Goal: Task Accomplishment & Management: Manage account settings

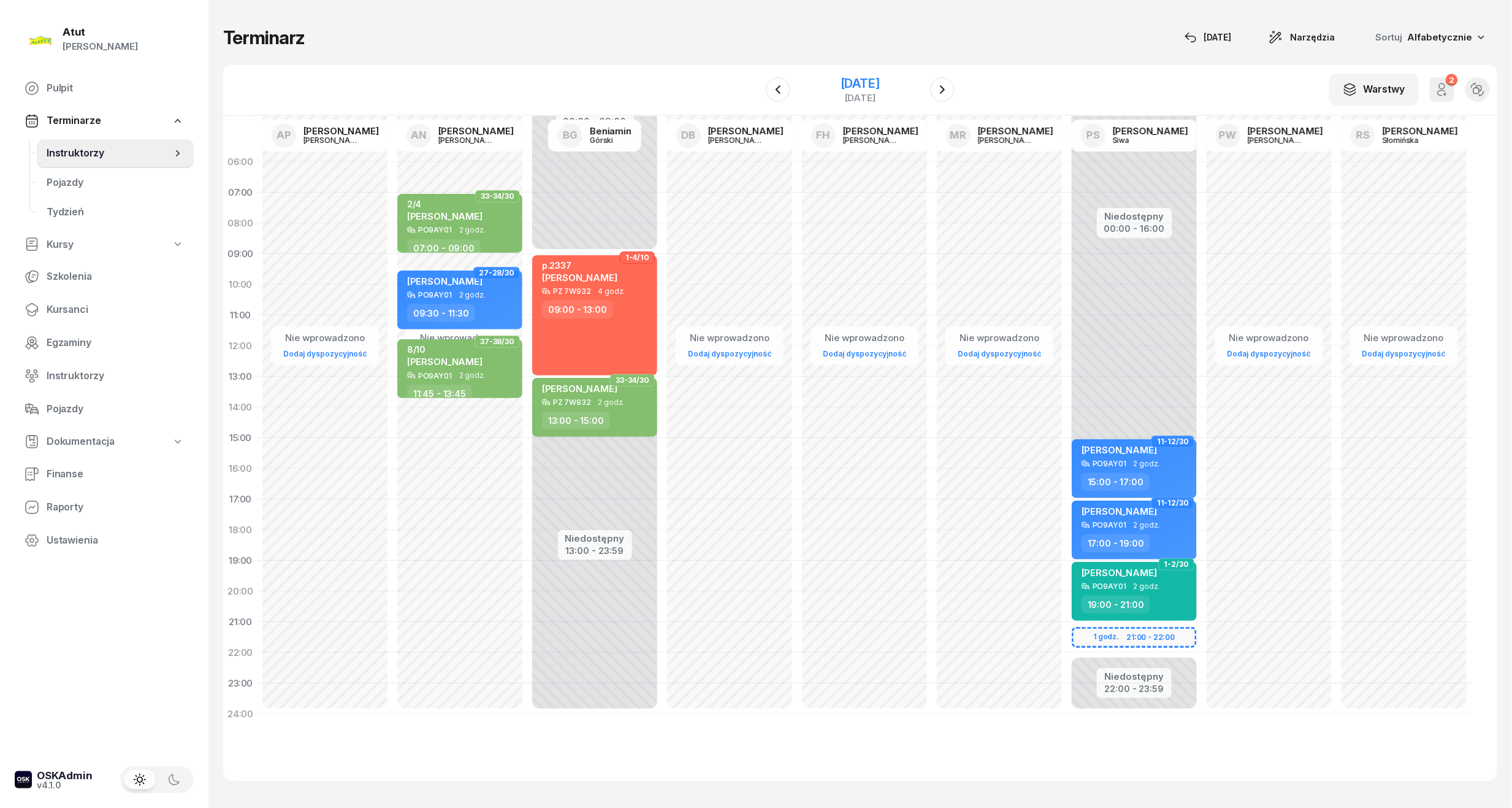
click at [880, 79] on div "[DATE]" at bounding box center [860, 83] width 40 height 12
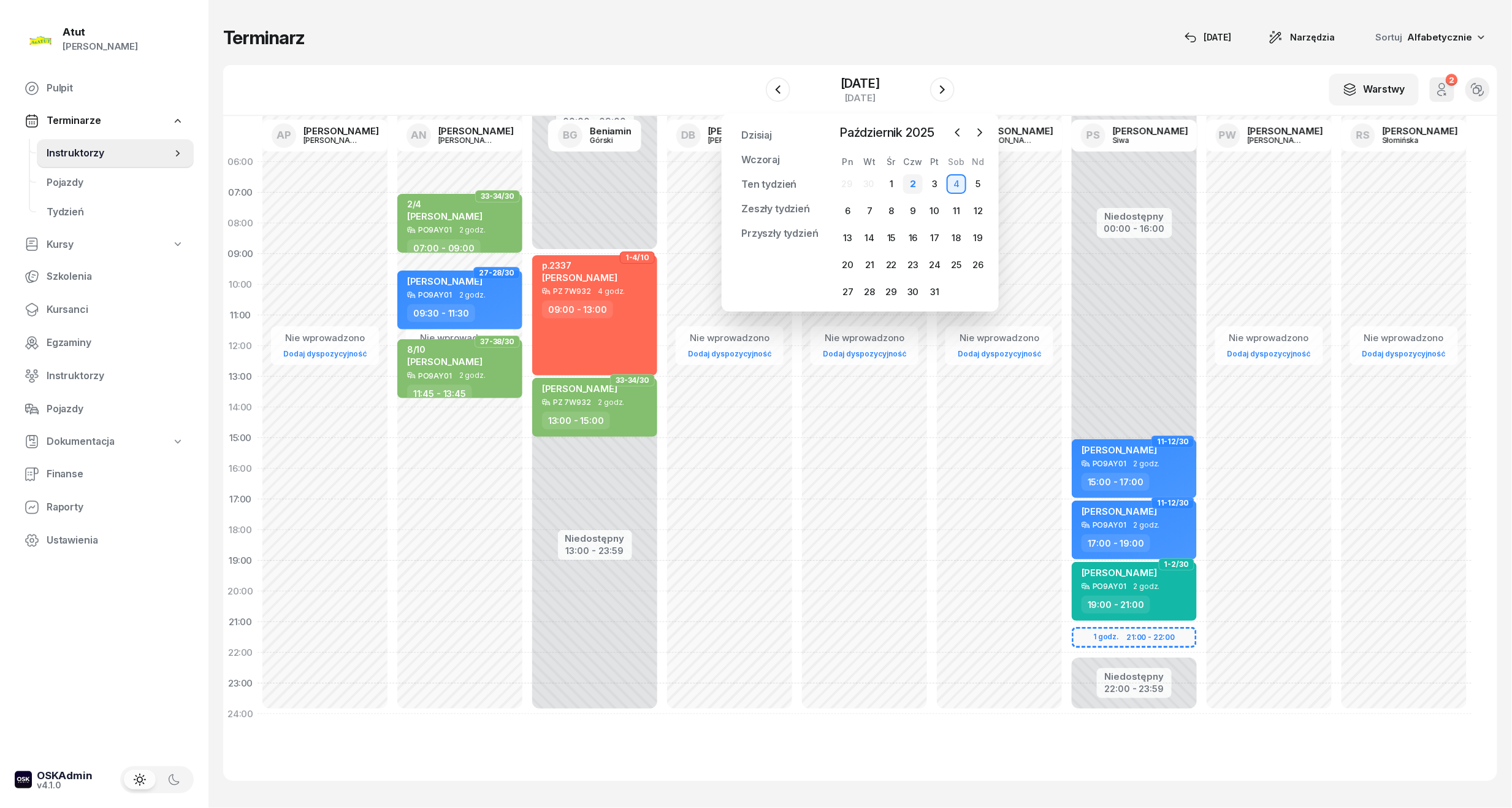
click at [908, 187] on div "2" at bounding box center [912, 184] width 19 height 19
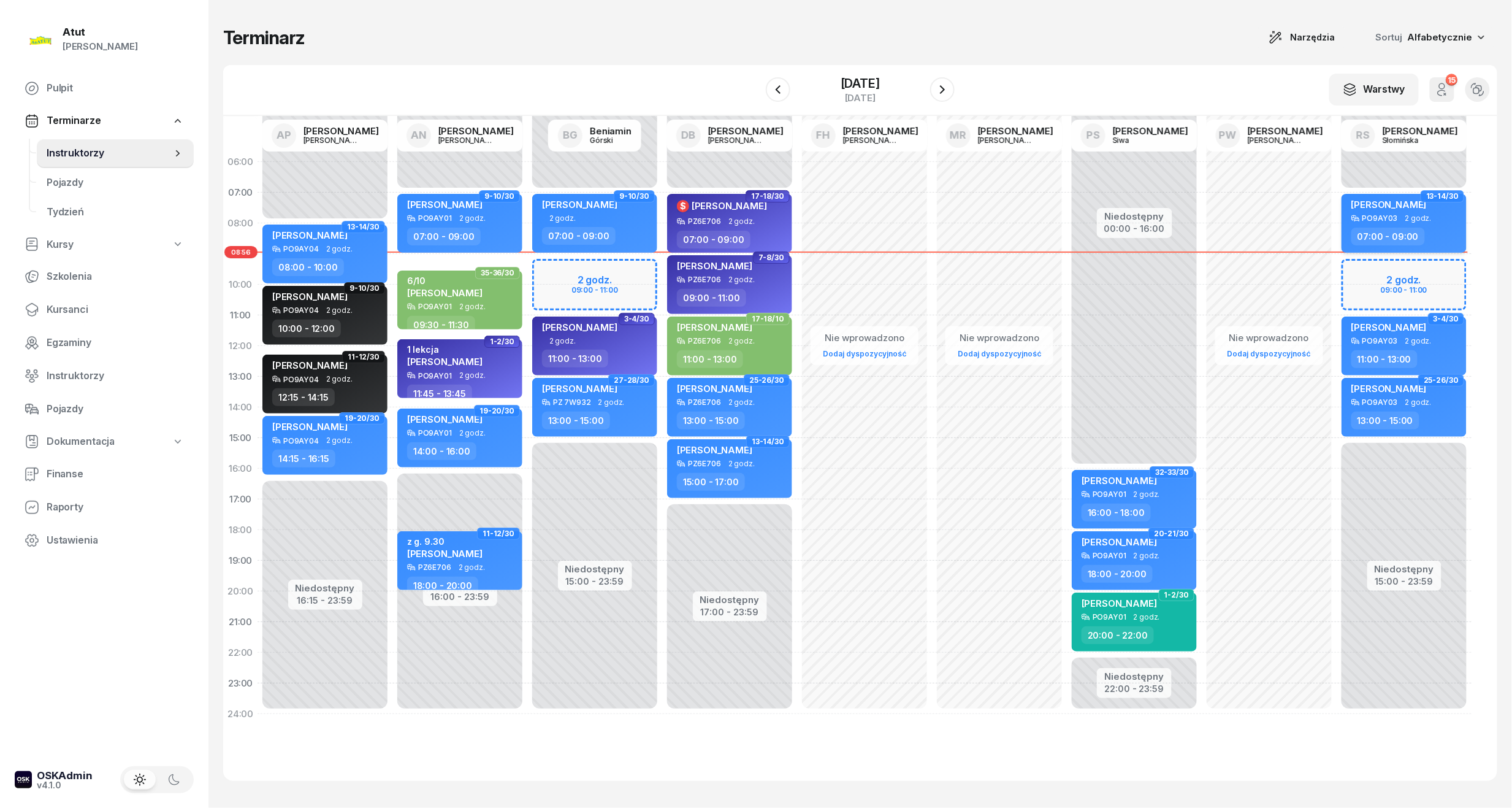
click at [1434, 219] on div "PO9AY03 2 godz." at bounding box center [1404, 218] width 108 height 8
select select "07"
select select "09"
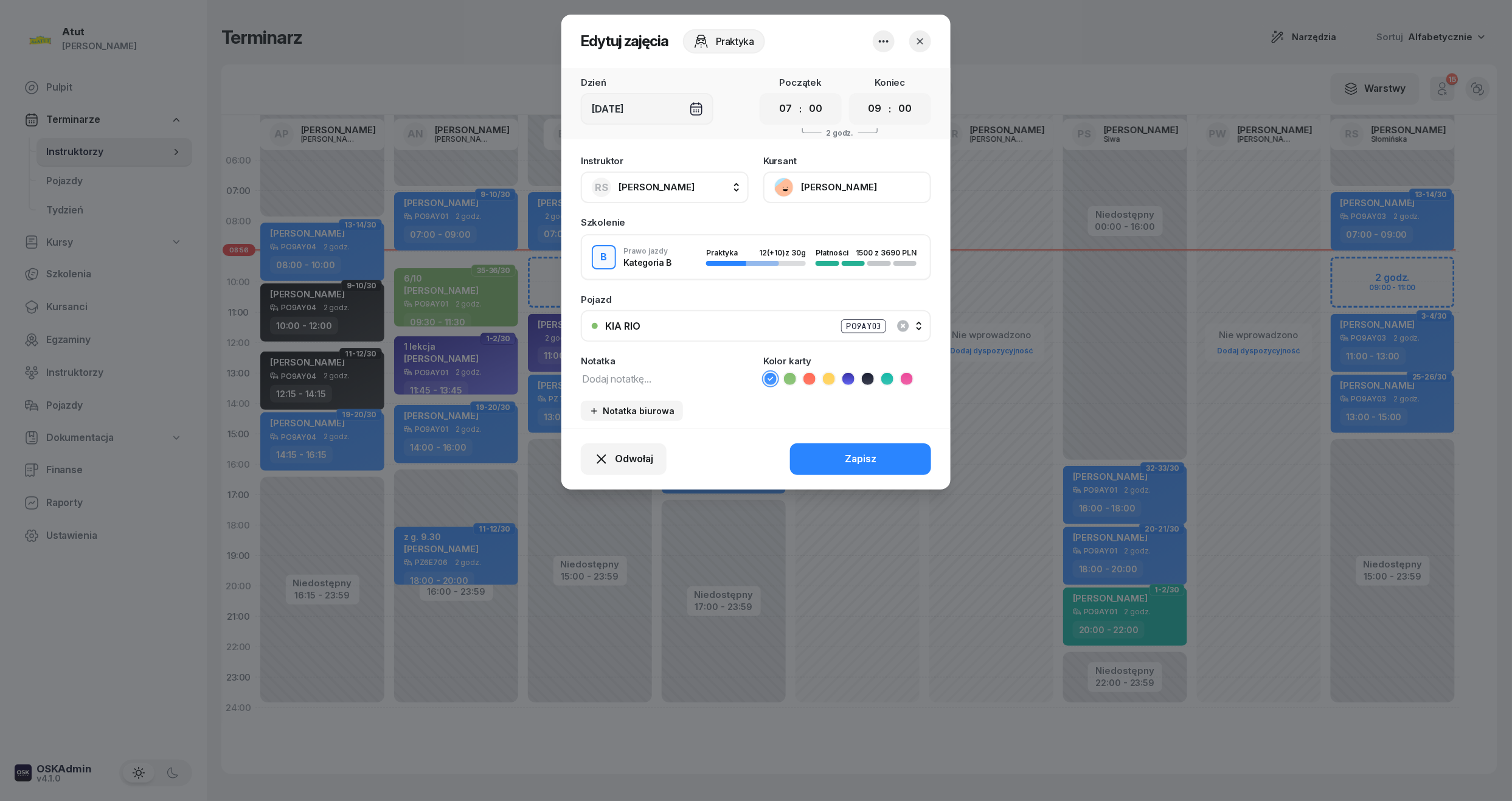
click at [922, 39] on icon "button" at bounding box center [919, 41] width 12 height 12
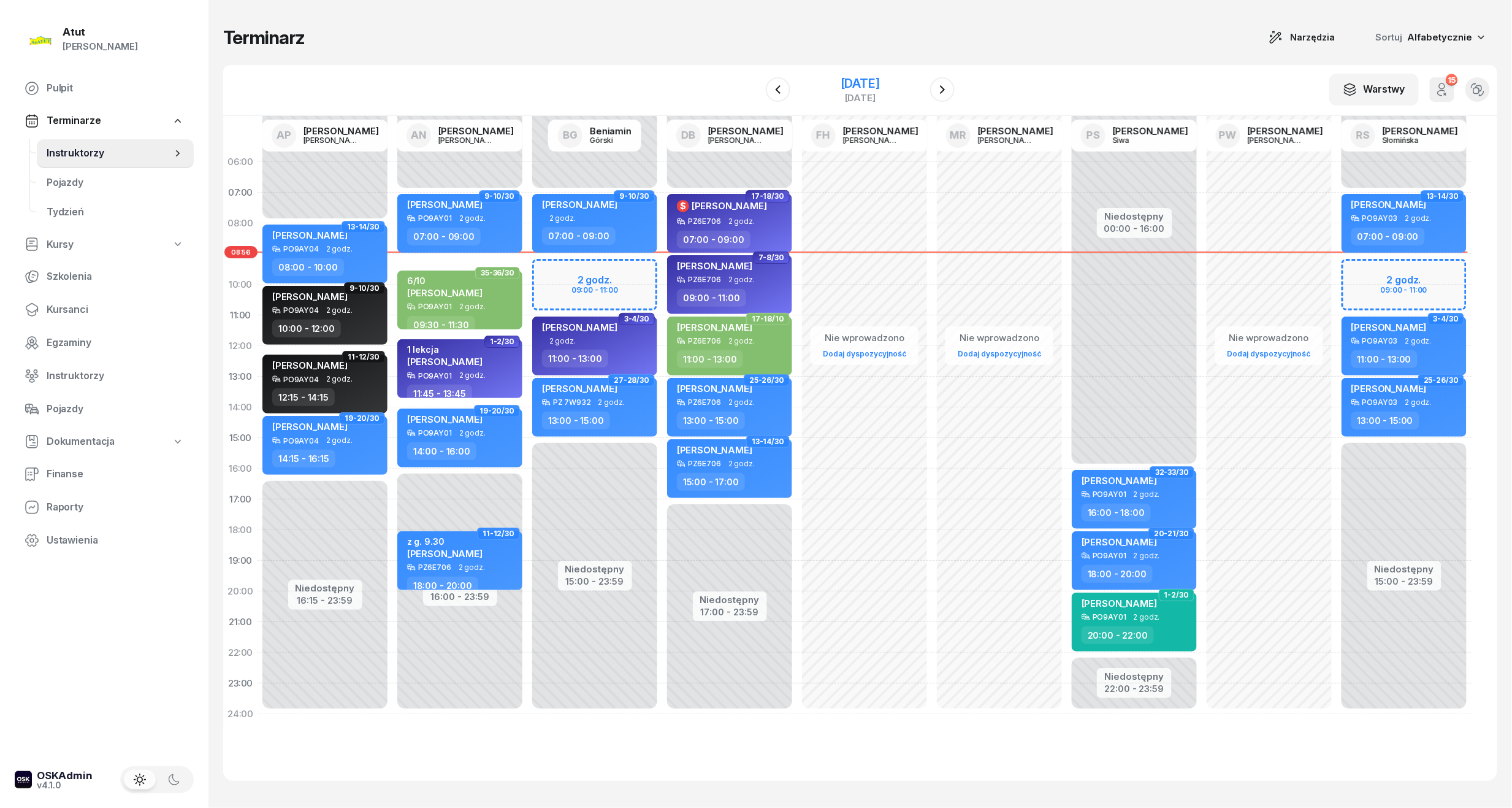
click at [871, 89] on div "[DATE]" at bounding box center [860, 83] width 40 height 12
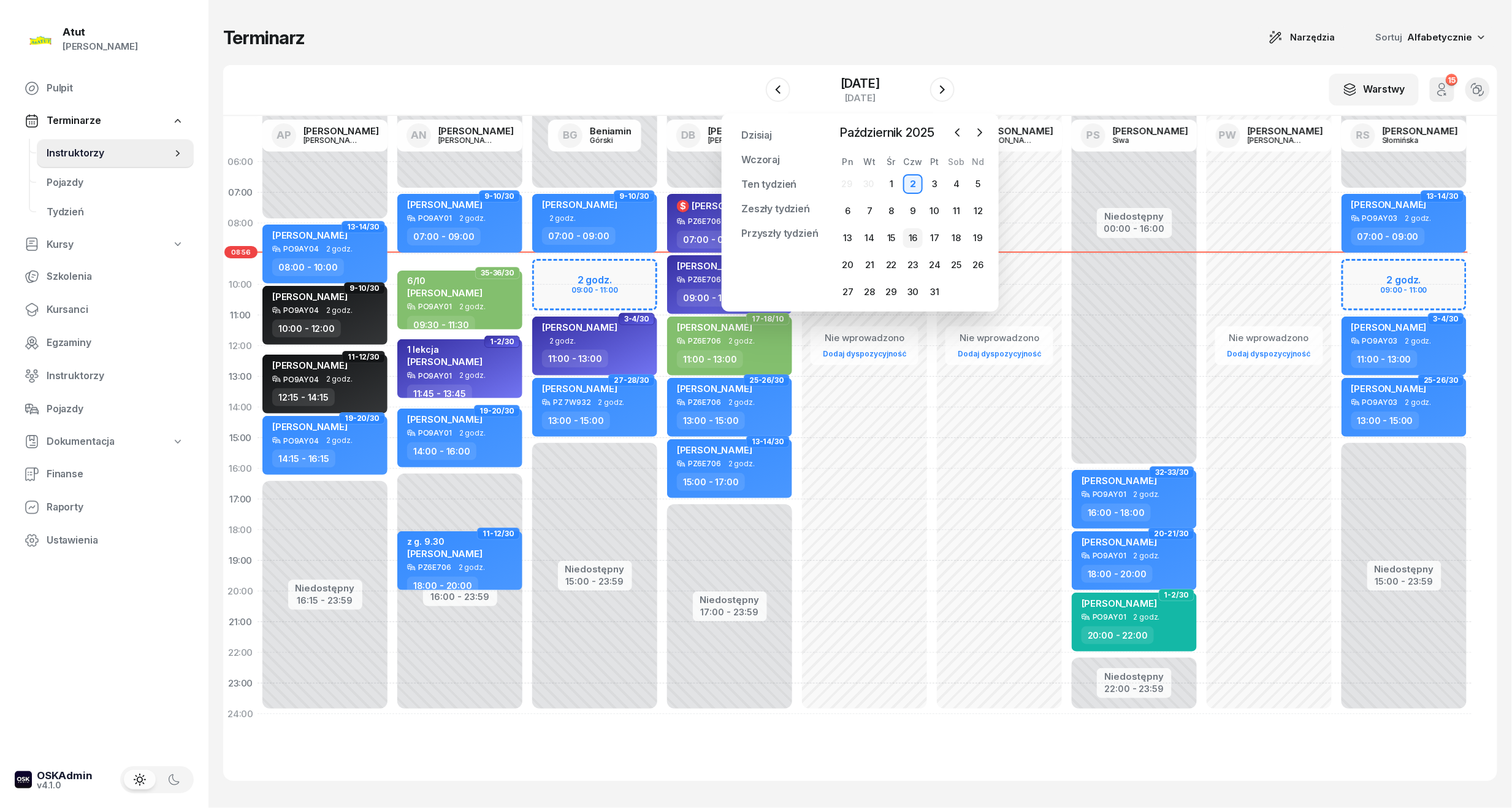
click at [919, 234] on div "16" at bounding box center [912, 237] width 19 height 19
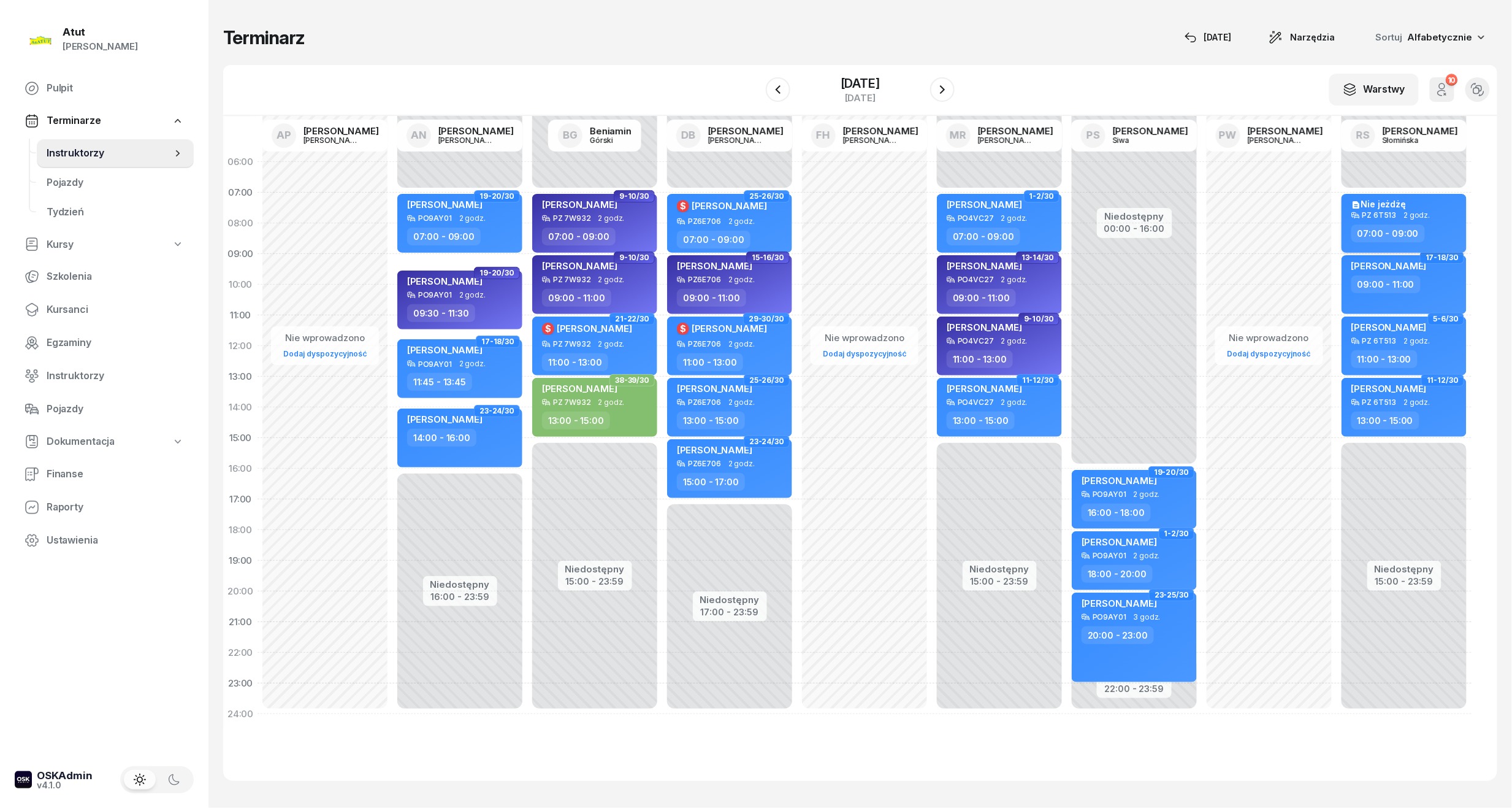
click at [1437, 195] on div "Nie jeżdżę PZ 6T513 2 godz. 07:00 - 09:00" at bounding box center [1404, 223] width 125 height 59
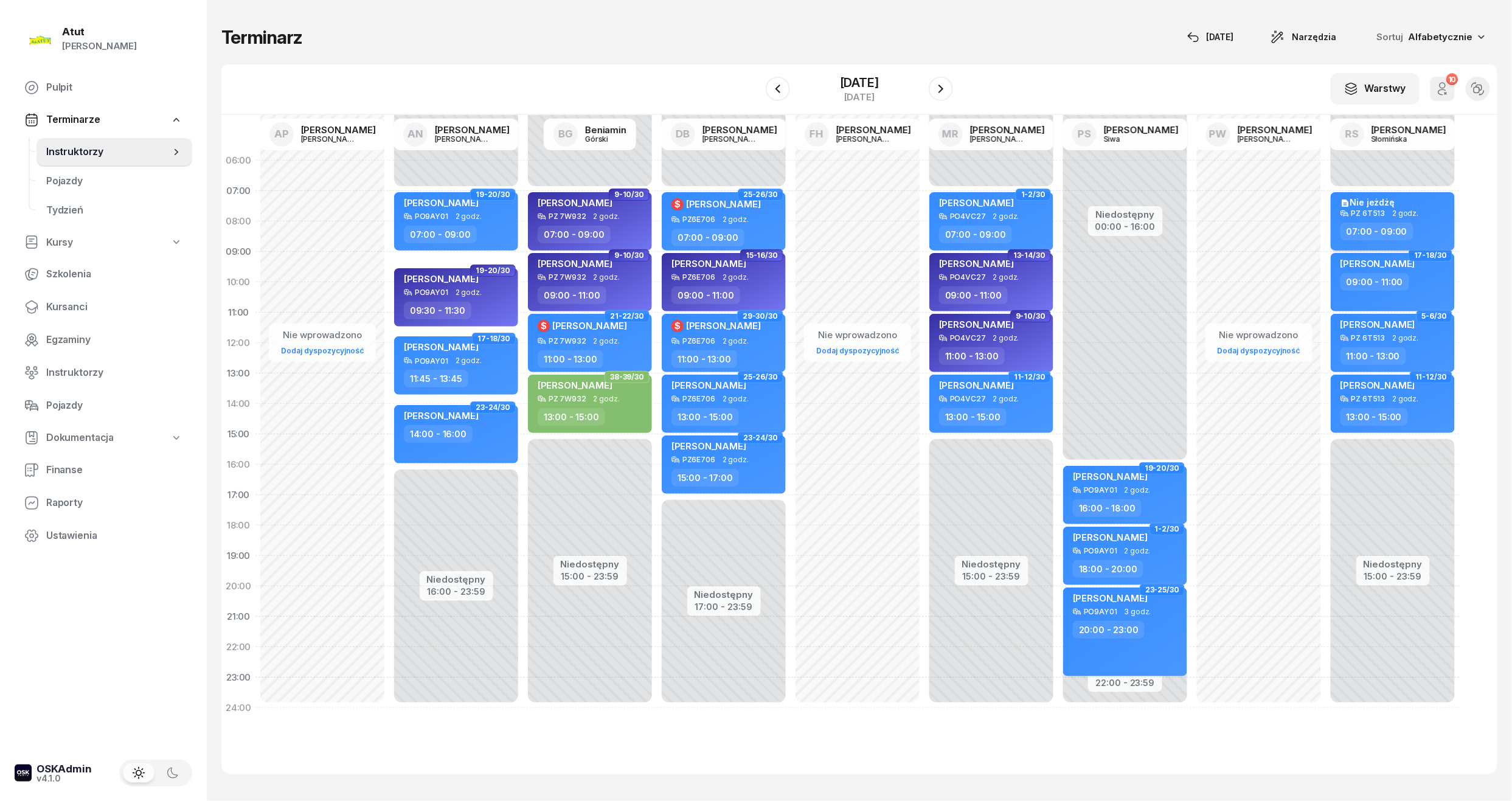
select select "07"
select select "09"
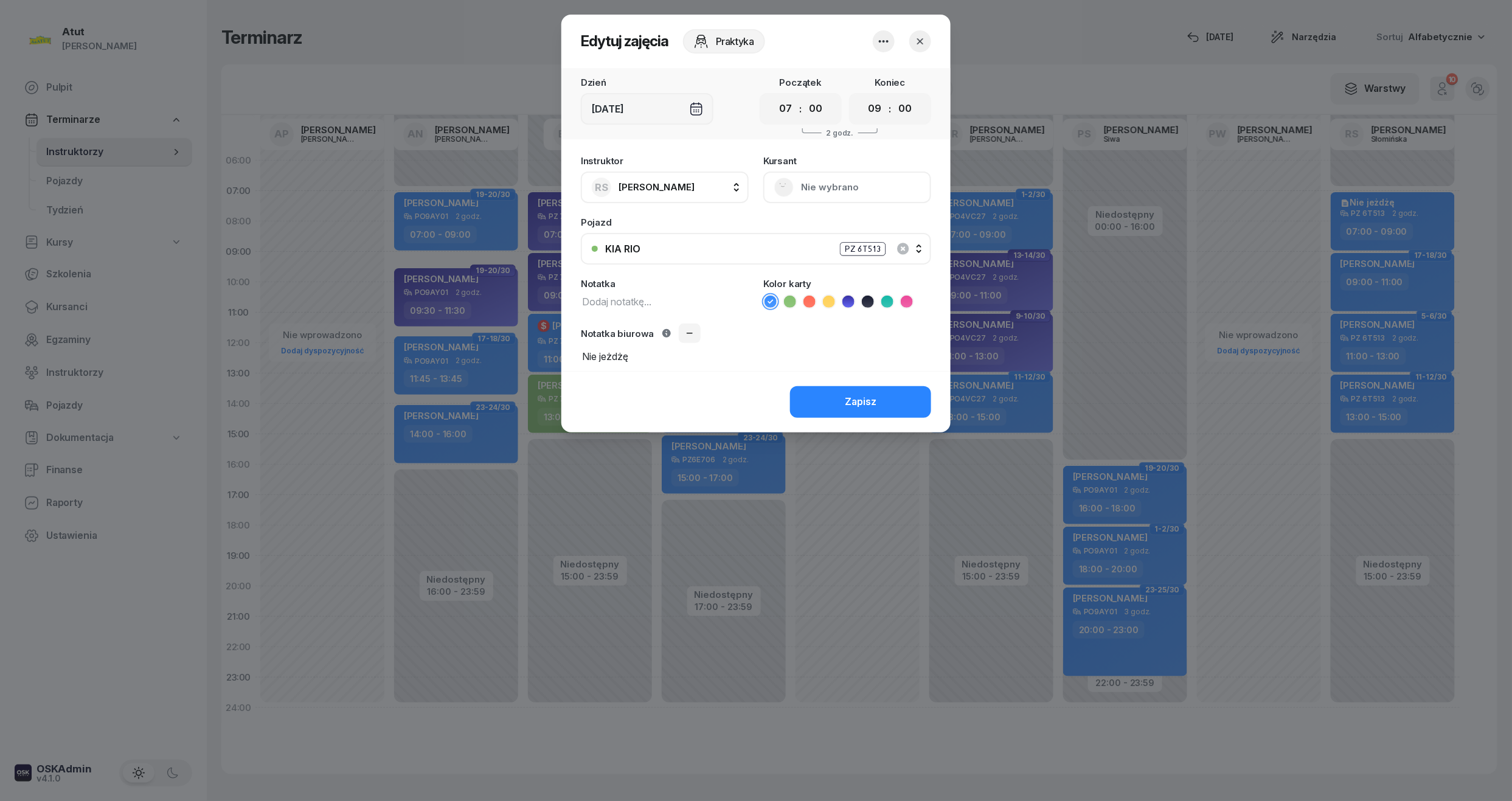
click at [895, 40] on div at bounding box center [902, 41] width 59 height 22
click at [885, 37] on icon "button" at bounding box center [884, 41] width 15 height 15
click at [876, 75] on link "Usuń" at bounding box center [878, 78] width 161 height 30
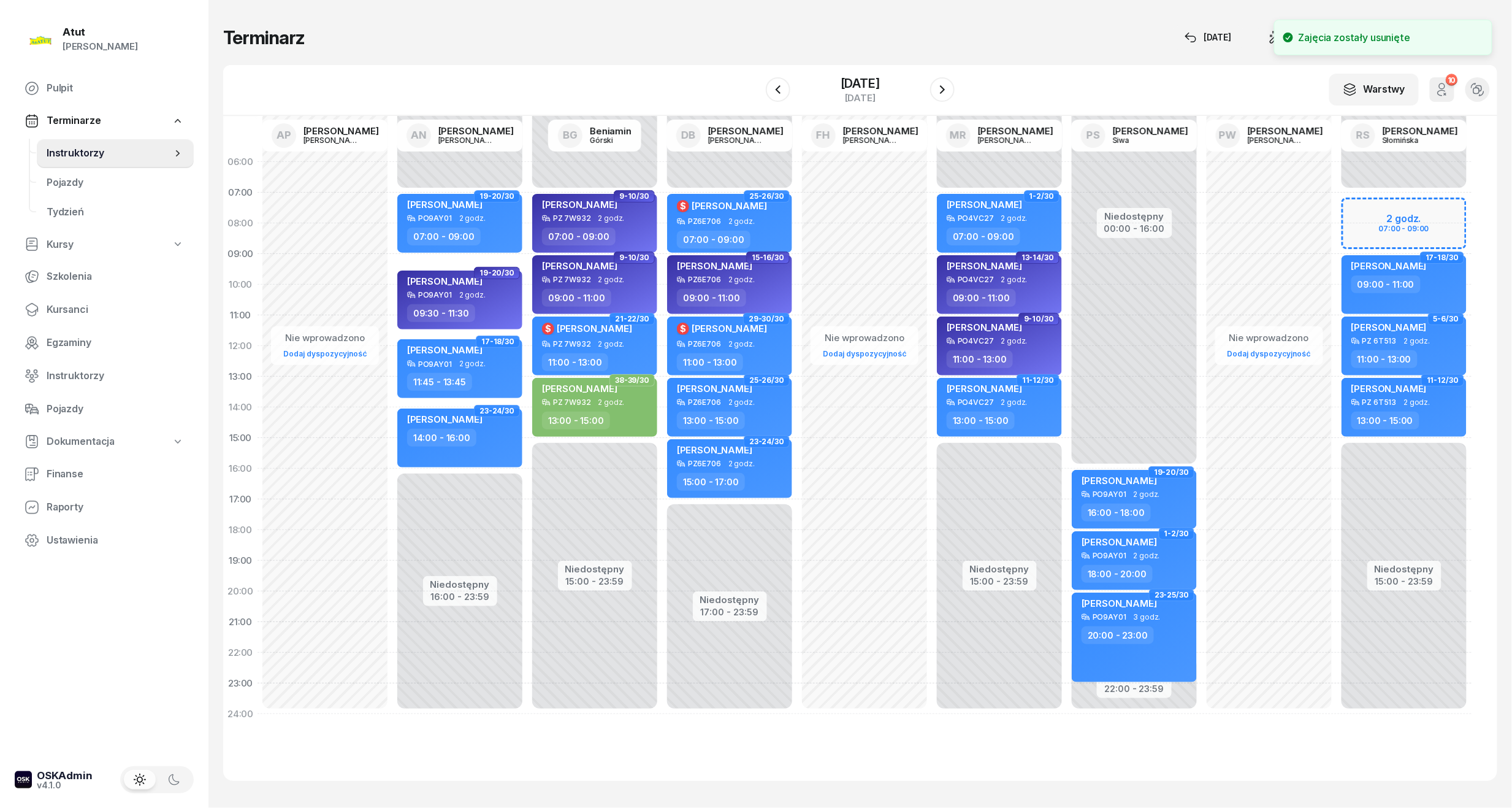
click at [1412, 217] on div "Niedostępny 00:00 - 07:00 Niedostępny 15:00 - 23:59 3-4/30 my odwołaliśmy [PERS…" at bounding box center [1403, 438] width 135 height 583
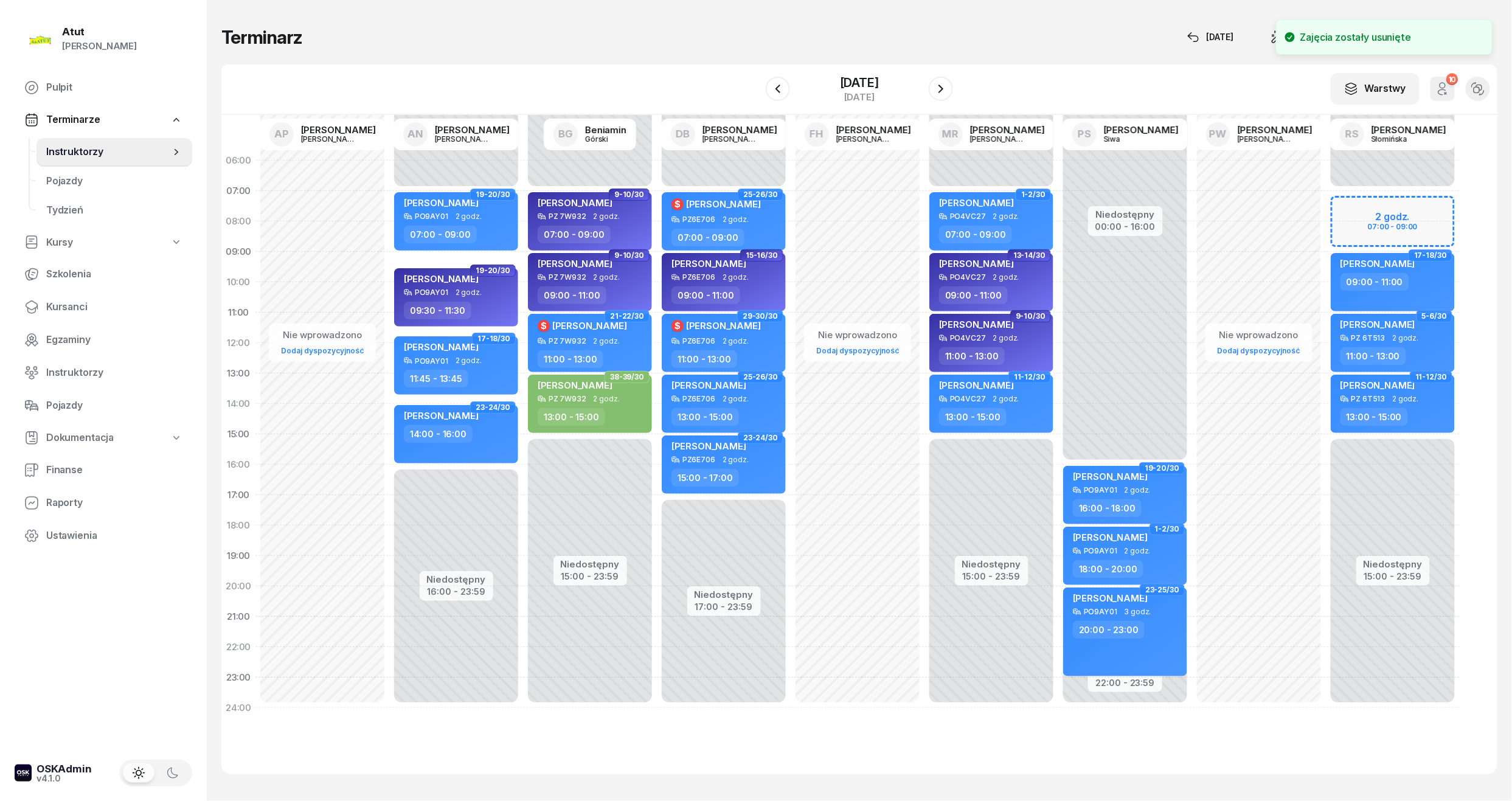
select select "07"
select select "09"
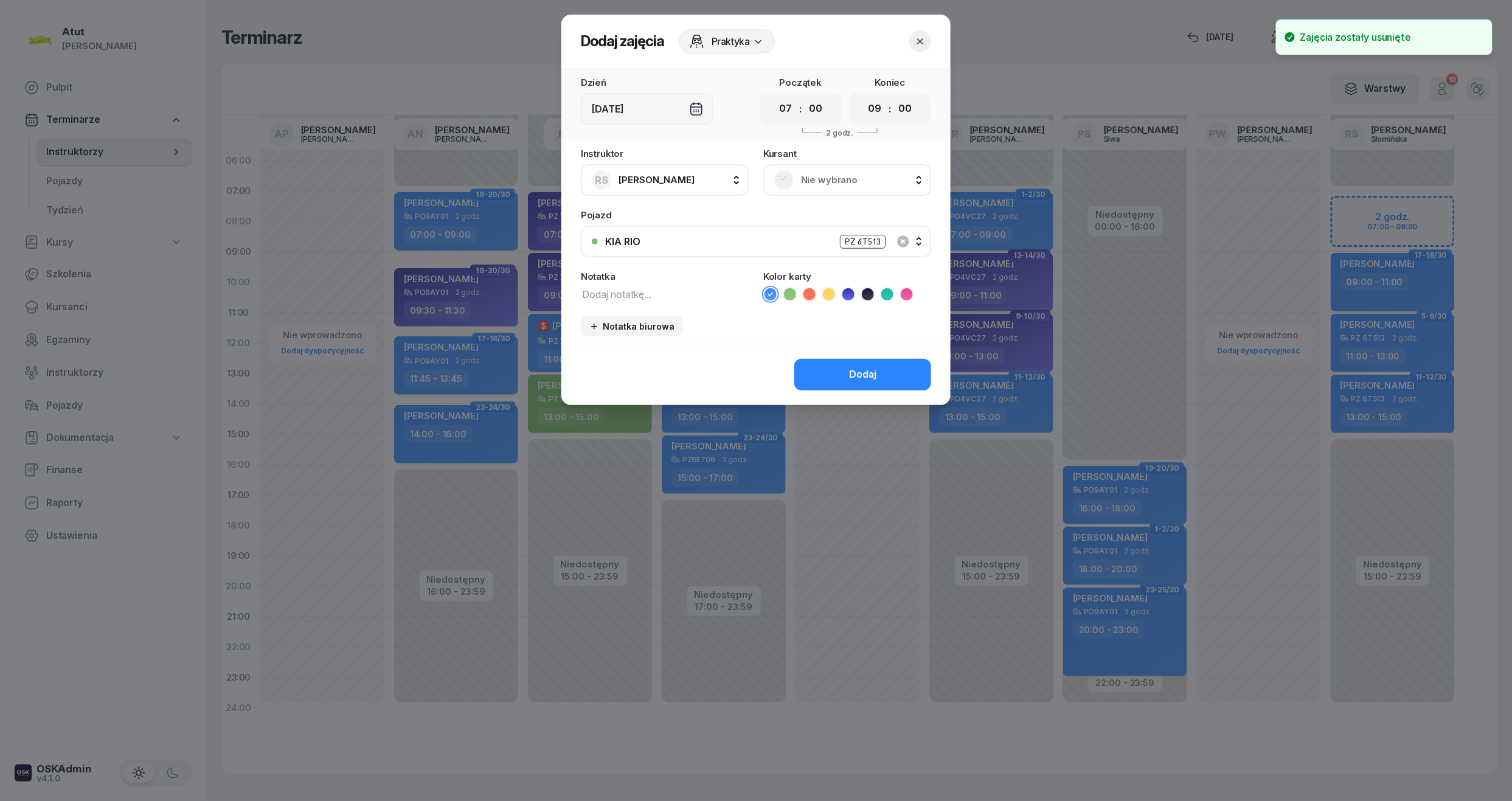
click at [874, 173] on span "Nie wybrano" at bounding box center [861, 179] width 119 height 16
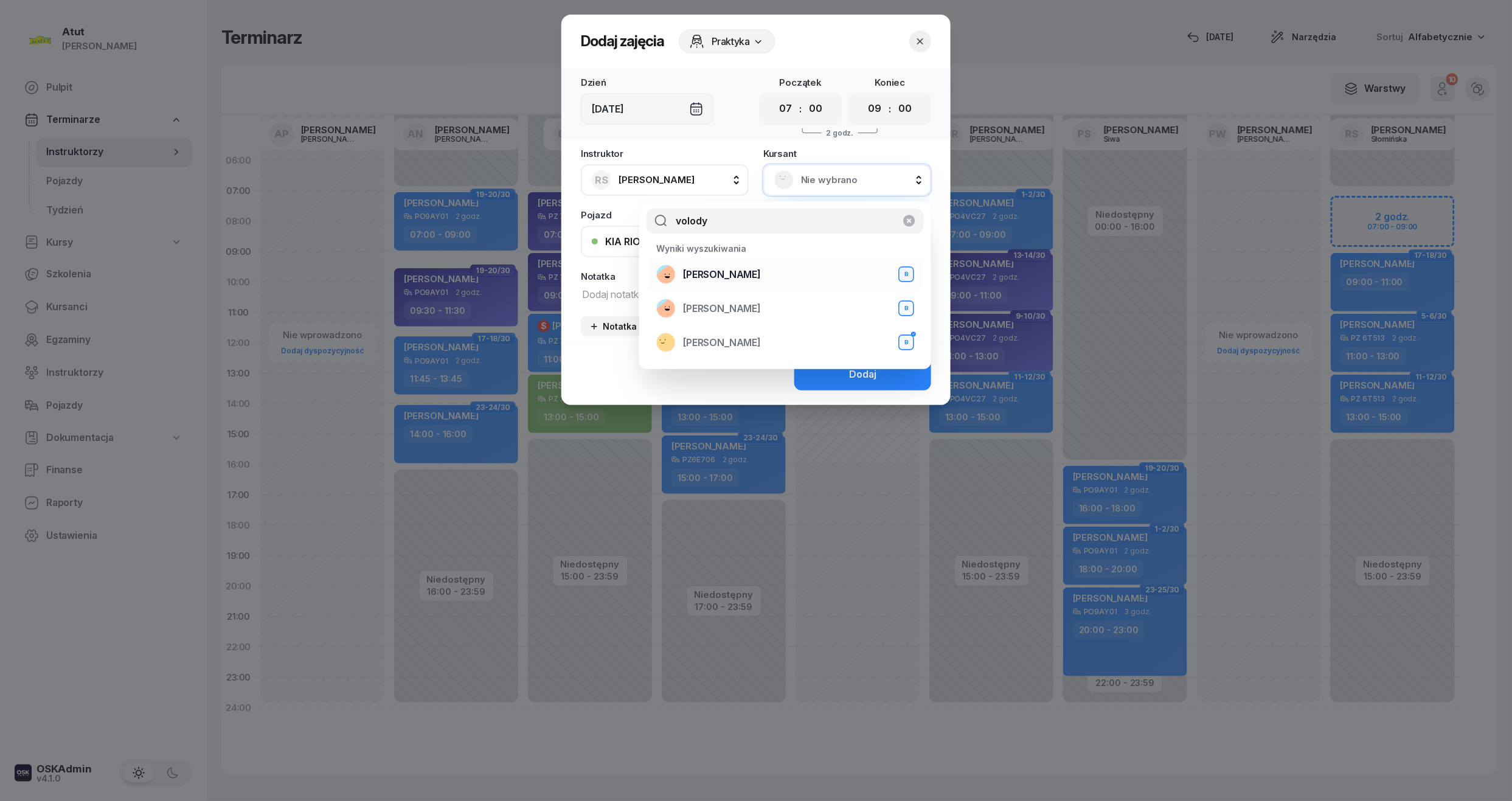
type input "volody"
click at [749, 268] on span "[PERSON_NAME]" at bounding box center [722, 274] width 78 height 16
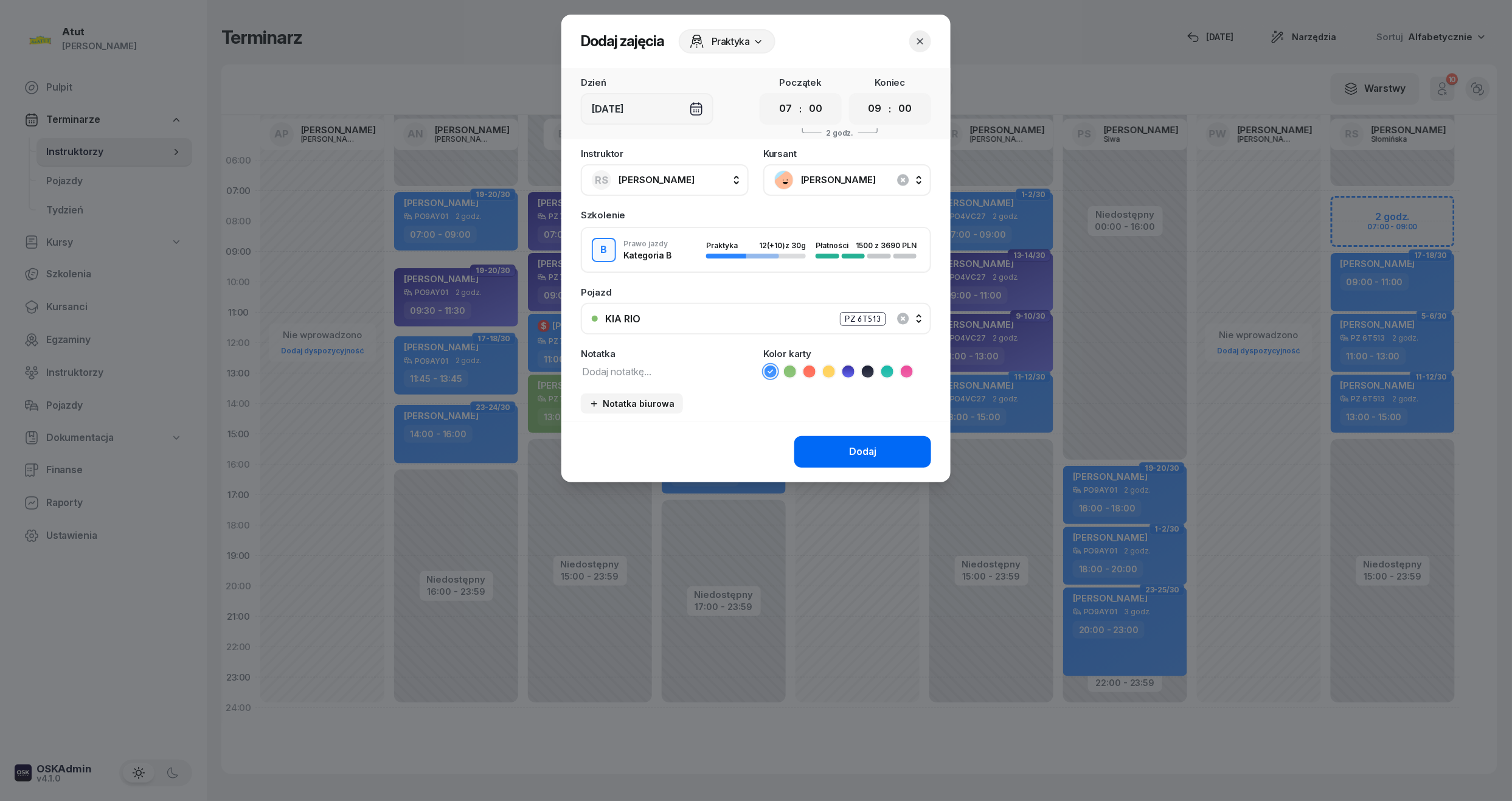
click at [875, 449] on div "Dodaj" at bounding box center [863, 451] width 27 height 16
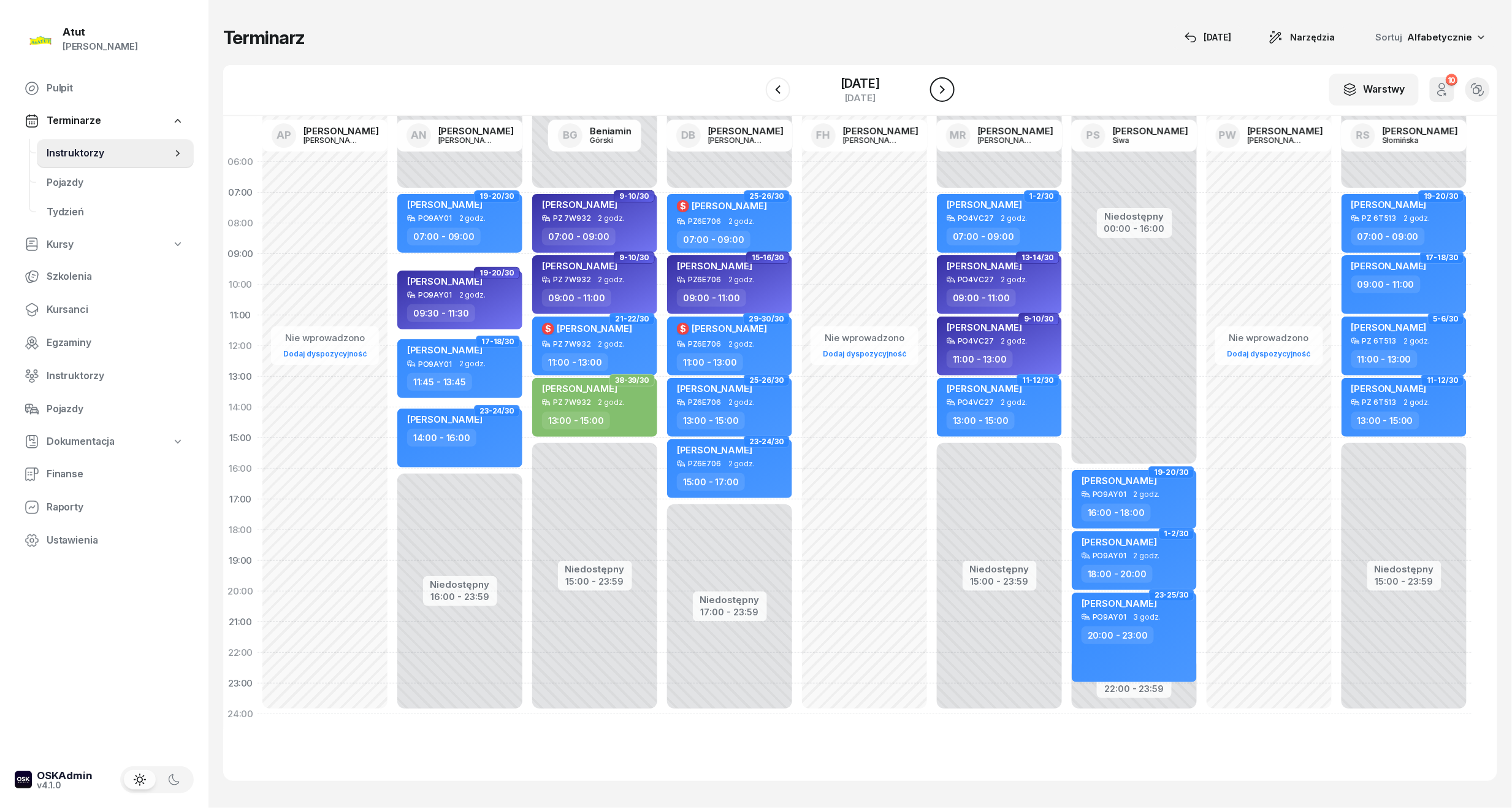
click at [950, 92] on icon "button" at bounding box center [942, 89] width 15 height 15
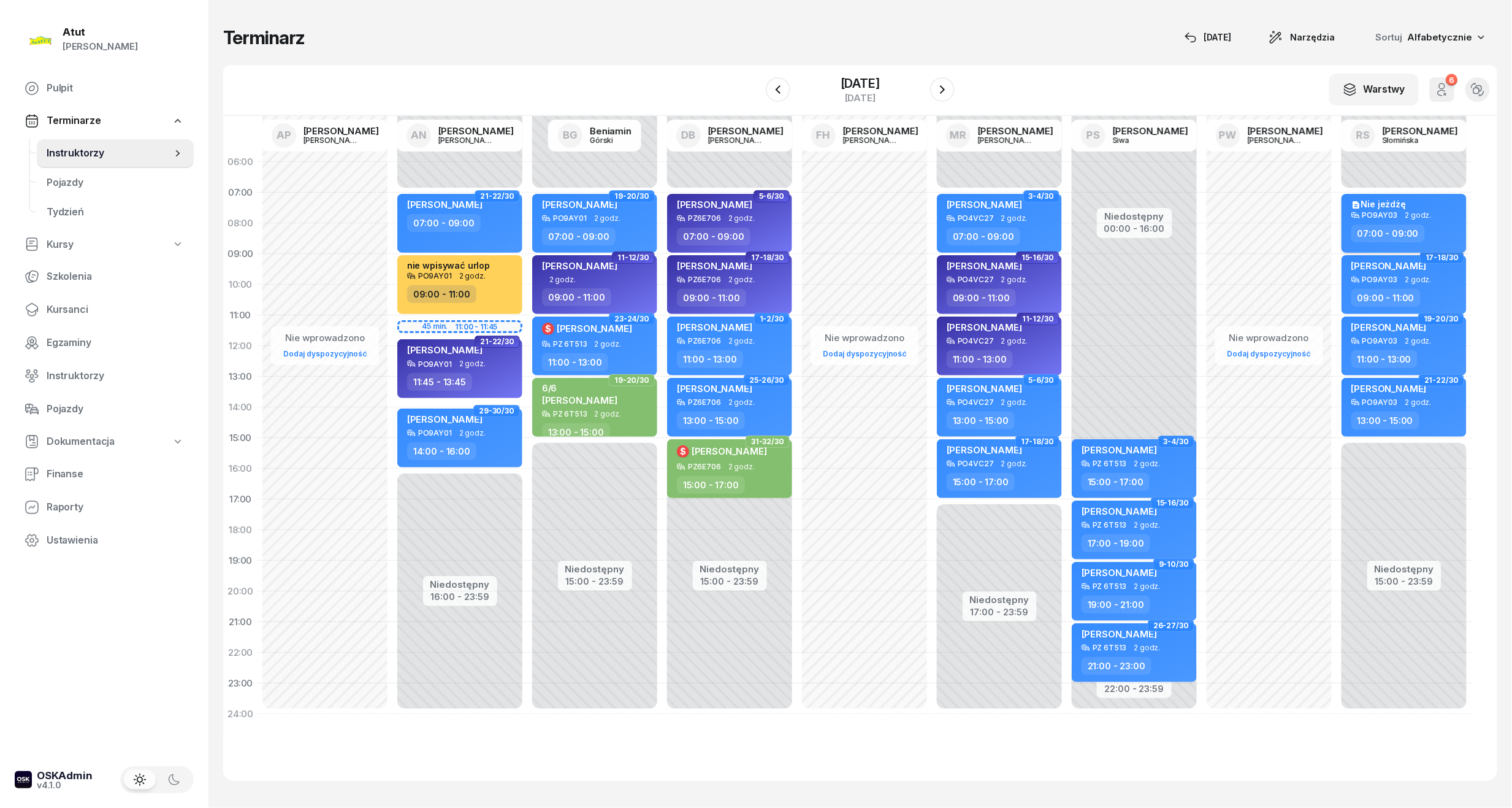
click at [1405, 212] on span "2 godz." at bounding box center [1418, 215] width 27 height 8
select select "07"
select select "09"
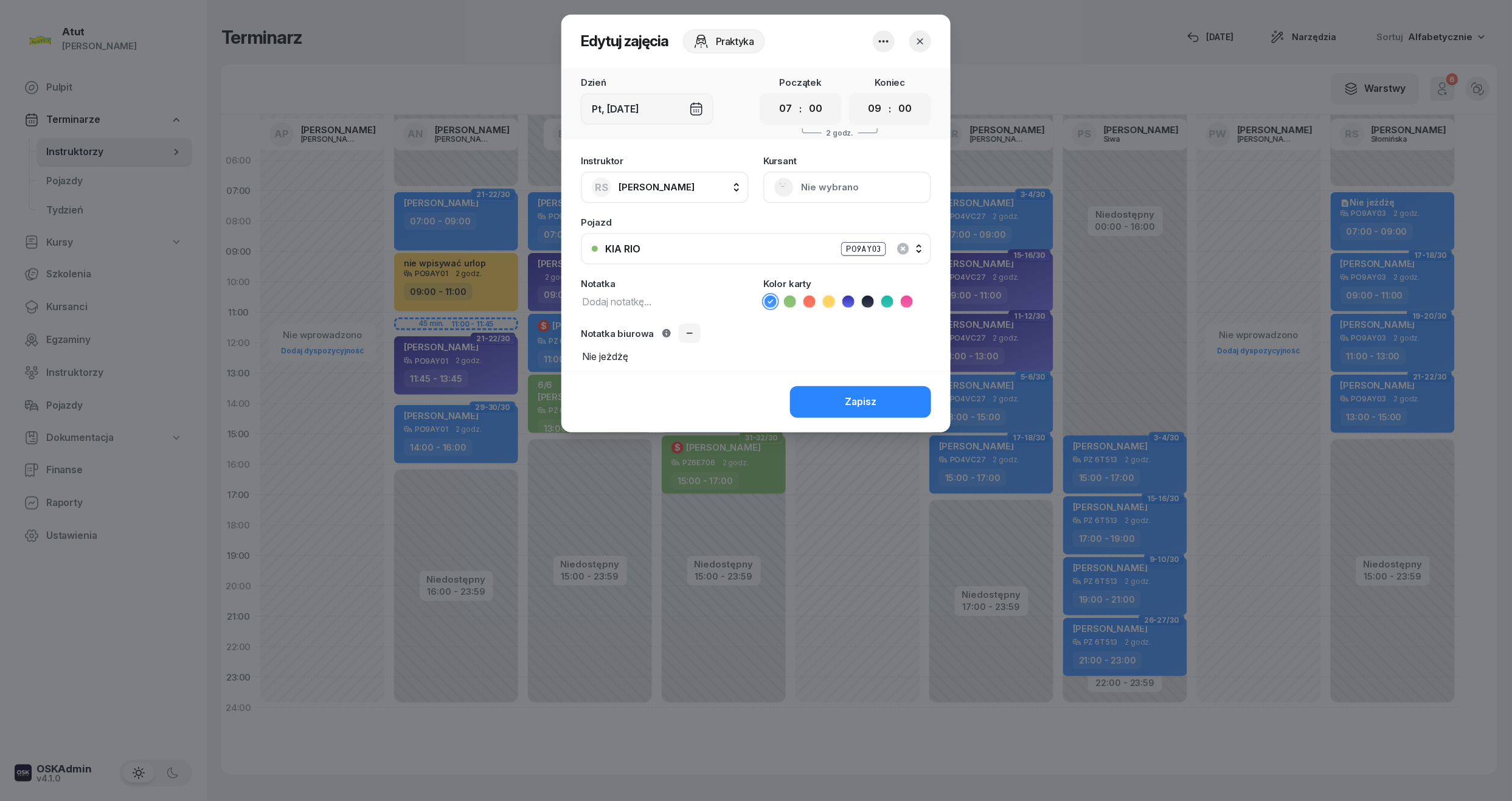
click at [873, 43] on div at bounding box center [884, 41] width 22 height 22
click at [838, 86] on div "Usuń" at bounding box center [838, 78] width 23 height 16
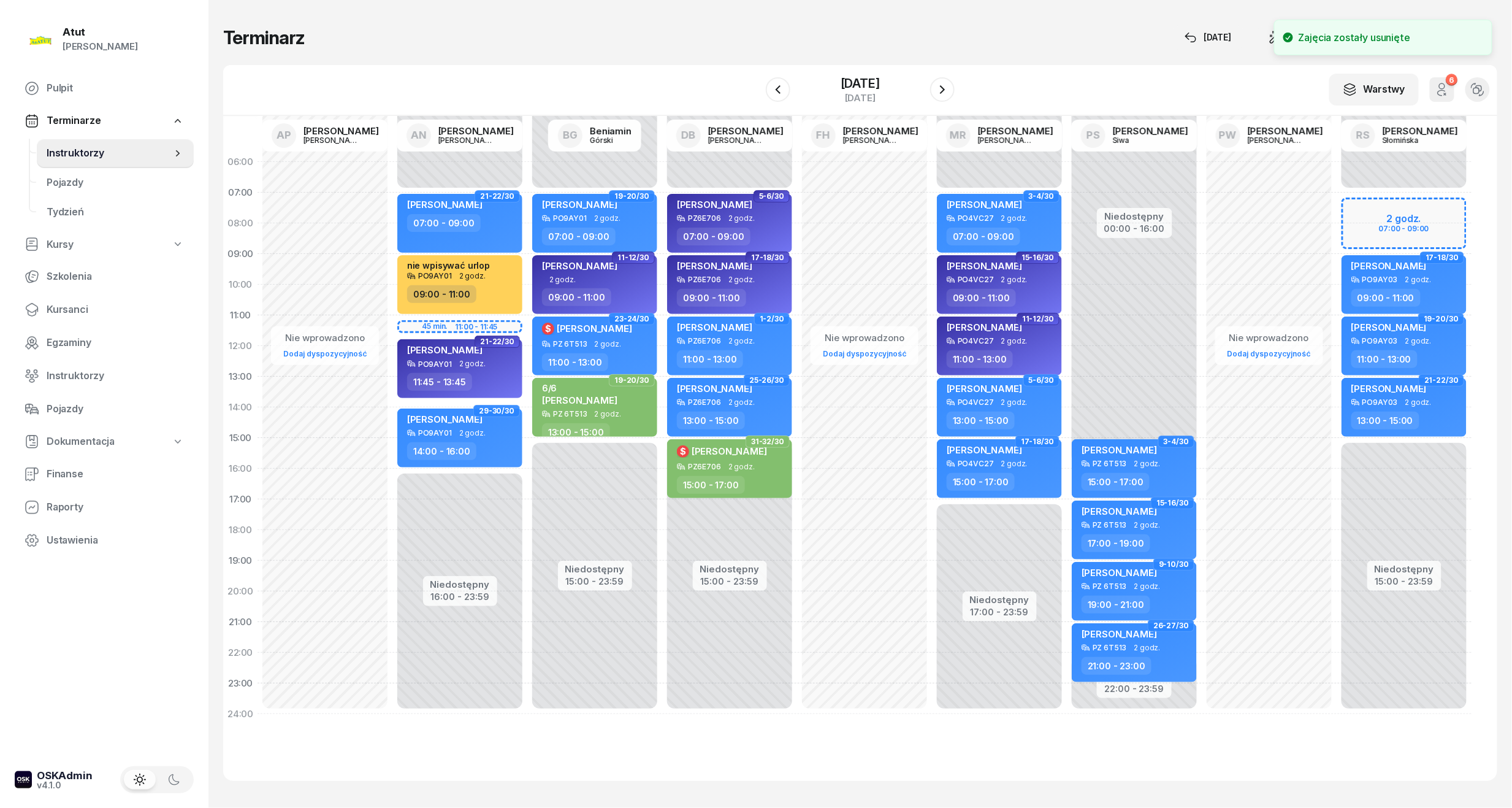
click at [1423, 220] on div "Niedostępny 00:00 - 07:00 Niedostępny 15:00 - 23:59 25-26/30 my odwołaliśmy [PE…" at bounding box center [1403, 438] width 135 height 583
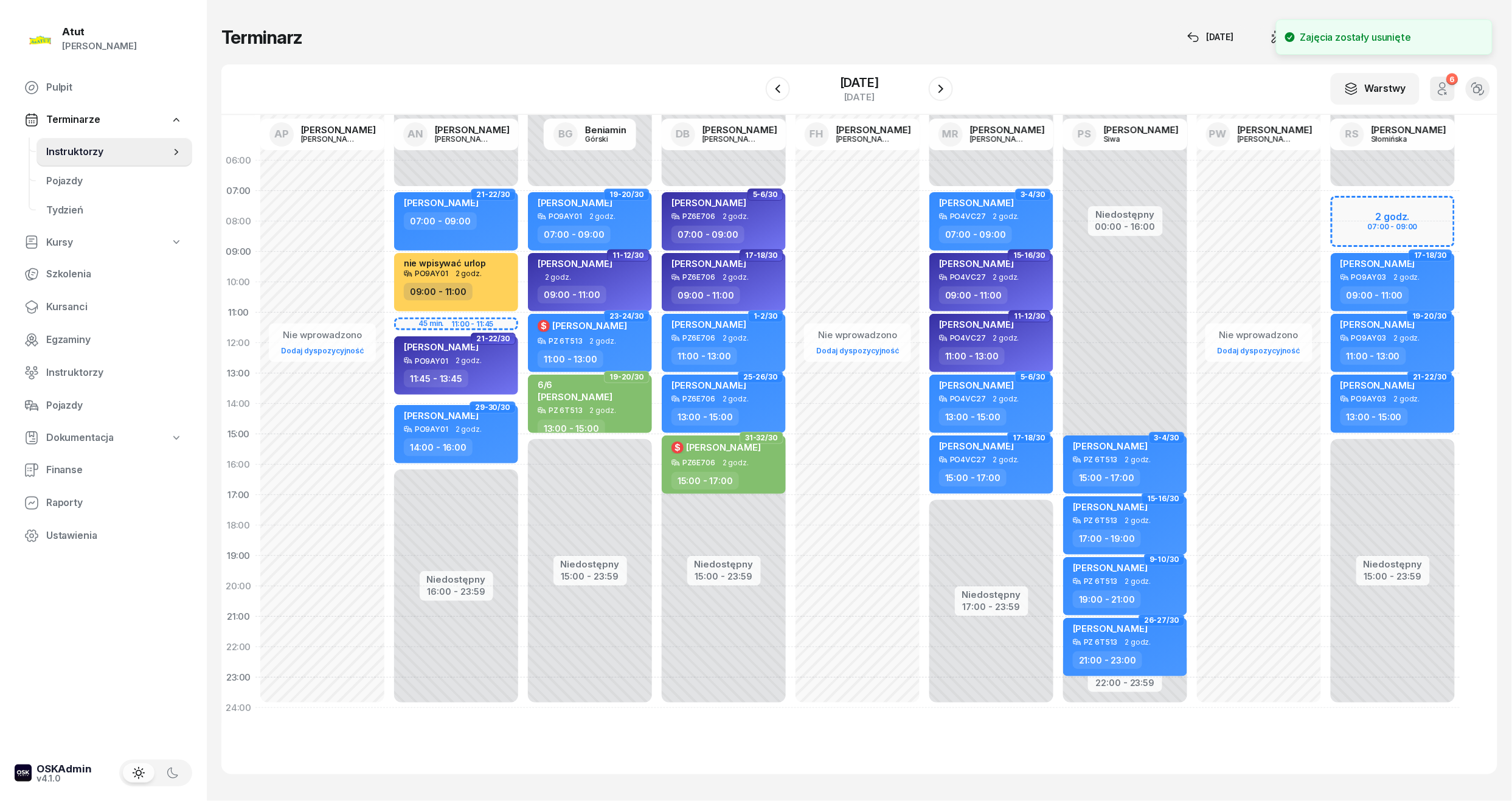
select select "07"
select select "09"
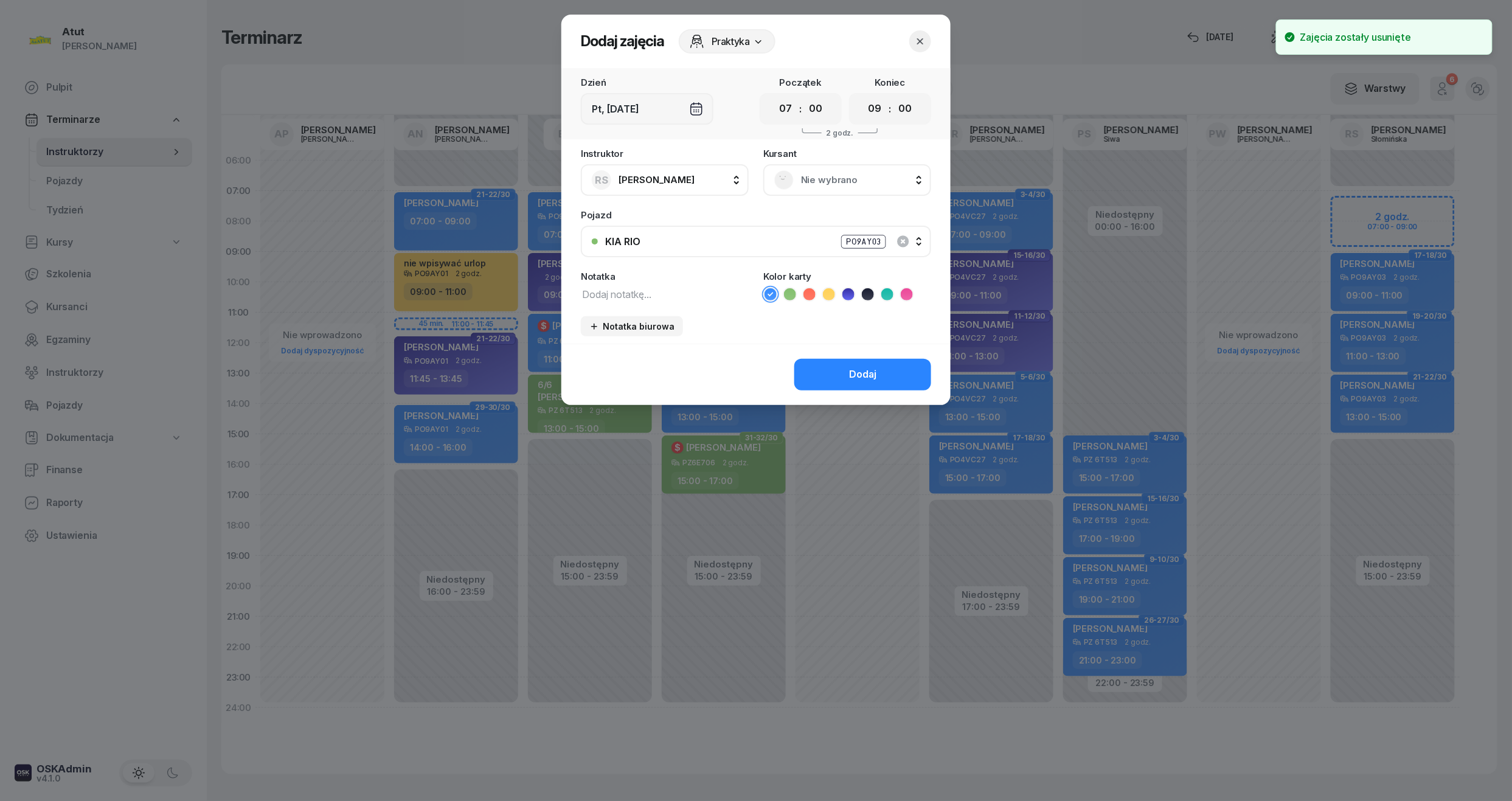
click at [825, 180] on span "Nie wybrano" at bounding box center [861, 179] width 119 height 16
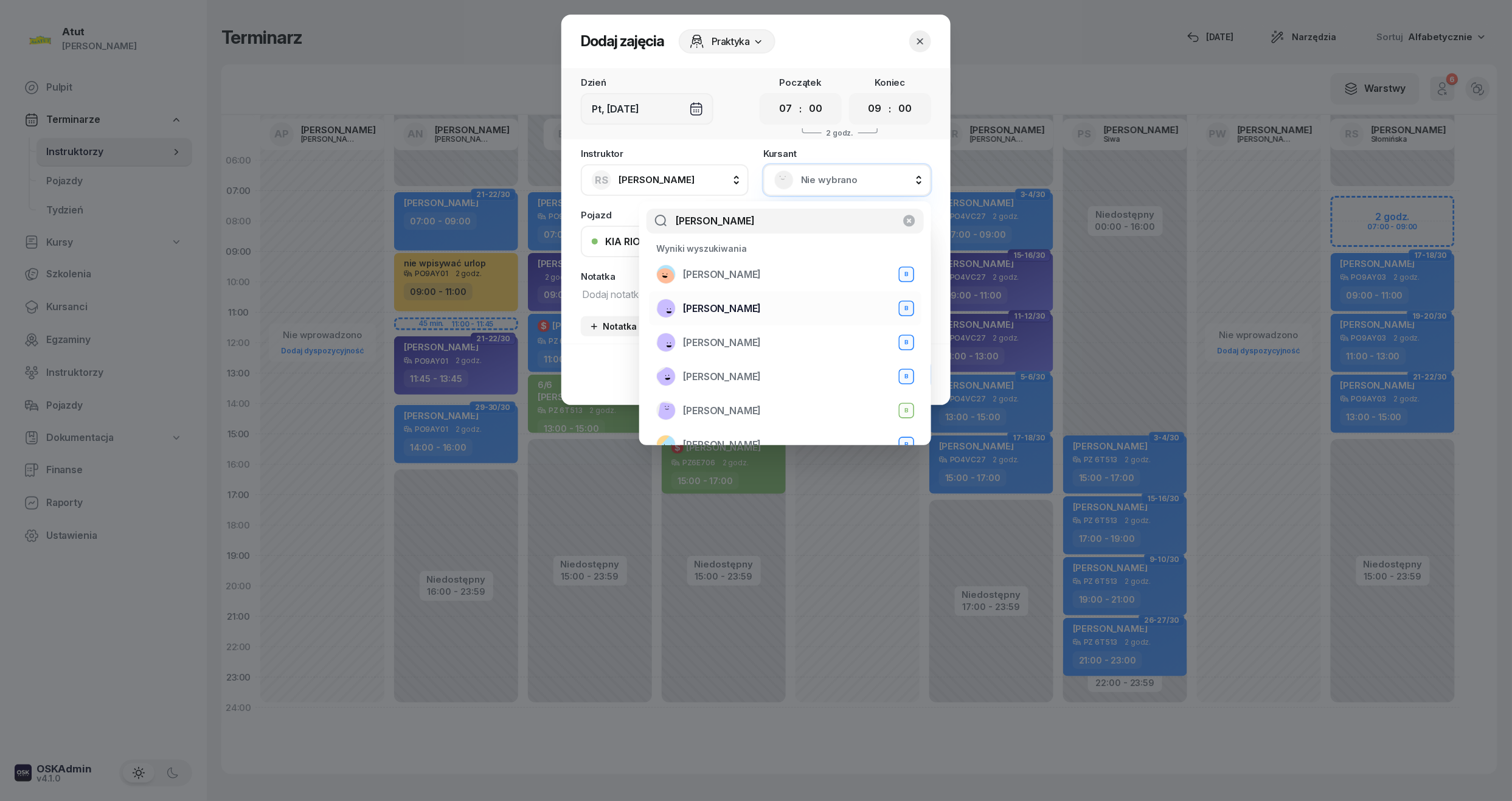
type input "[PERSON_NAME]"
click at [761, 313] on span "[PERSON_NAME]" at bounding box center [722, 308] width 78 height 16
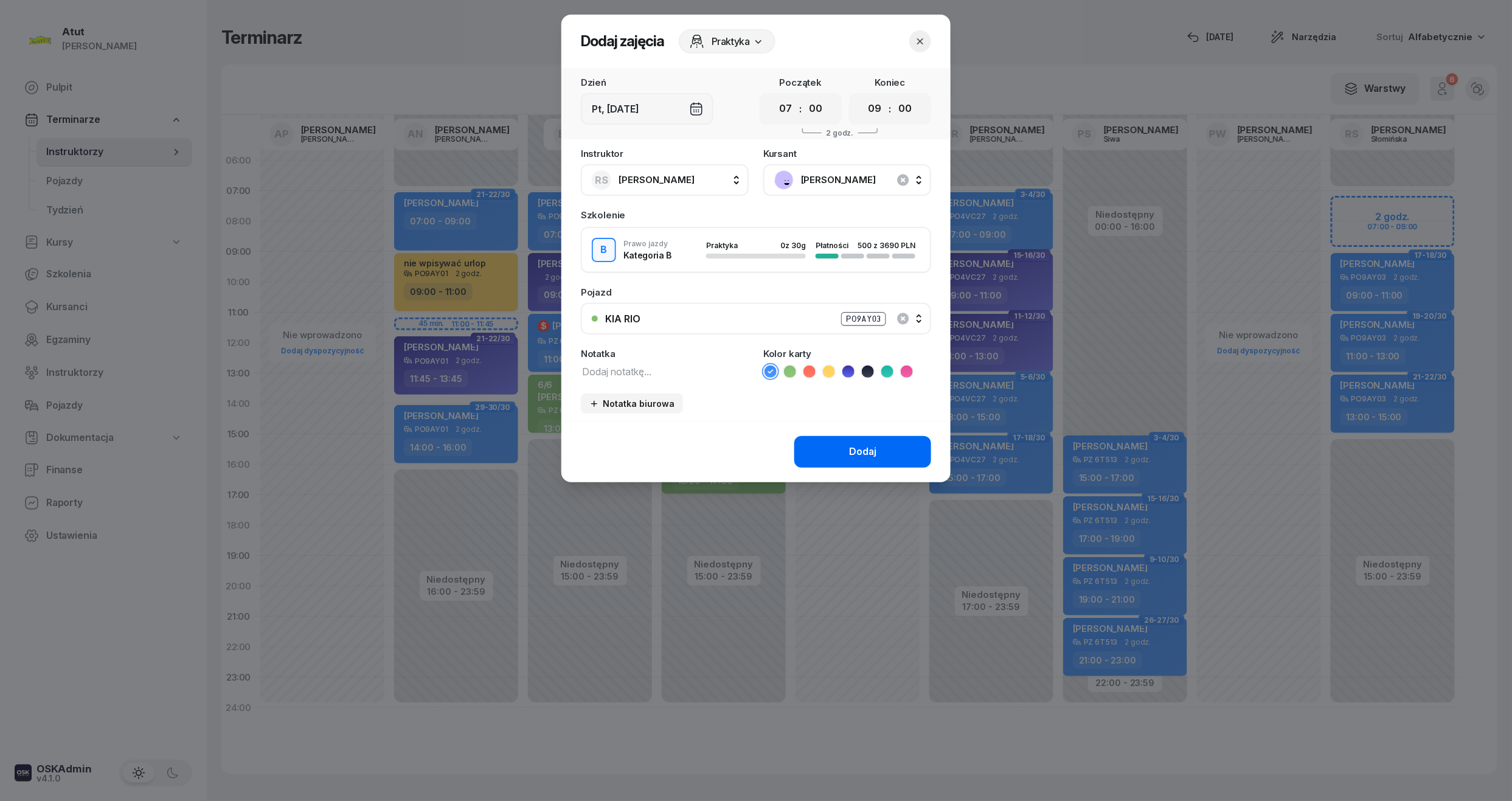
click at [868, 458] on button "Dodaj" at bounding box center [863, 452] width 137 height 32
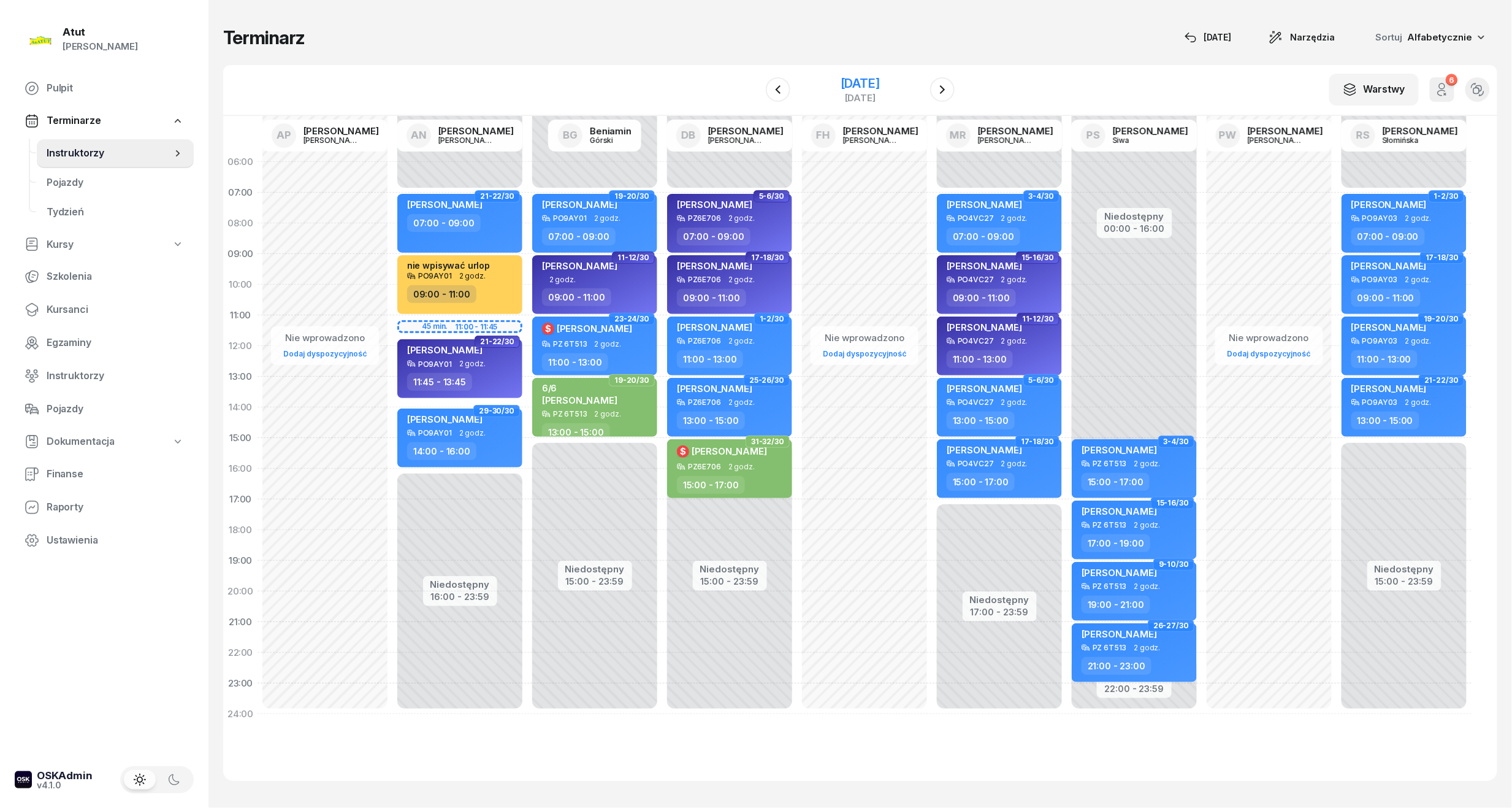
click at [841, 84] on div "[DATE]" at bounding box center [860, 83] width 40 height 12
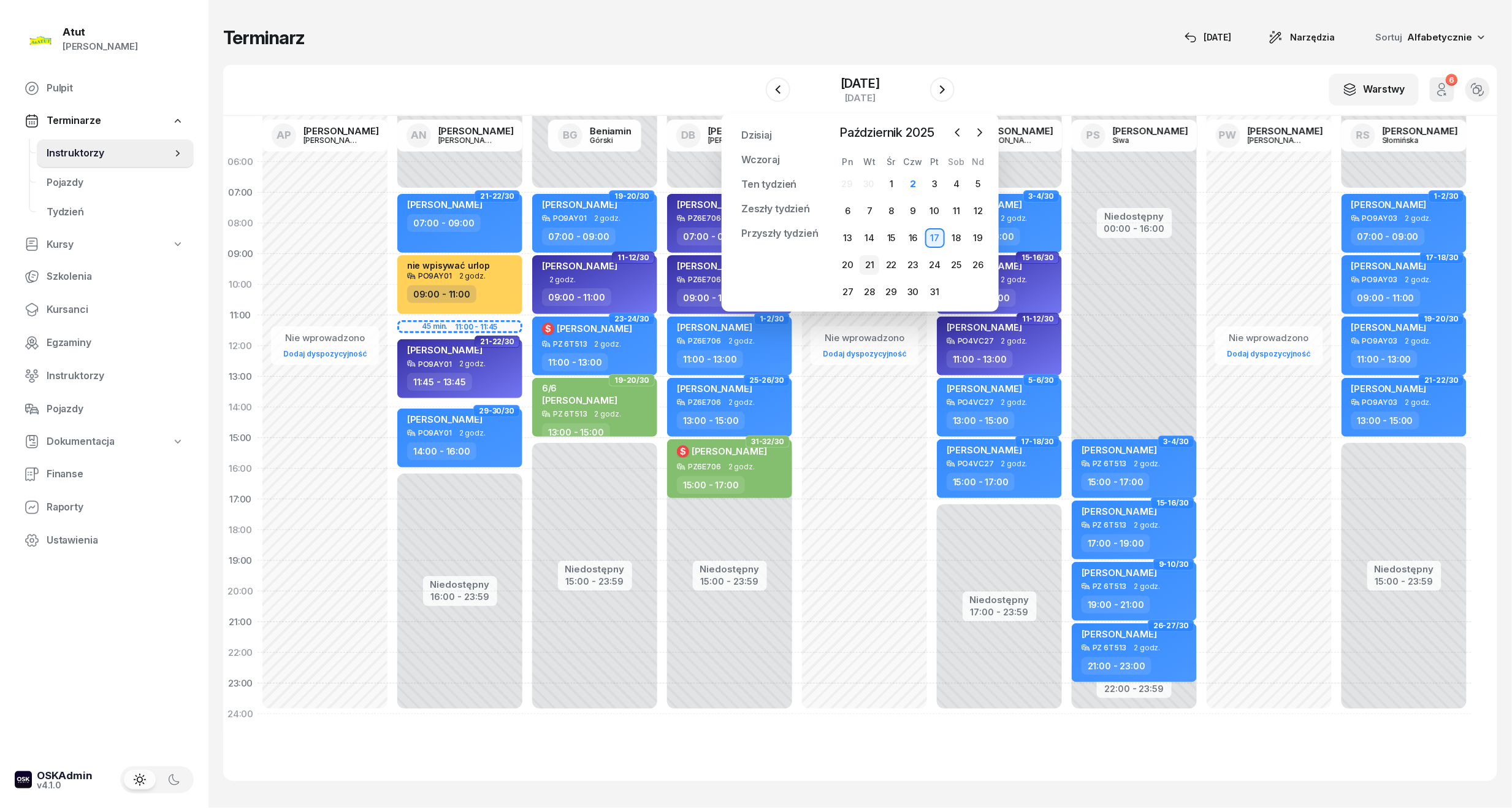
click at [878, 257] on div "21" at bounding box center [868, 265] width 19 height 19
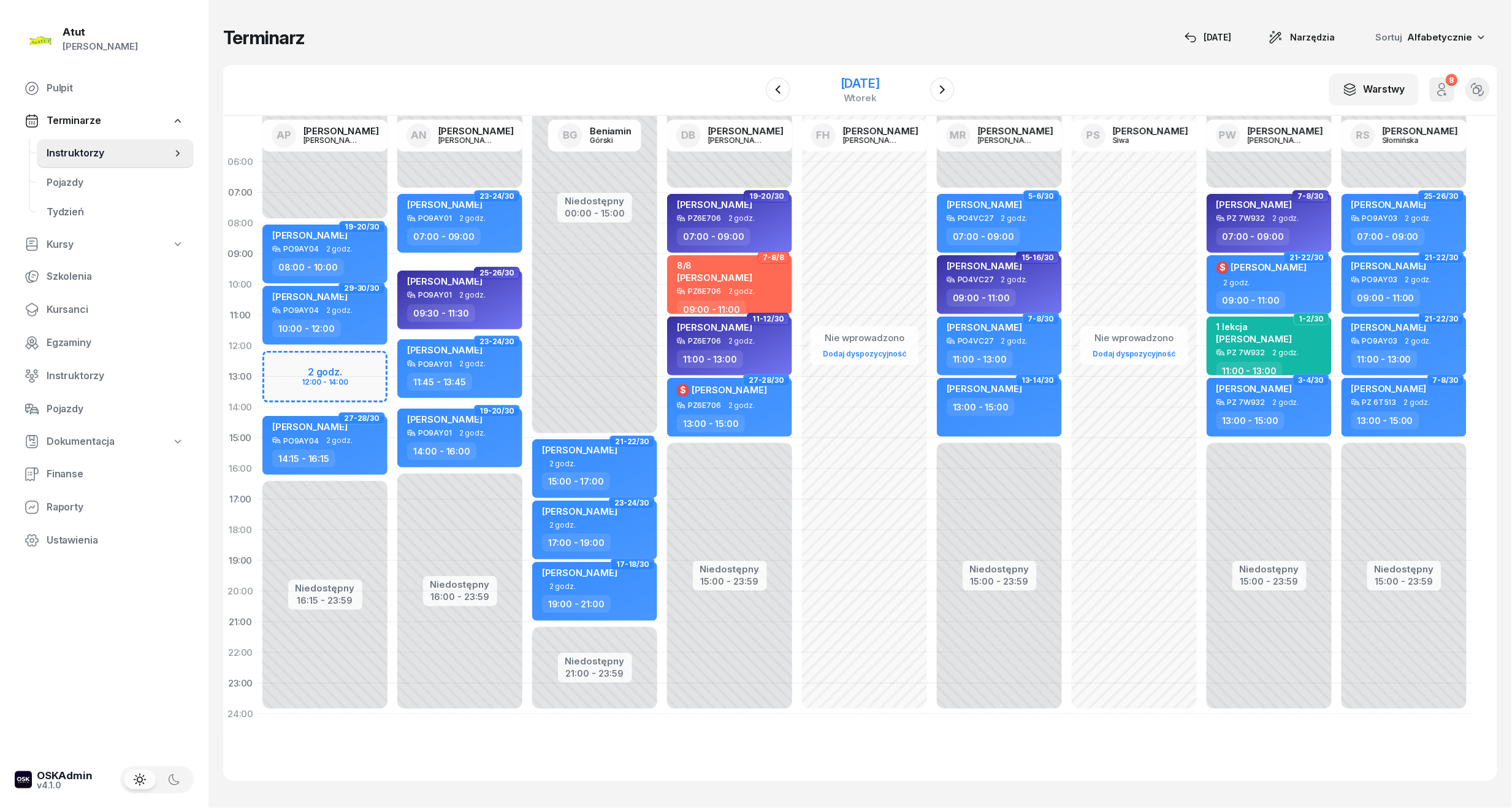
click at [841, 82] on div "[DATE]" at bounding box center [860, 83] width 40 height 12
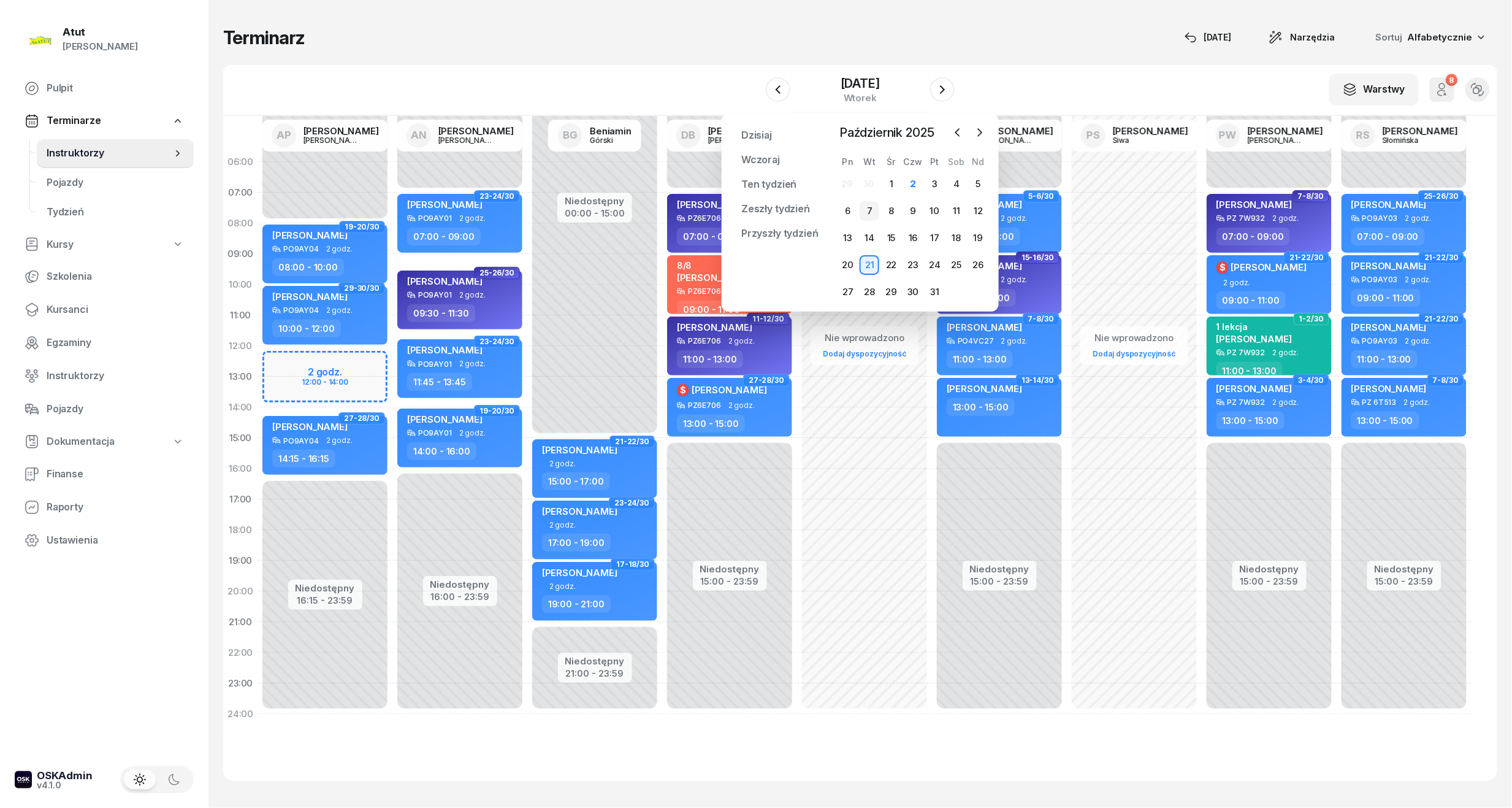
click at [870, 215] on div "7" at bounding box center [868, 210] width 19 height 19
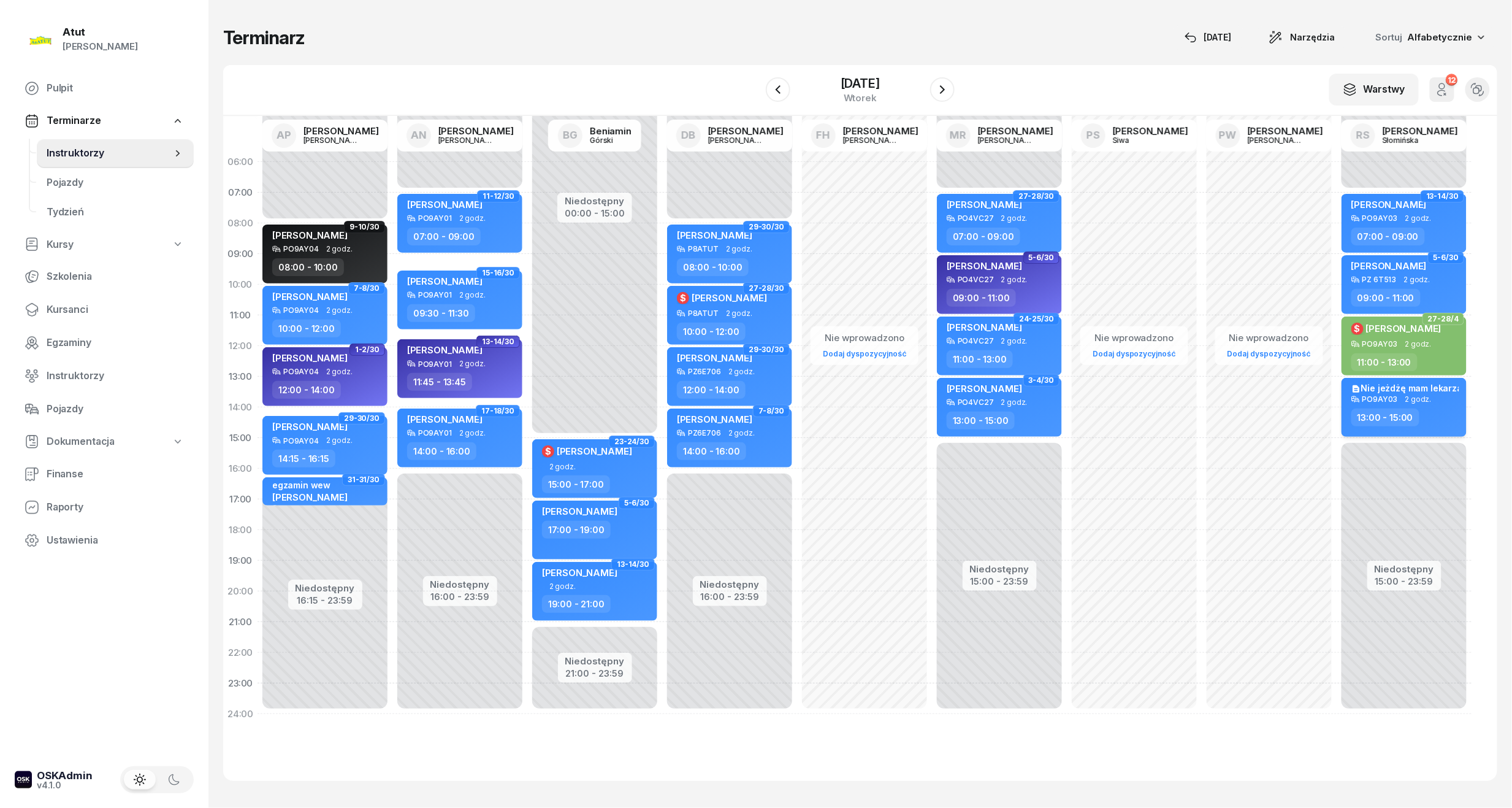
click at [1383, 391] on div "Nie jeżdżę mam lekarza" at bounding box center [1404, 388] width 108 height 11
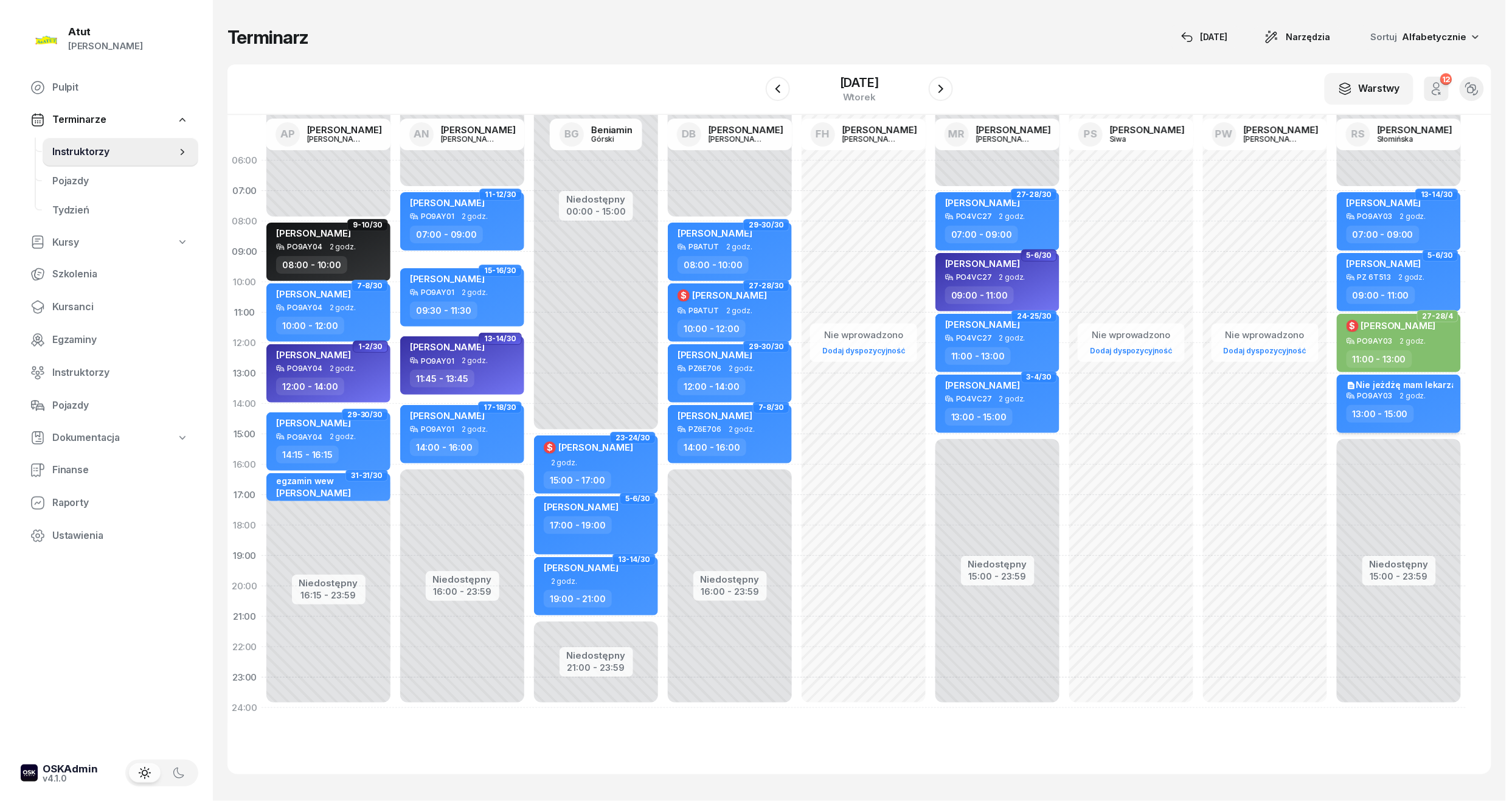
select select "13"
select select "15"
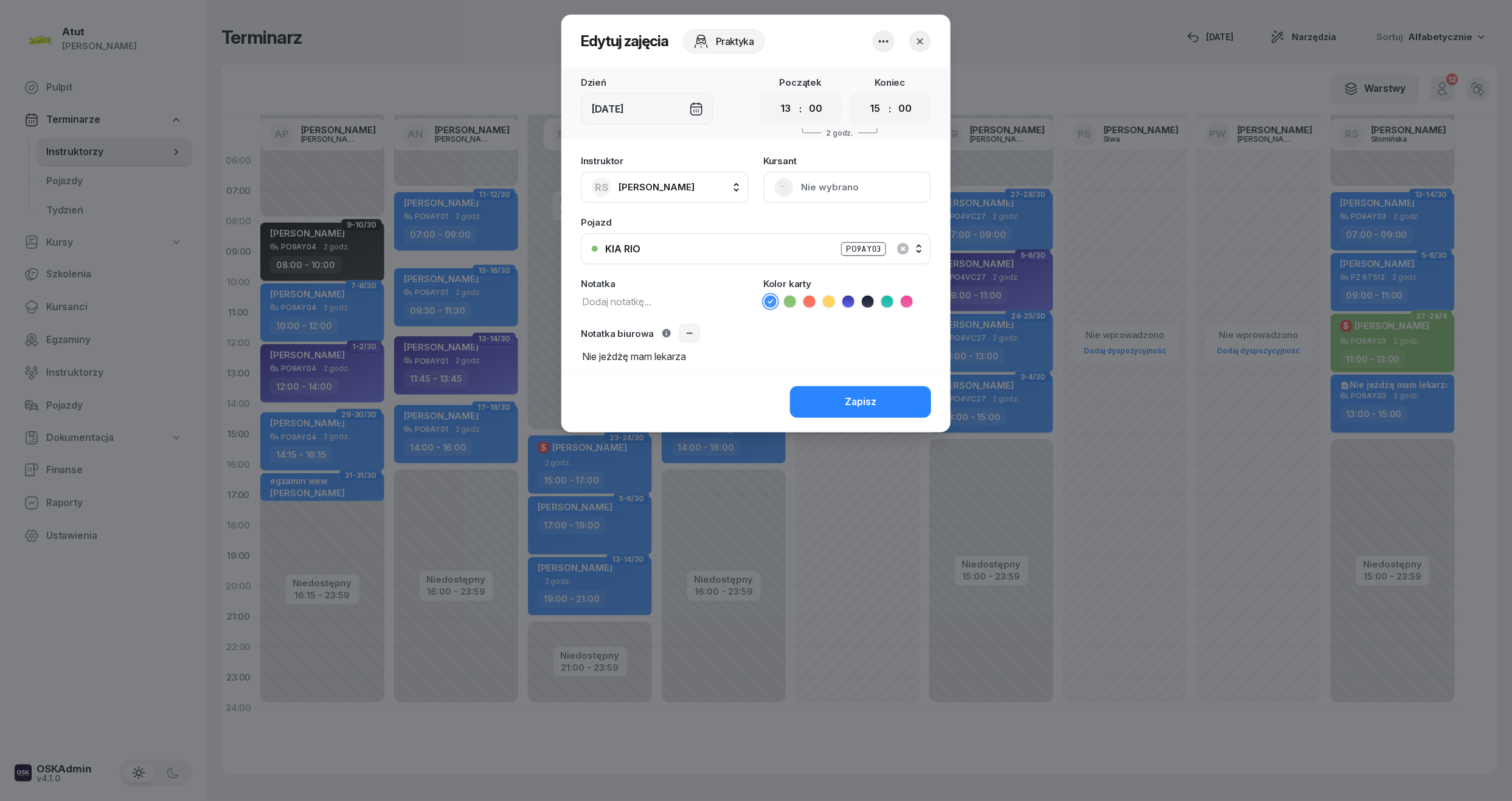
click at [922, 37] on icon "button" at bounding box center [919, 41] width 12 height 12
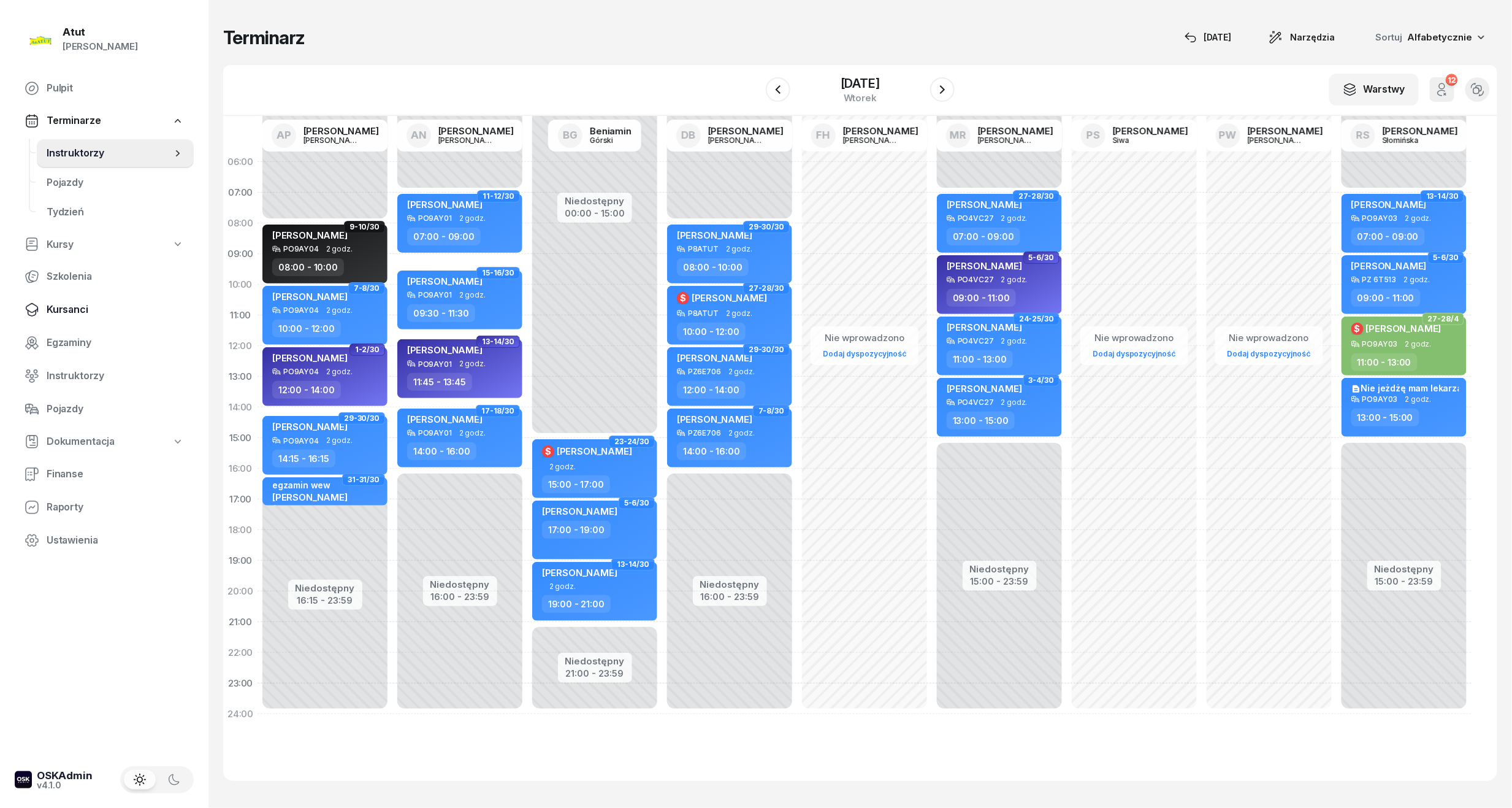
click at [72, 302] on span "Kursanci" at bounding box center [115, 309] width 137 height 16
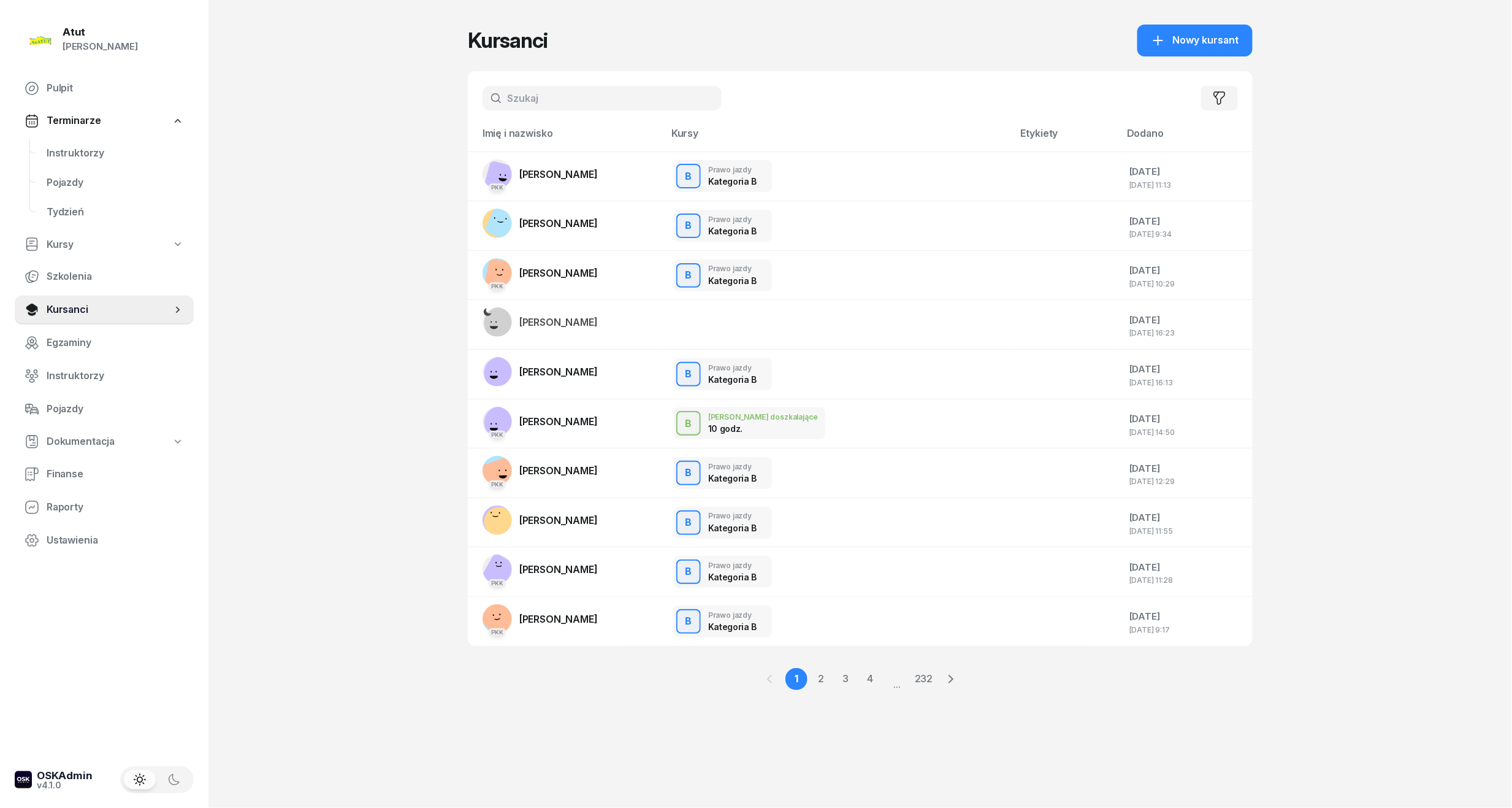
click at [537, 90] on input "text" at bounding box center [601, 98] width 239 height 25
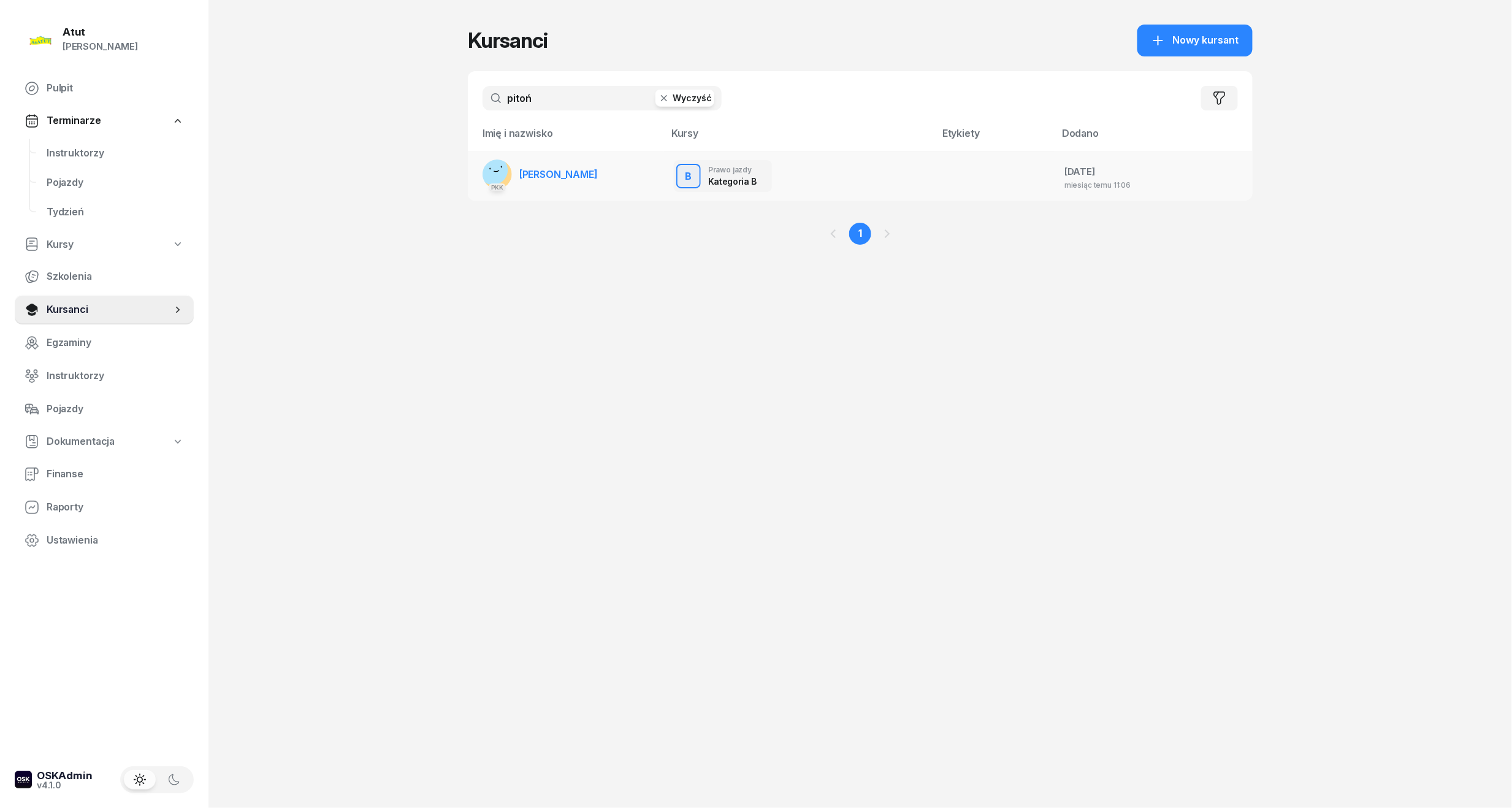
type input "pitoń"
click at [545, 178] on span "[PERSON_NAME]" at bounding box center [558, 173] width 78 height 12
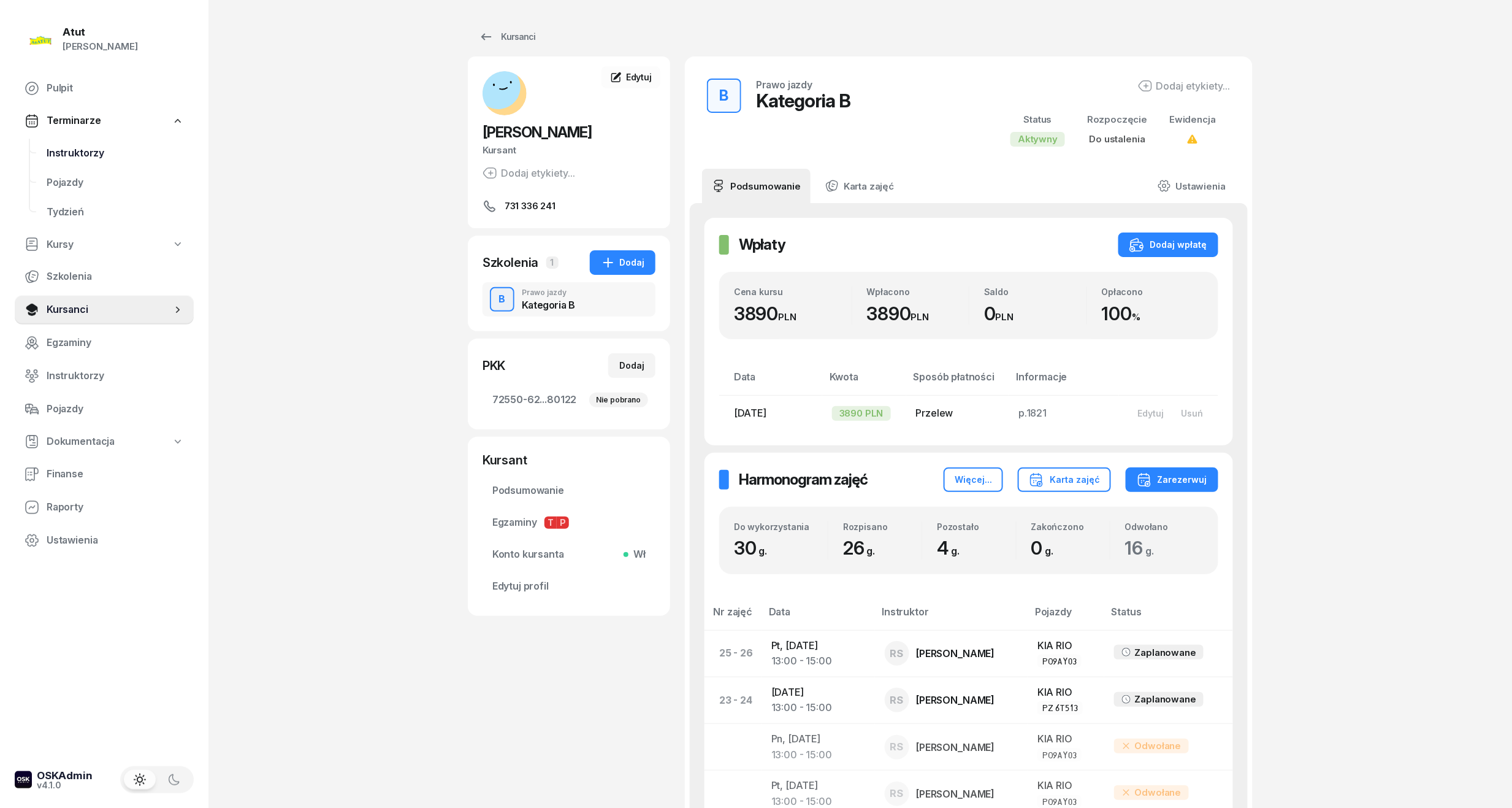
click at [57, 155] on span "Instruktorzy" at bounding box center [115, 153] width 137 height 16
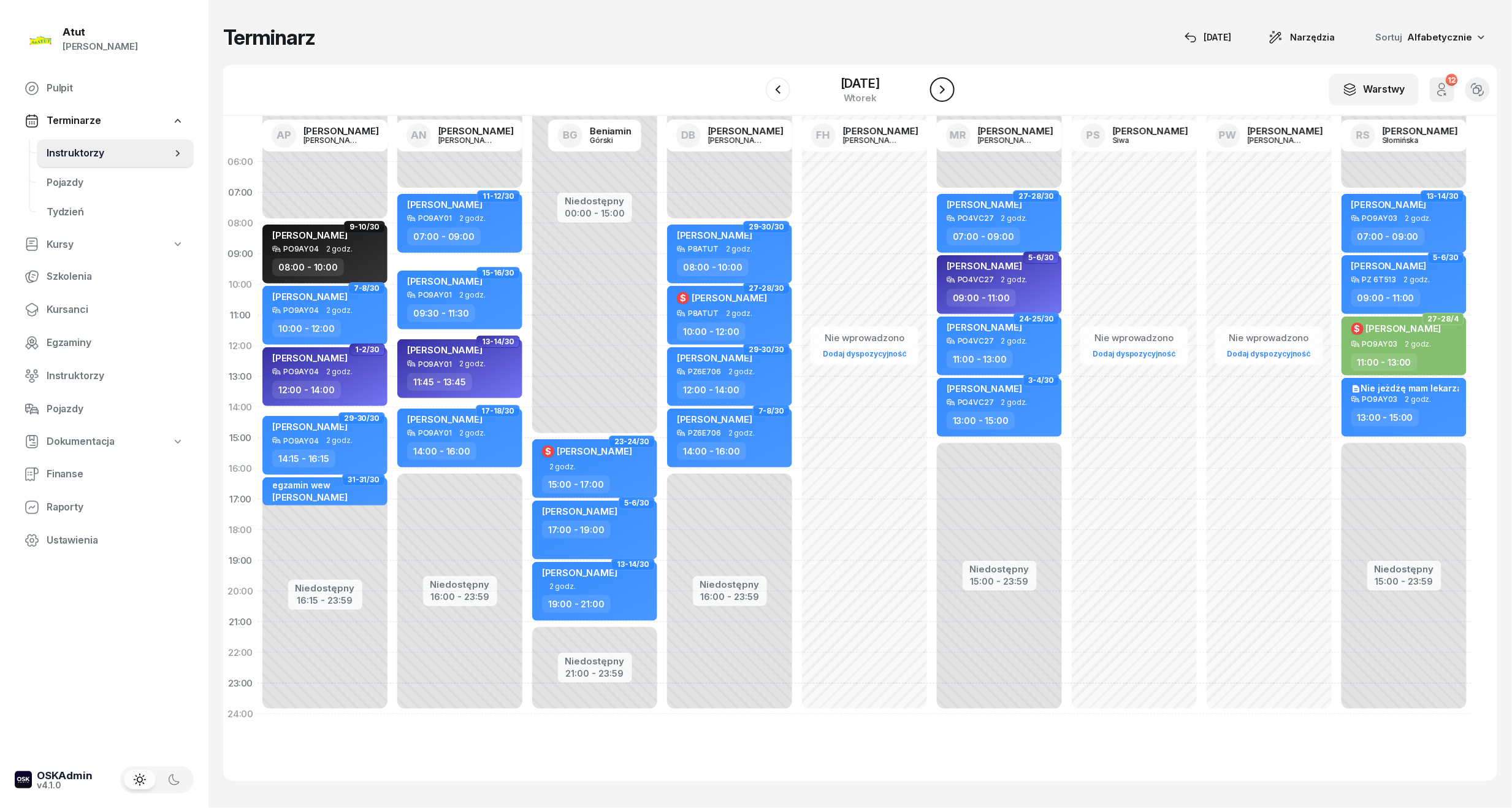
click at [947, 89] on icon "button" at bounding box center [942, 89] width 15 height 15
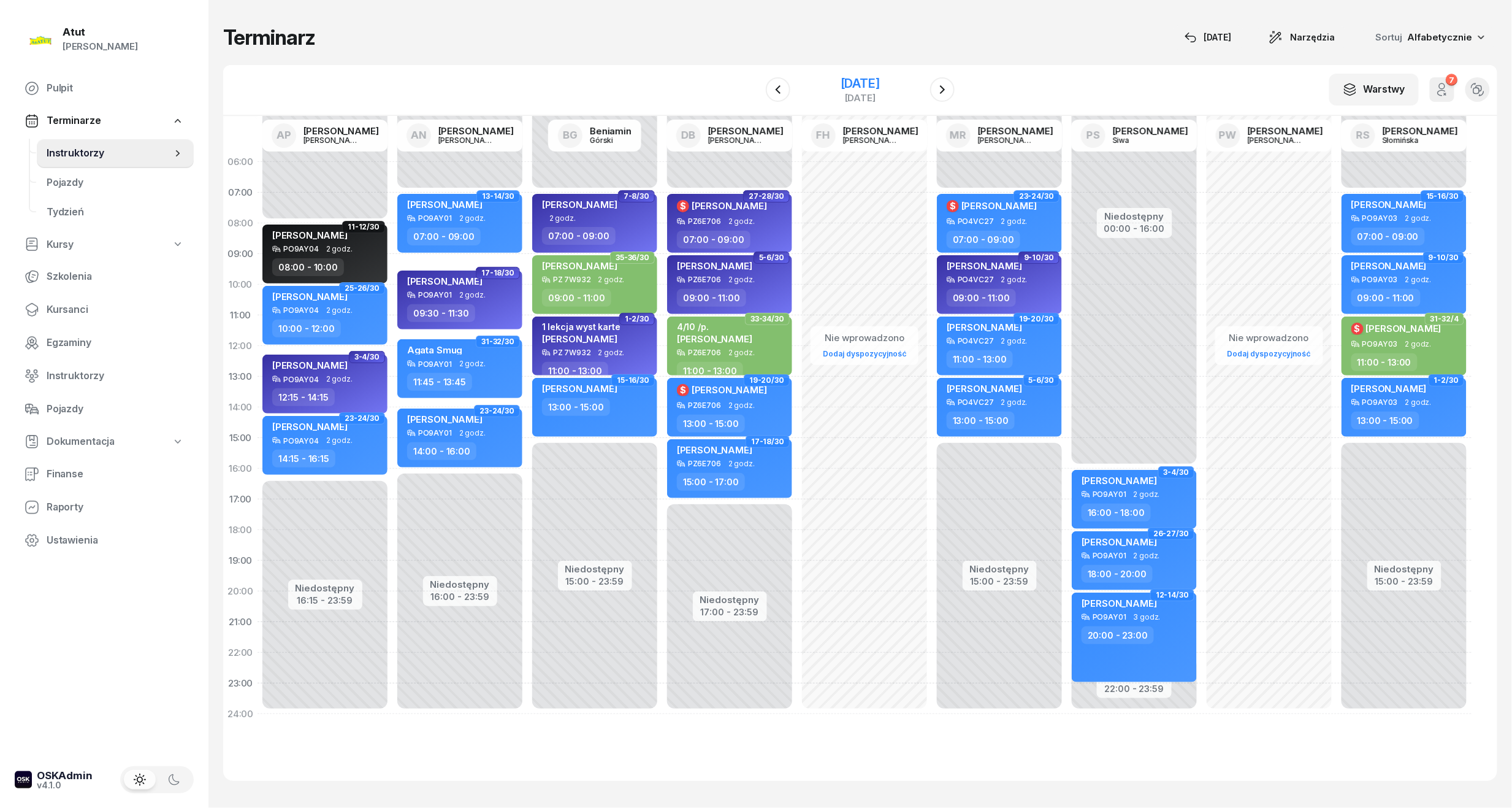
click at [867, 78] on div "[DATE]" at bounding box center [860, 83] width 40 height 12
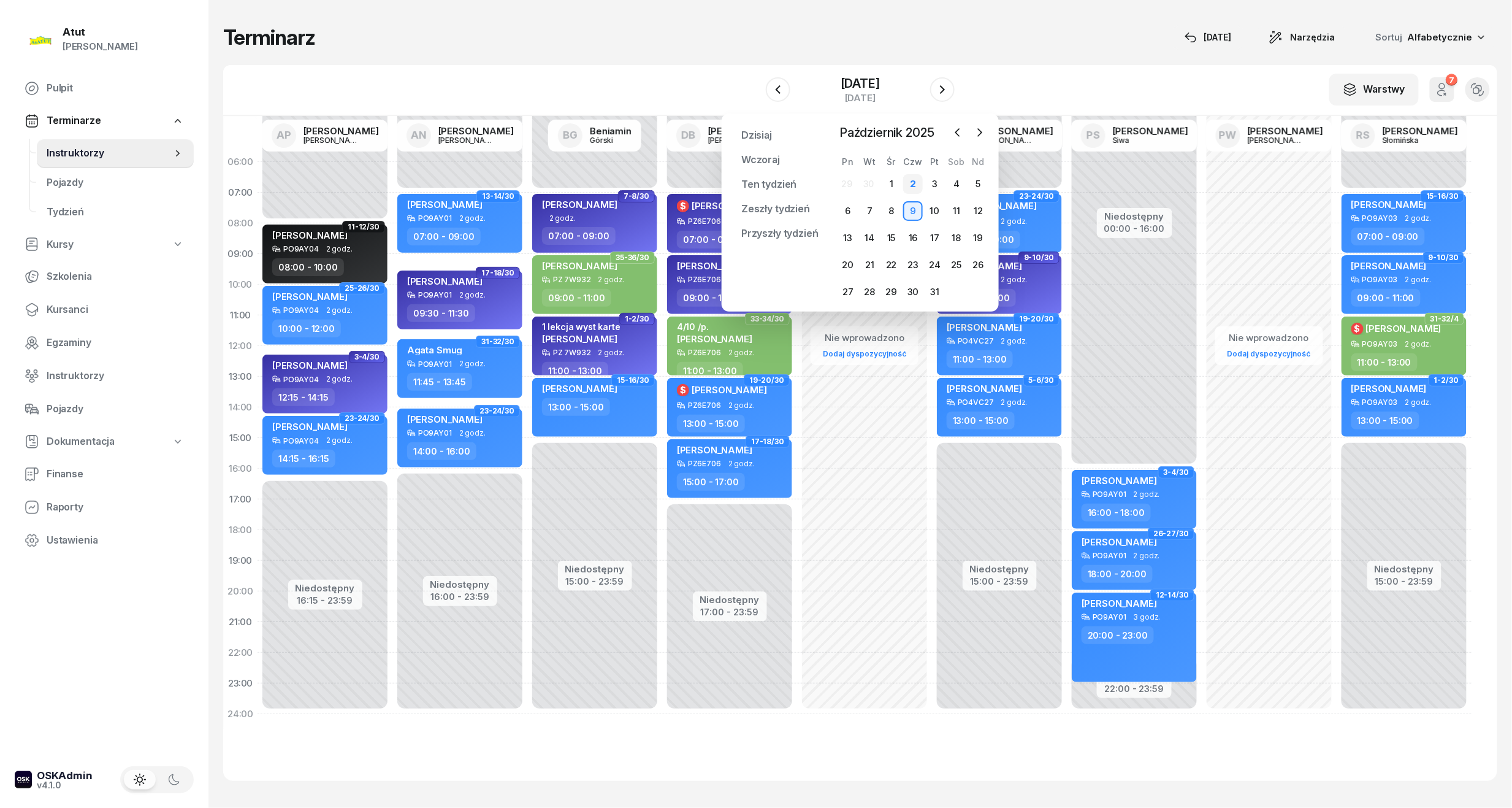
click at [910, 185] on div "2" at bounding box center [912, 184] width 19 height 19
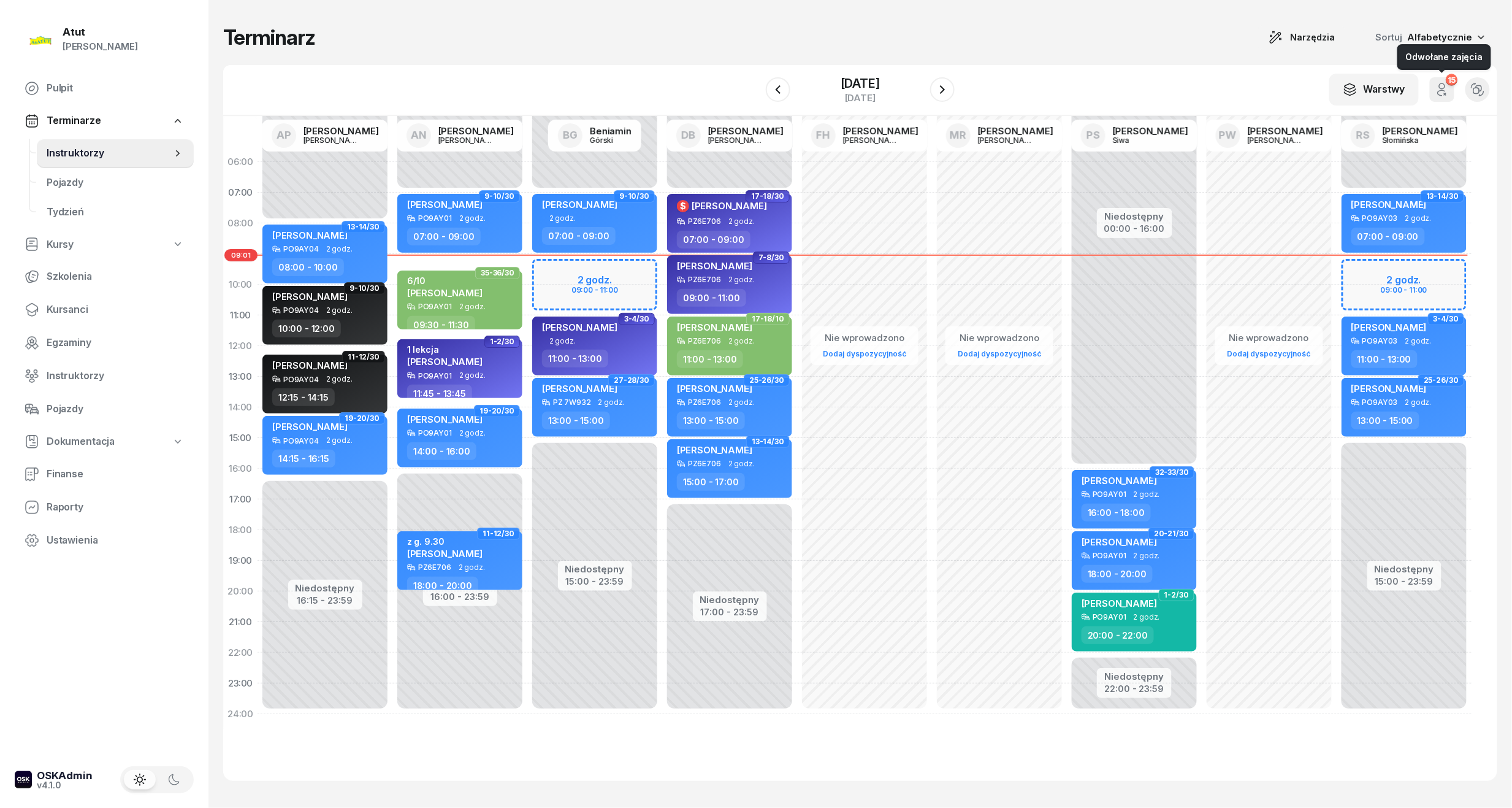
click at [1443, 90] on icon "button" at bounding box center [1441, 93] width 7 height 6
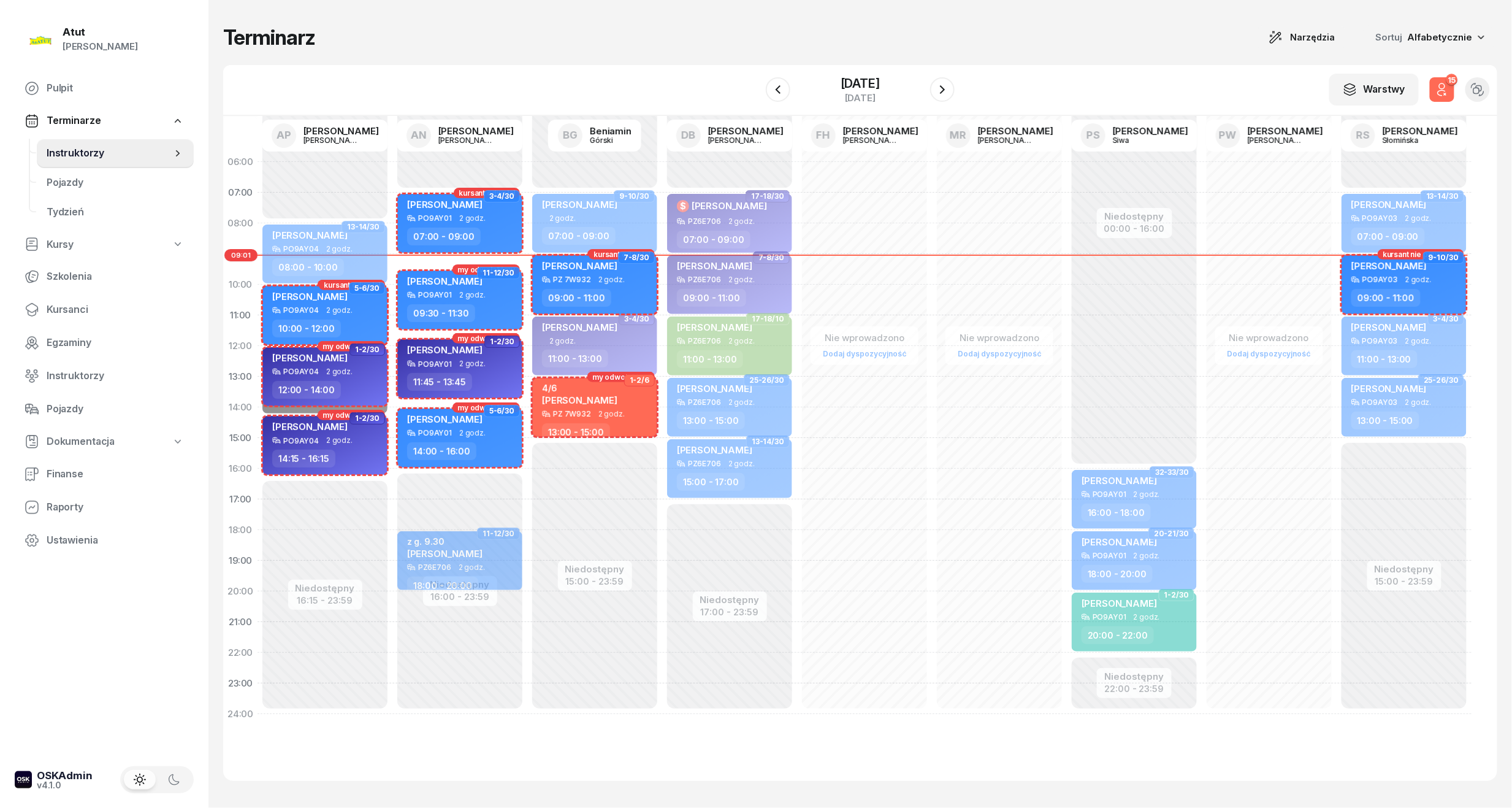
click at [643, 256] on span "7-8/30" at bounding box center [636, 257] width 26 height 3
select select "09"
select select "11"
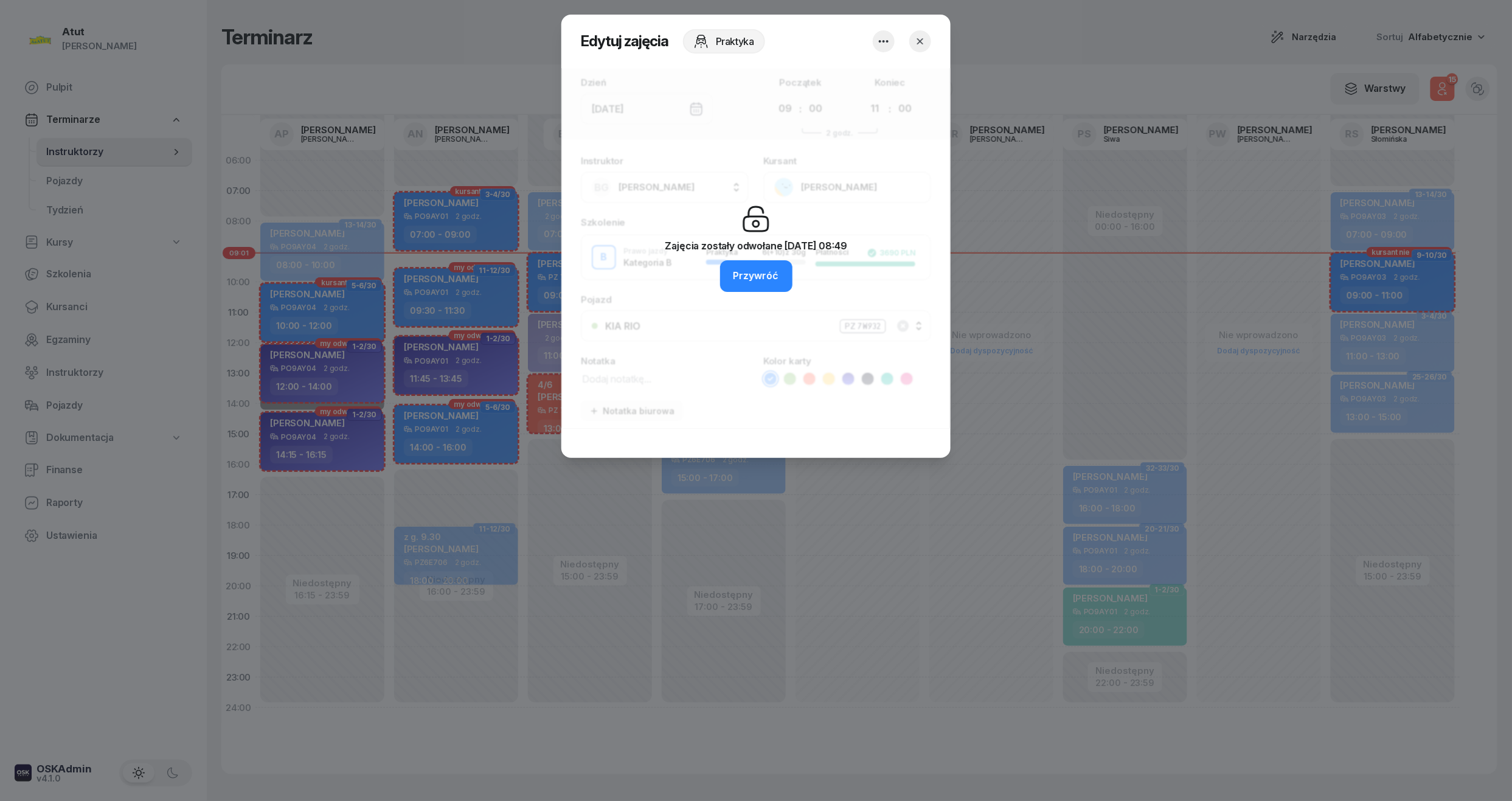
click at [923, 41] on icon "button" at bounding box center [919, 41] width 12 height 12
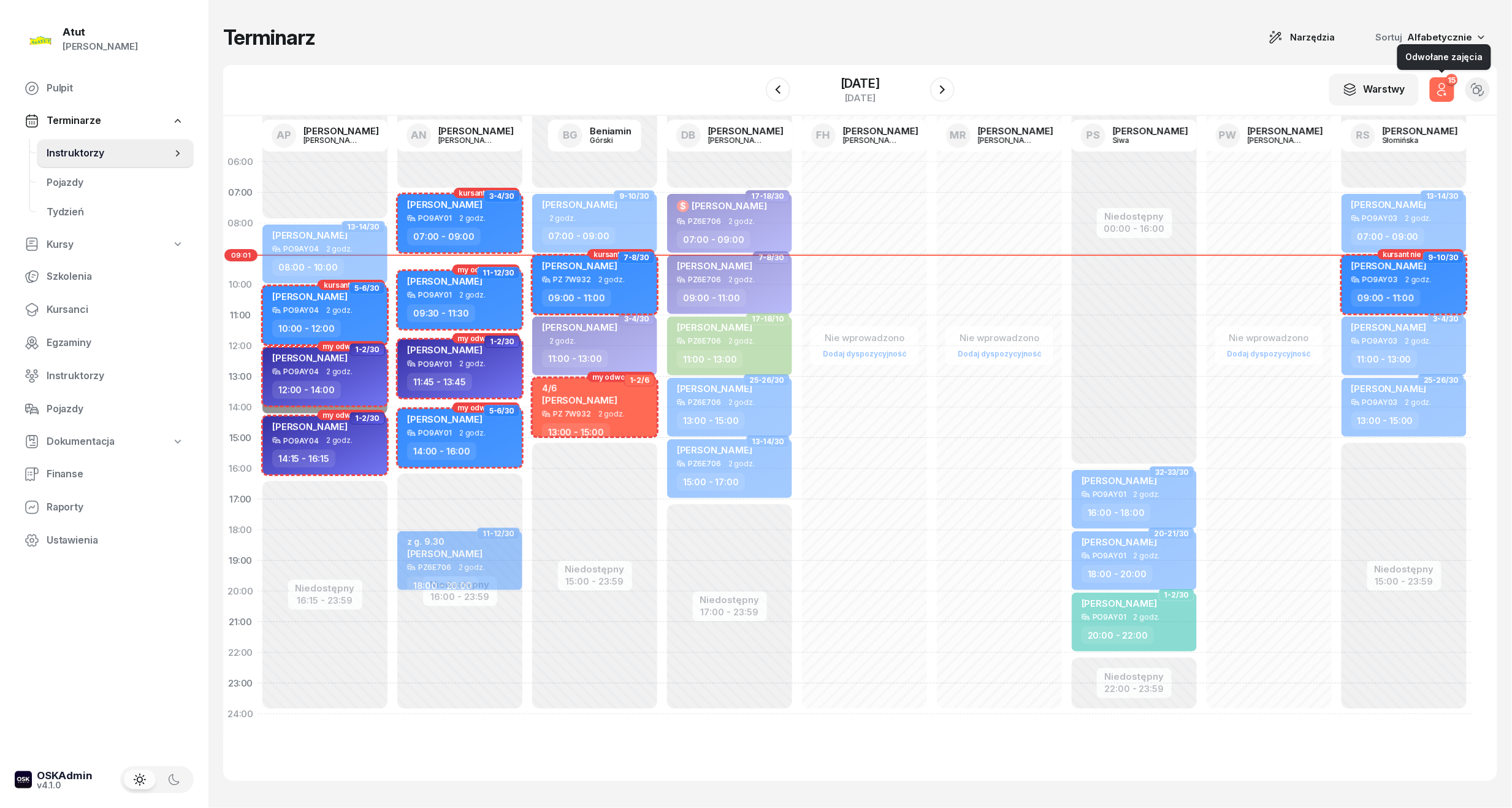
click at [1441, 94] on icon "button" at bounding box center [1442, 89] width 15 height 15
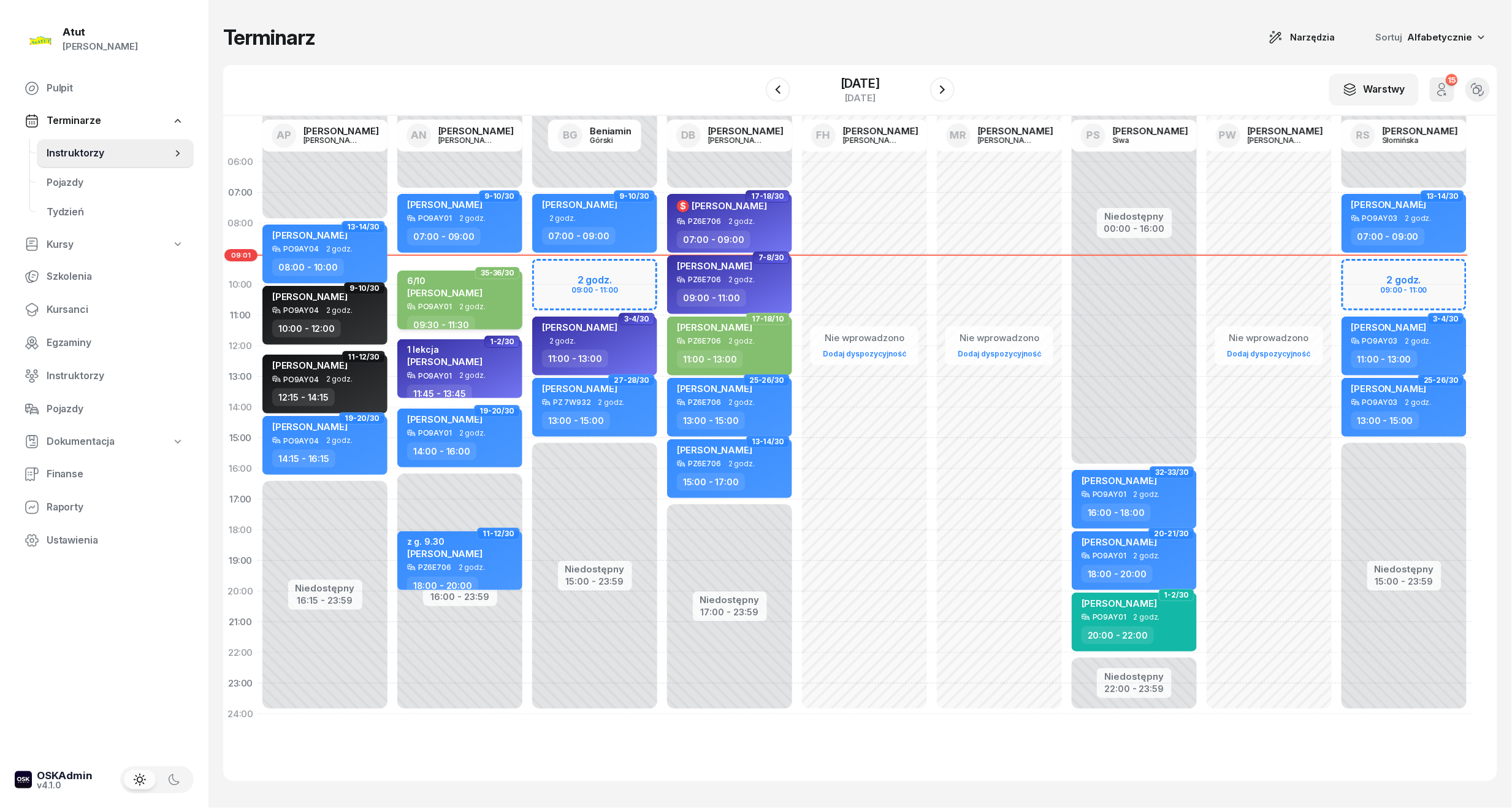
click at [443, 301] on div "6/10 [PERSON_NAME]" at bounding box center [444, 289] width 76 height 27
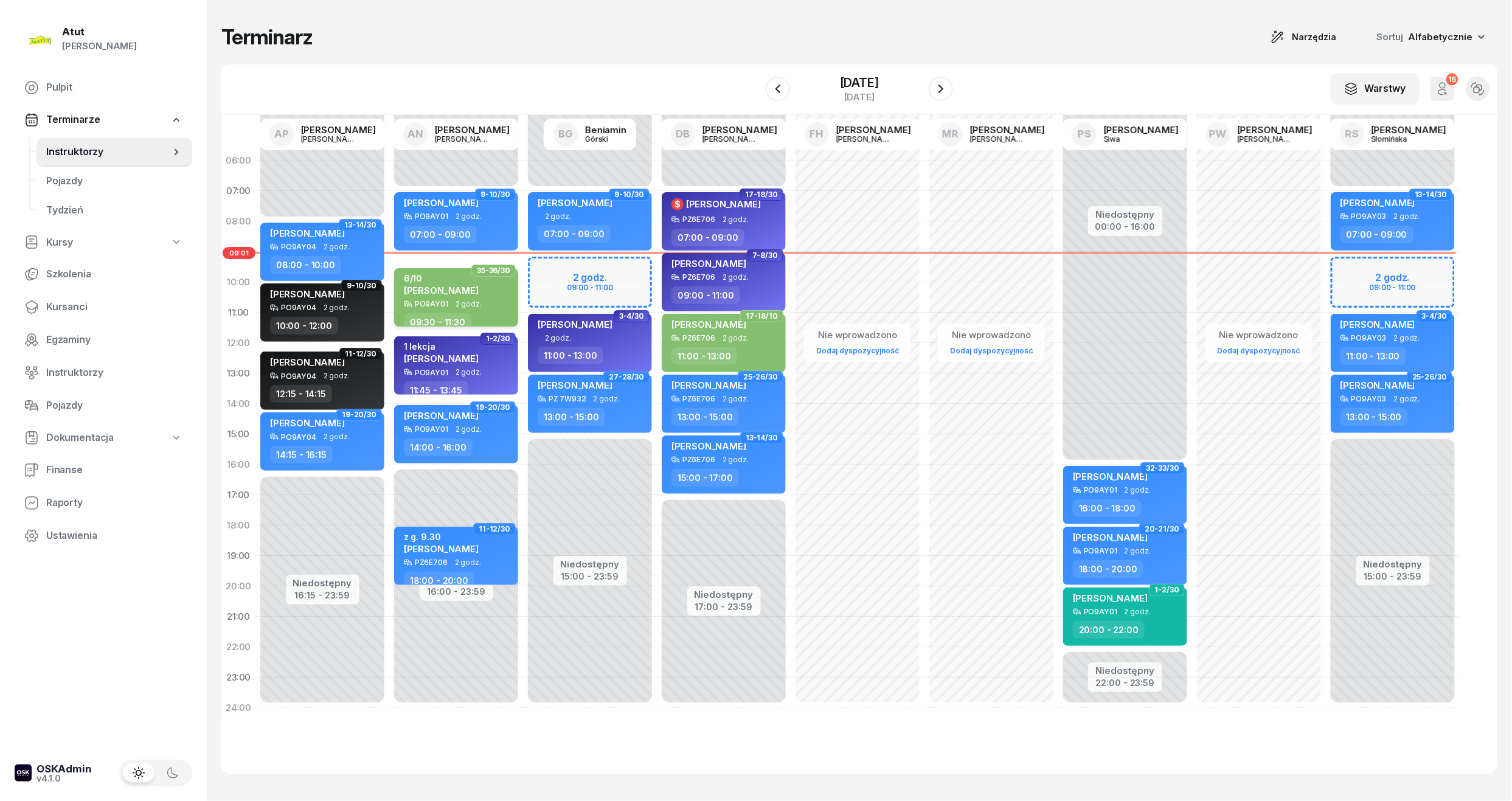
select select "09"
select select "30"
select select "11"
select select "30"
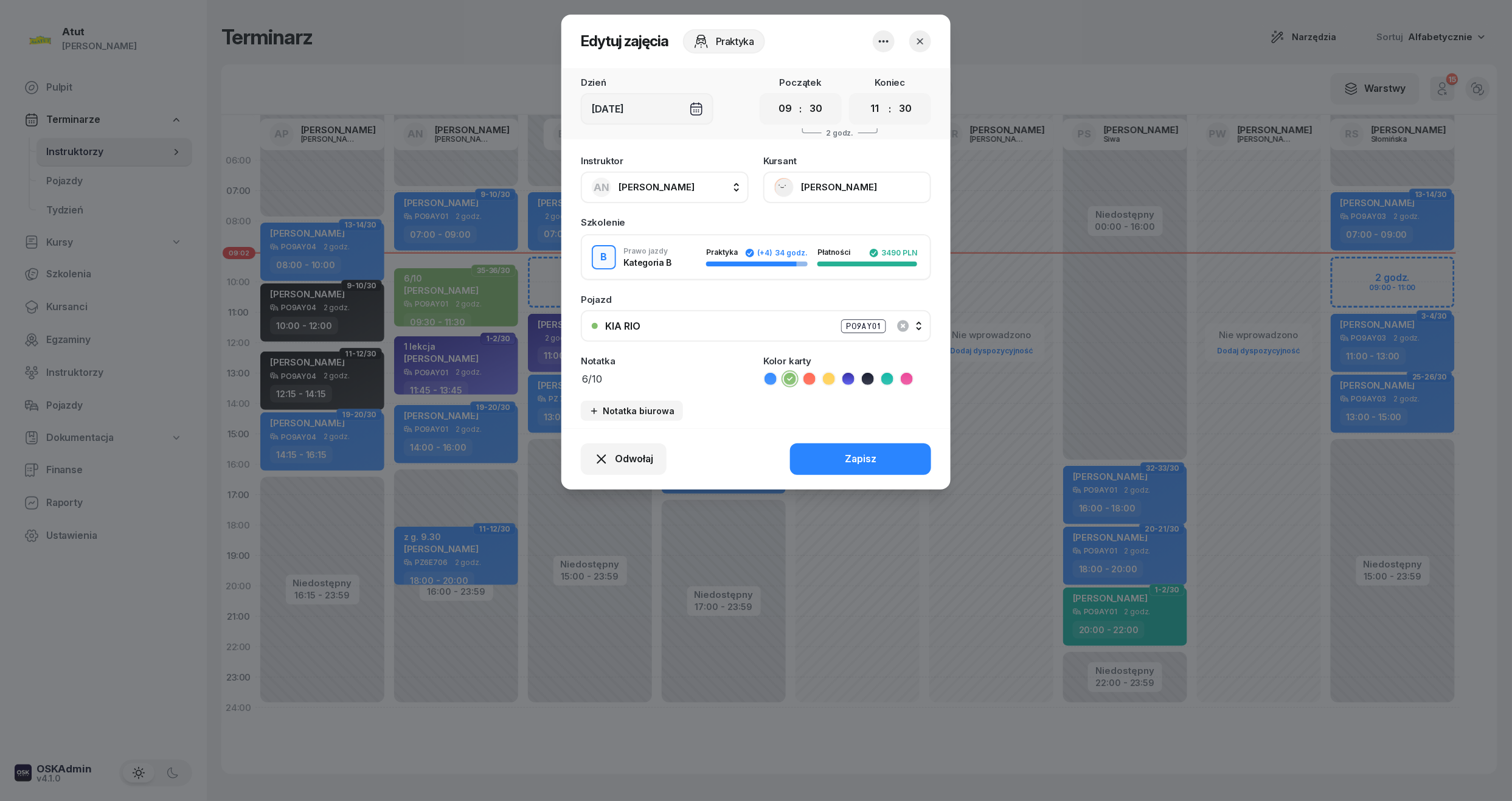
click at [617, 382] on textarea "6/10" at bounding box center [665, 378] width 168 height 16
paste textarea "2336"
type textarea "6/10 p.2336"
click at [877, 453] on button "Zapisz" at bounding box center [861, 459] width 141 height 32
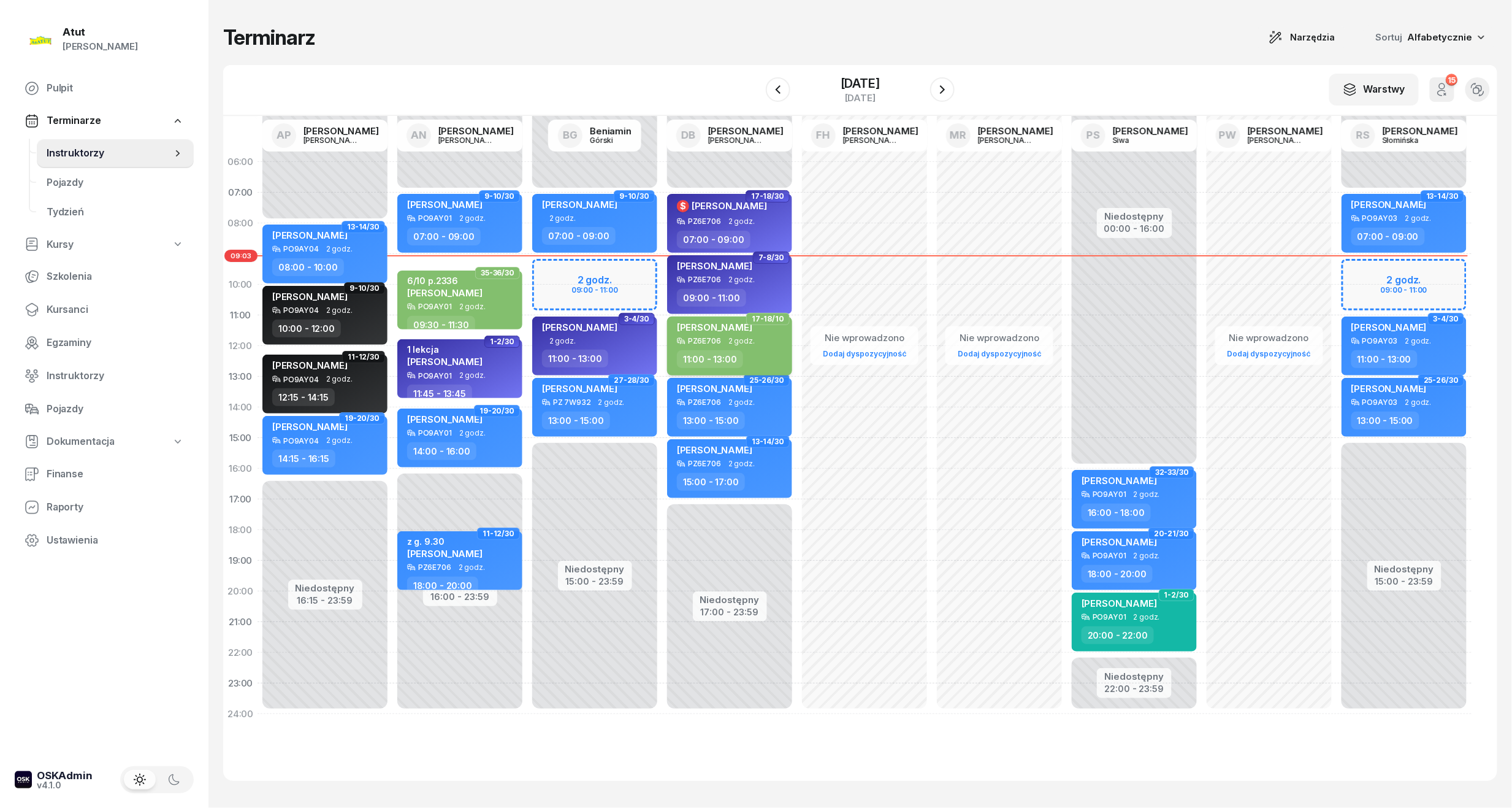
click at [762, 327] on div "[PERSON_NAME]" at bounding box center [730, 328] width 108 height 16
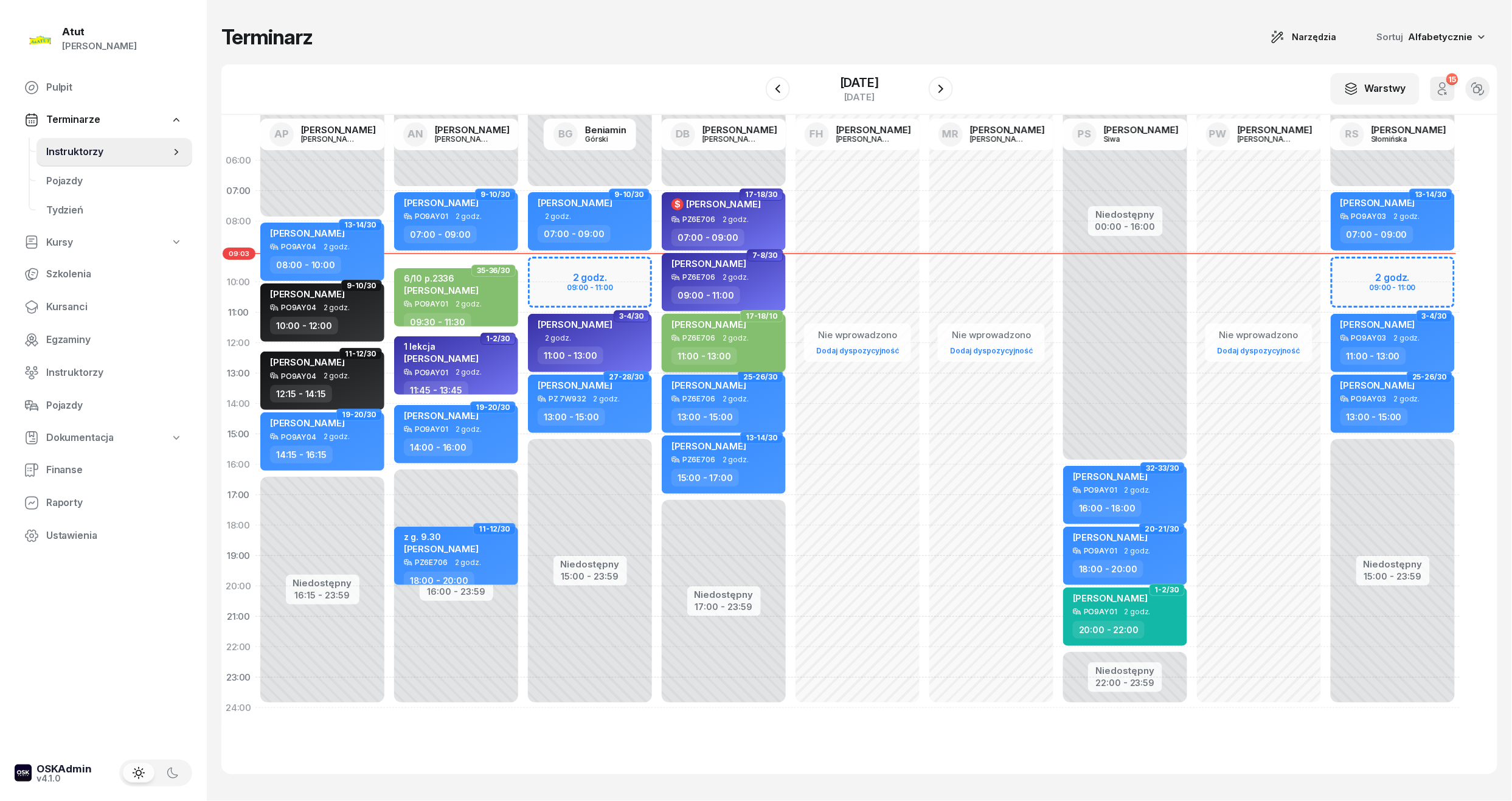
select select "11"
select select "13"
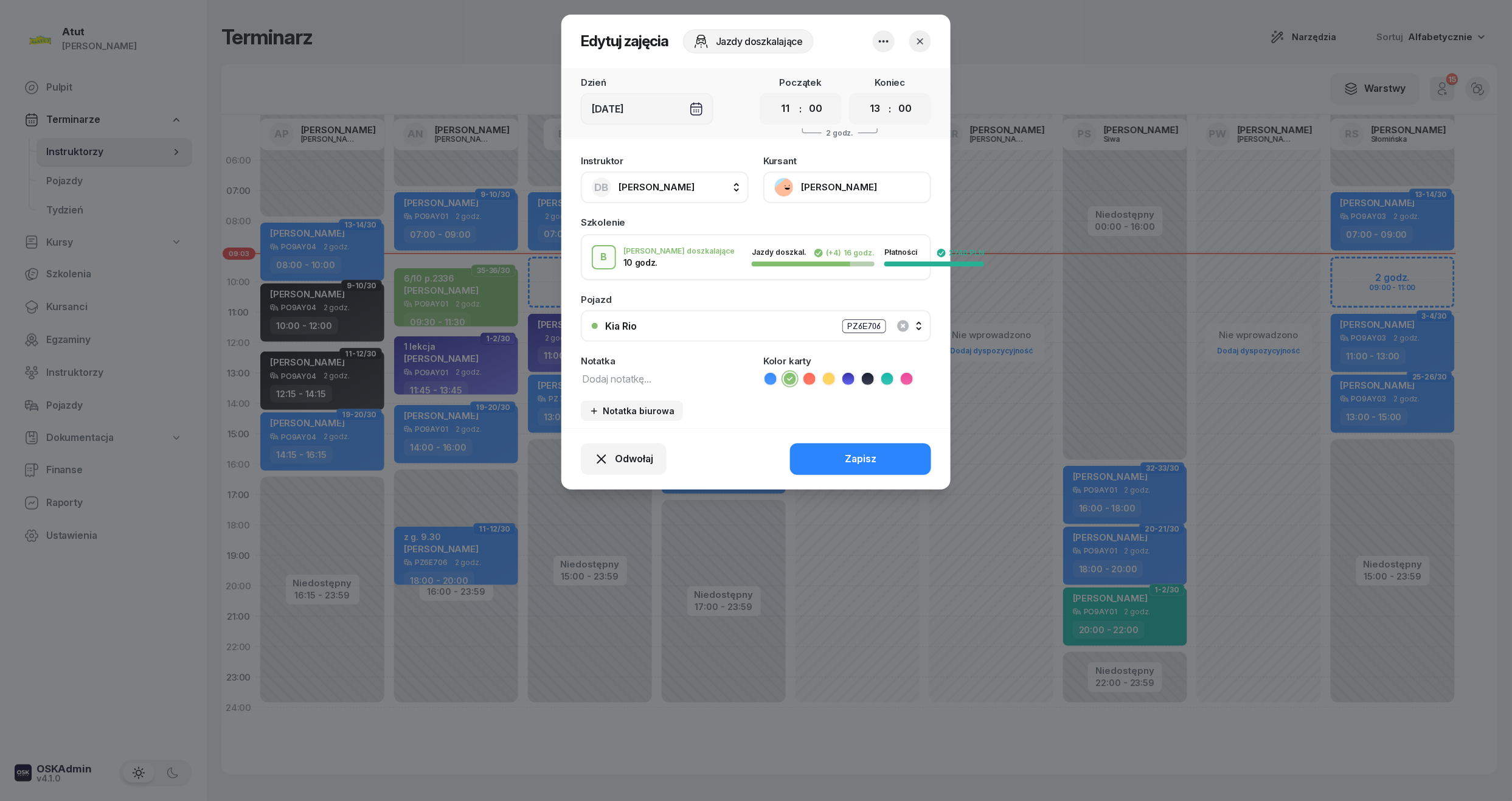
click at [825, 184] on button "[PERSON_NAME]" at bounding box center [847, 187] width 168 height 32
click at [825, 218] on link "Otwórz profil" at bounding box center [846, 228] width 161 height 30
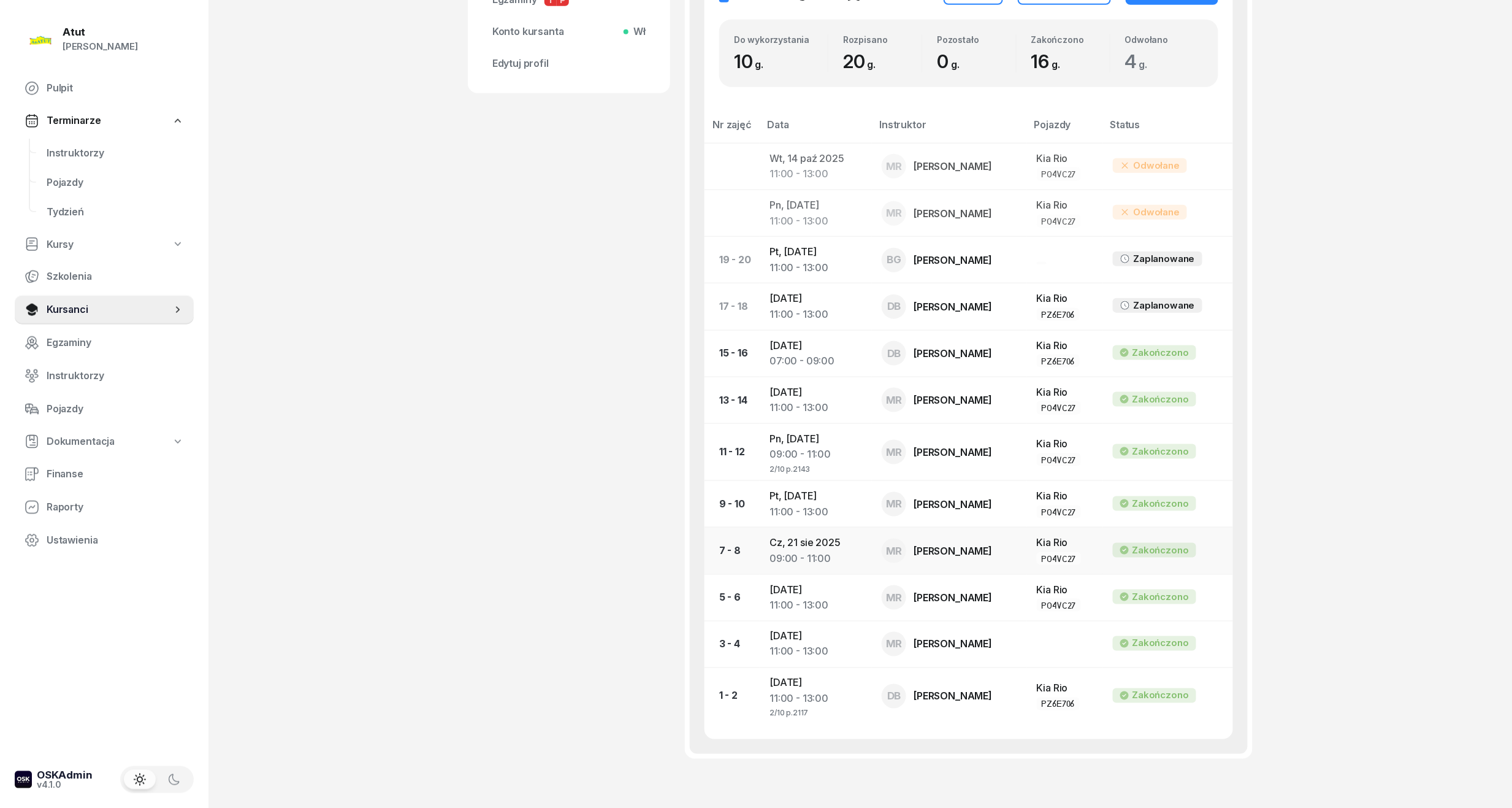
scroll to position [595, 0]
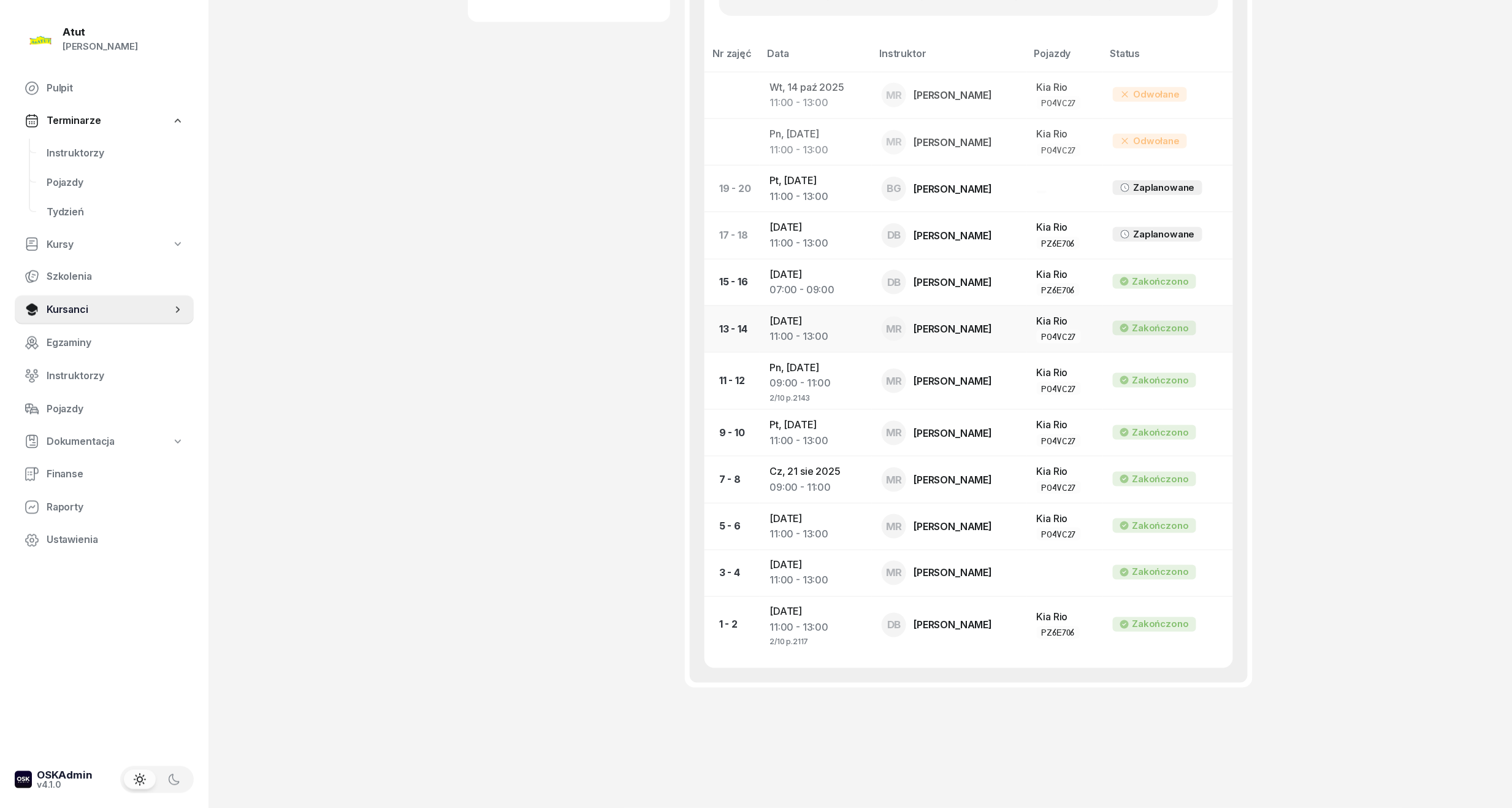
click at [804, 328] on div "11:00 - 13:00" at bounding box center [815, 336] width 92 height 16
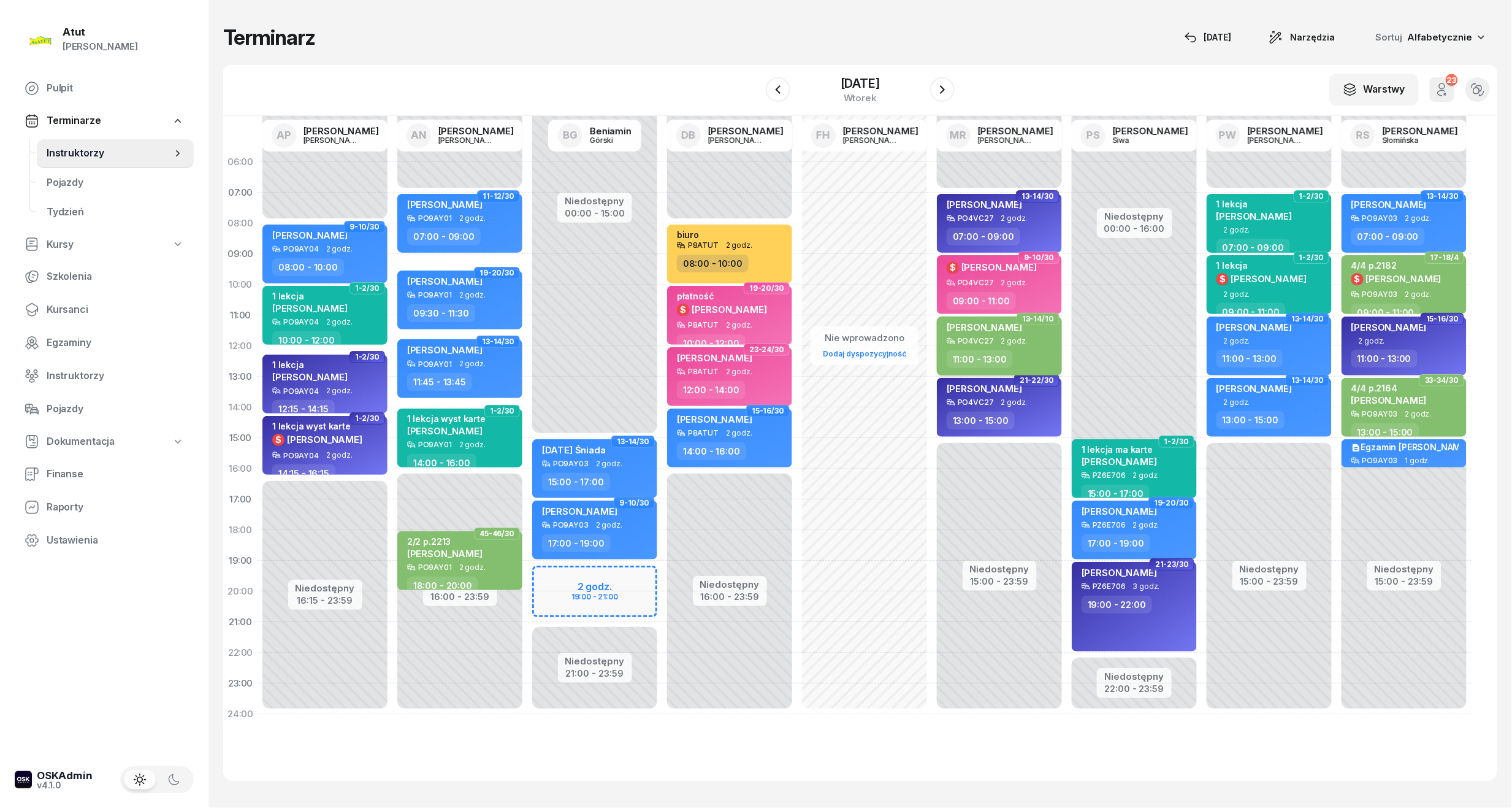
click at [990, 337] on div "PO4VC27" at bounding box center [975, 340] width 36 height 8
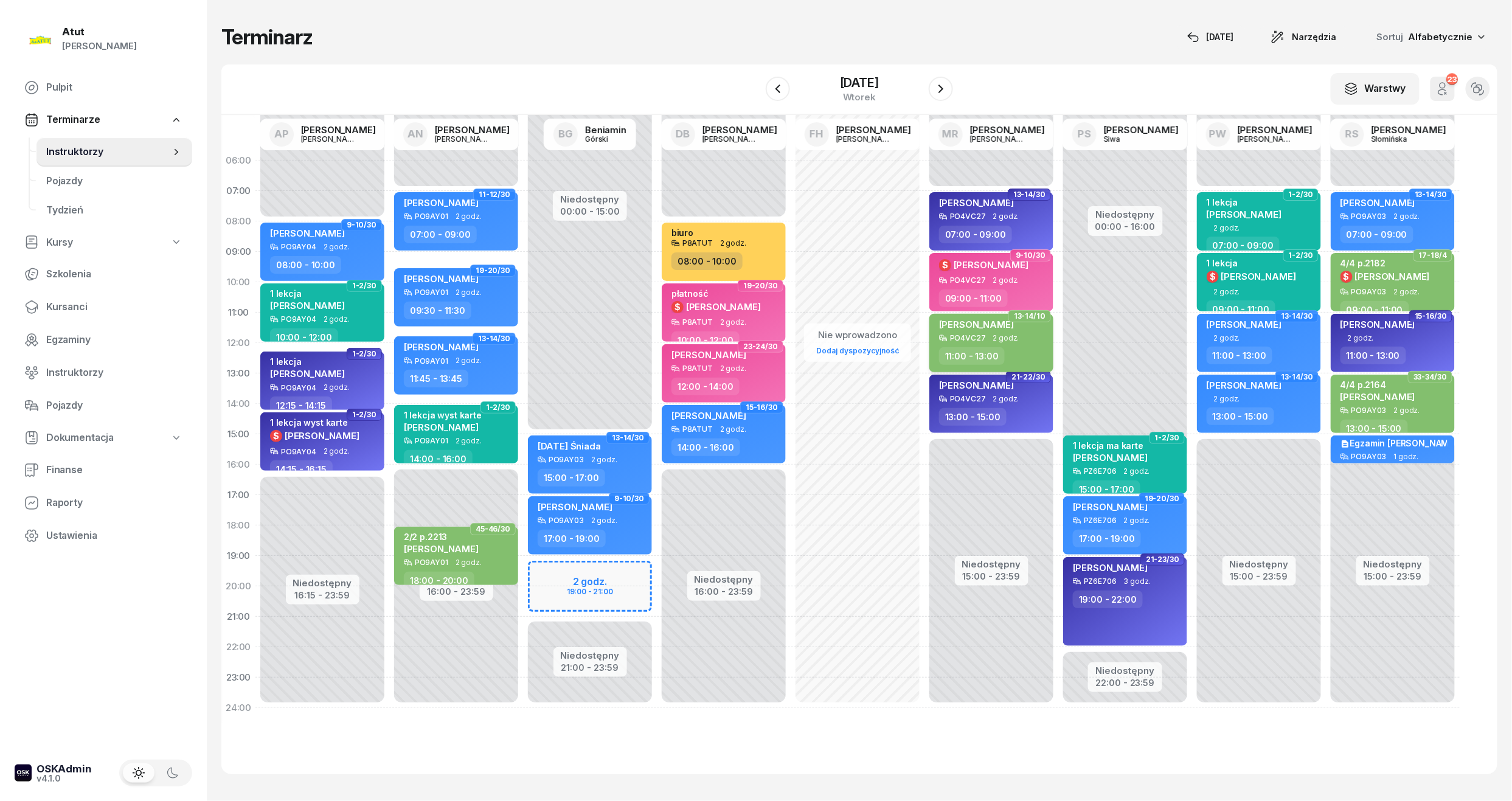
select select "11"
select select "13"
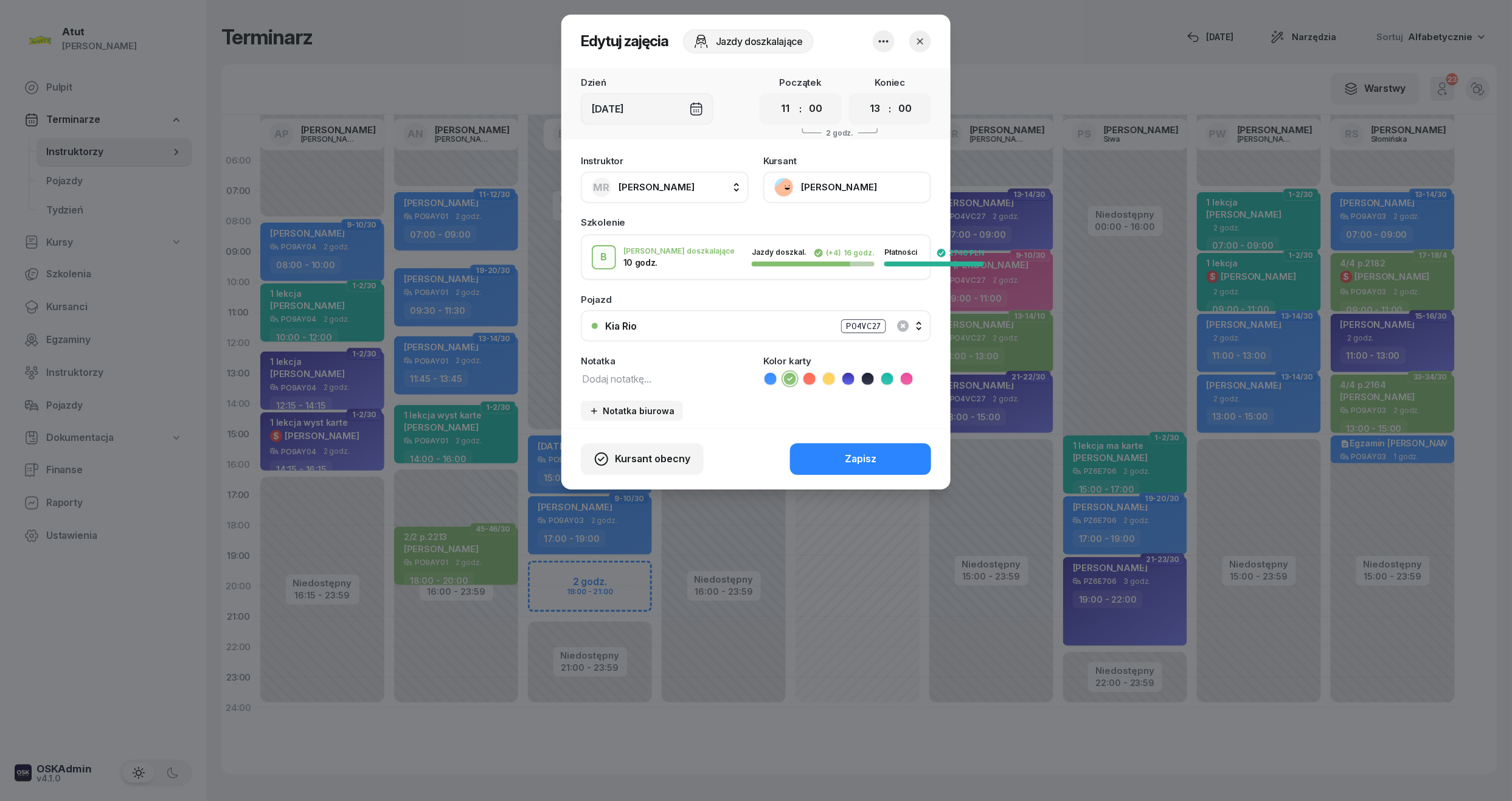
click at [641, 370] on textarea at bounding box center [665, 378] width 168 height 16
type textarea "4/10 /p.2143"
click at [874, 461] on div "Zapisz" at bounding box center [861, 458] width 32 height 16
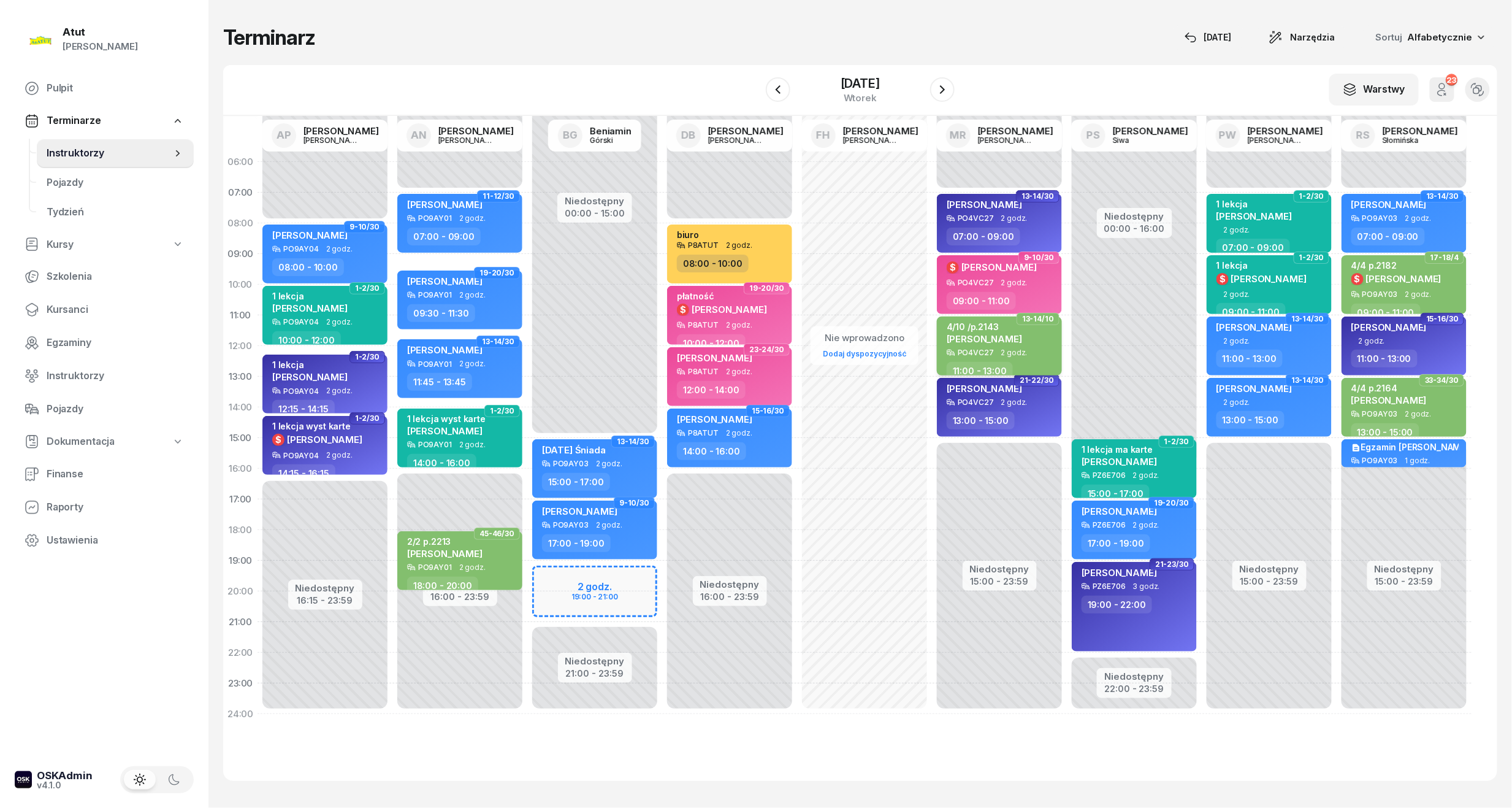
click at [986, 333] on span "[PERSON_NAME]" at bounding box center [985, 339] width 76 height 12
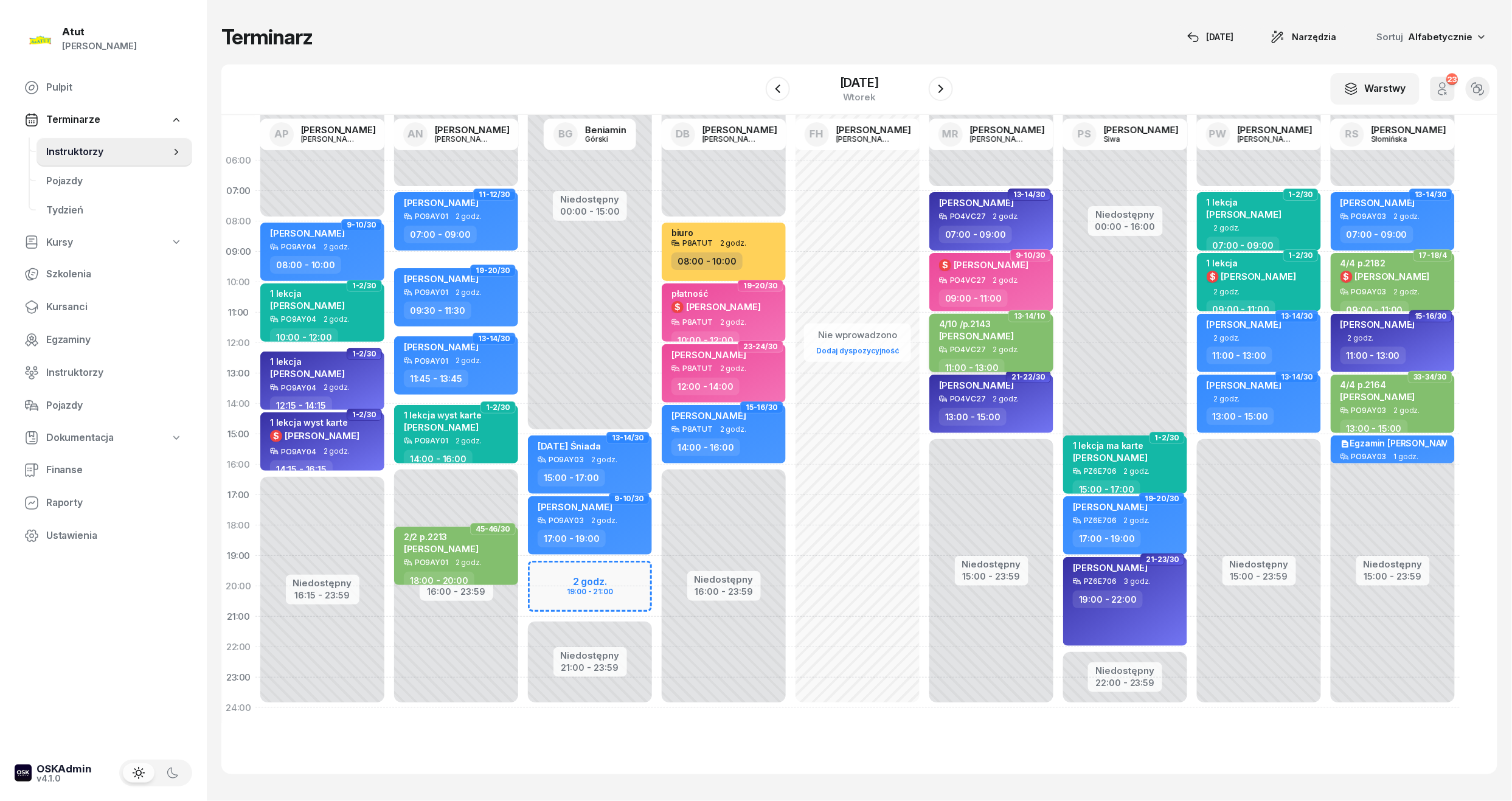
select select "11"
select select "13"
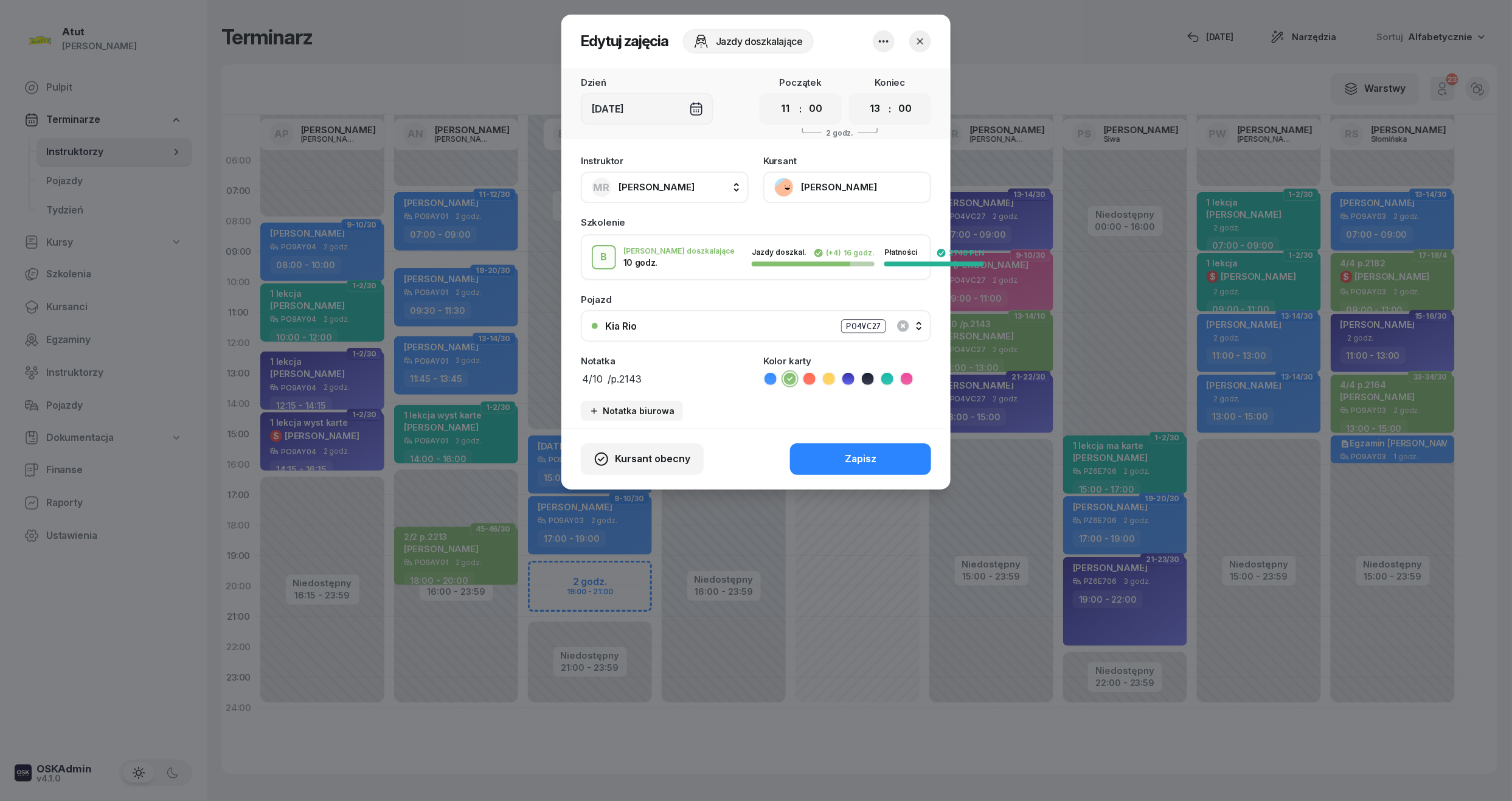
click at [877, 186] on button "[PERSON_NAME]" at bounding box center [847, 187] width 168 height 32
click at [816, 240] on link "Otwórz profil" at bounding box center [846, 228] width 161 height 30
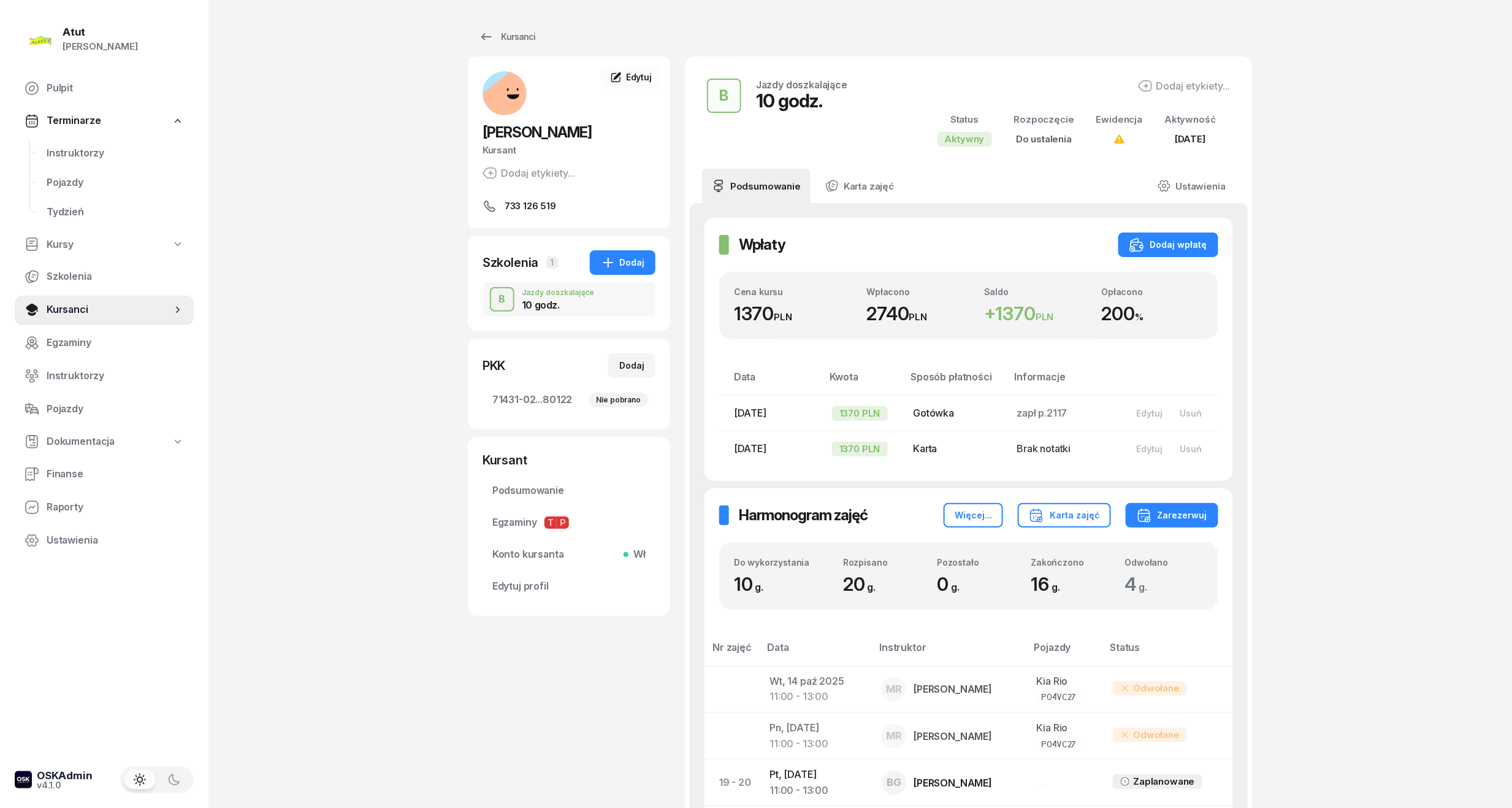
scroll to position [491, 0]
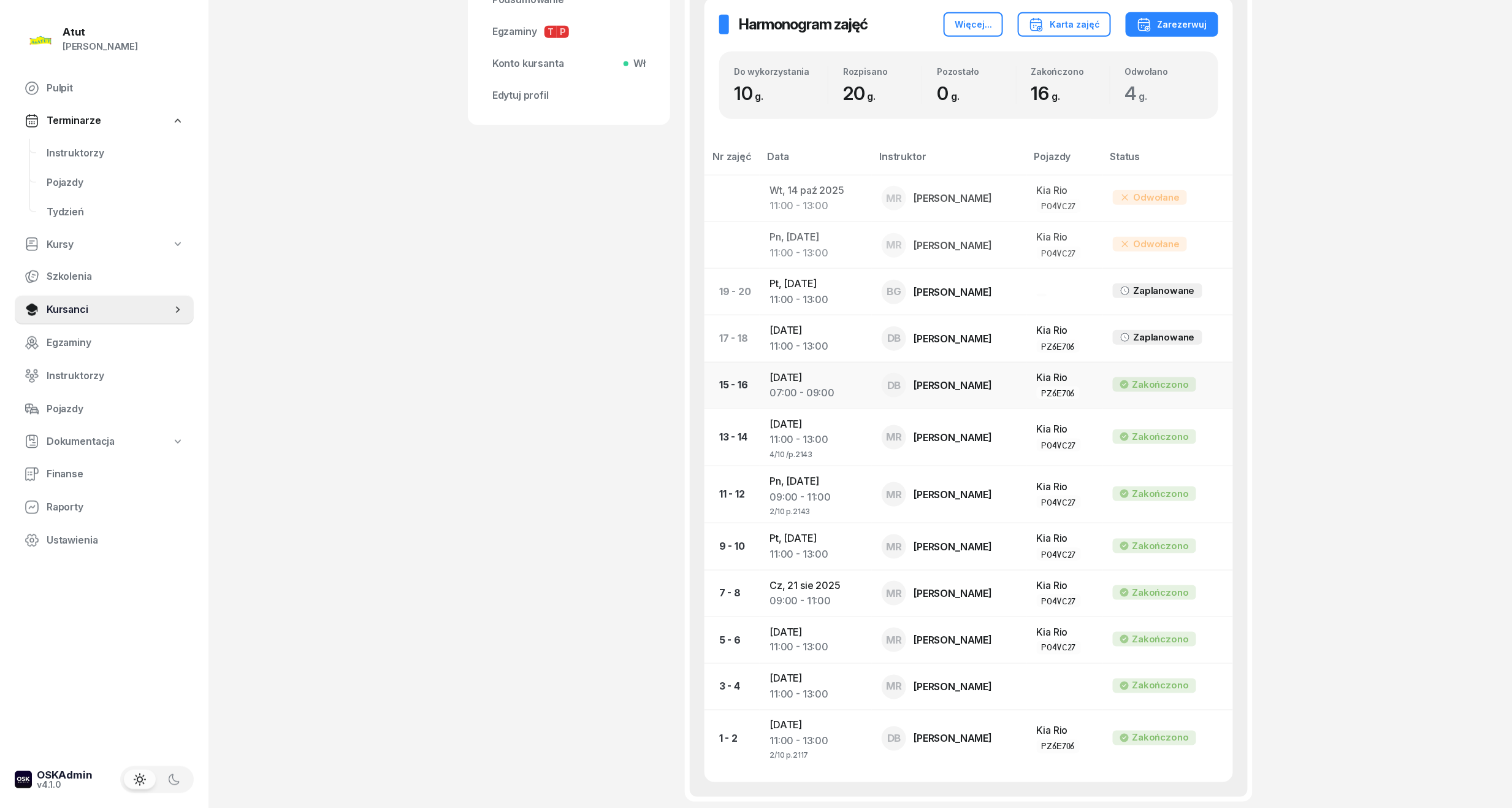
click at [800, 391] on div "07:00 - 09:00" at bounding box center [815, 393] width 92 height 16
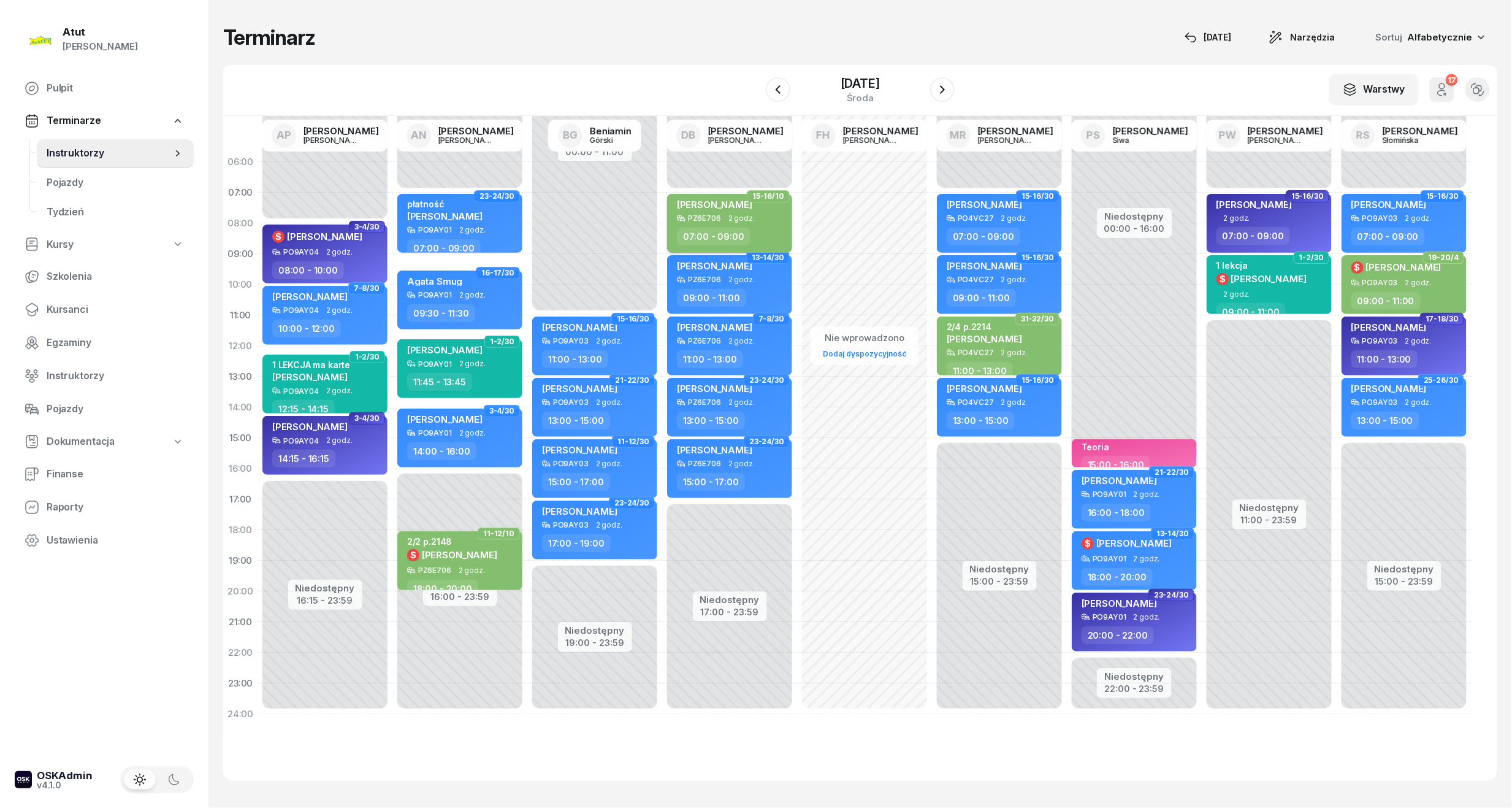
click at [737, 202] on span "[PERSON_NAME]" at bounding box center [715, 204] width 76 height 12
select select "07"
select select "09"
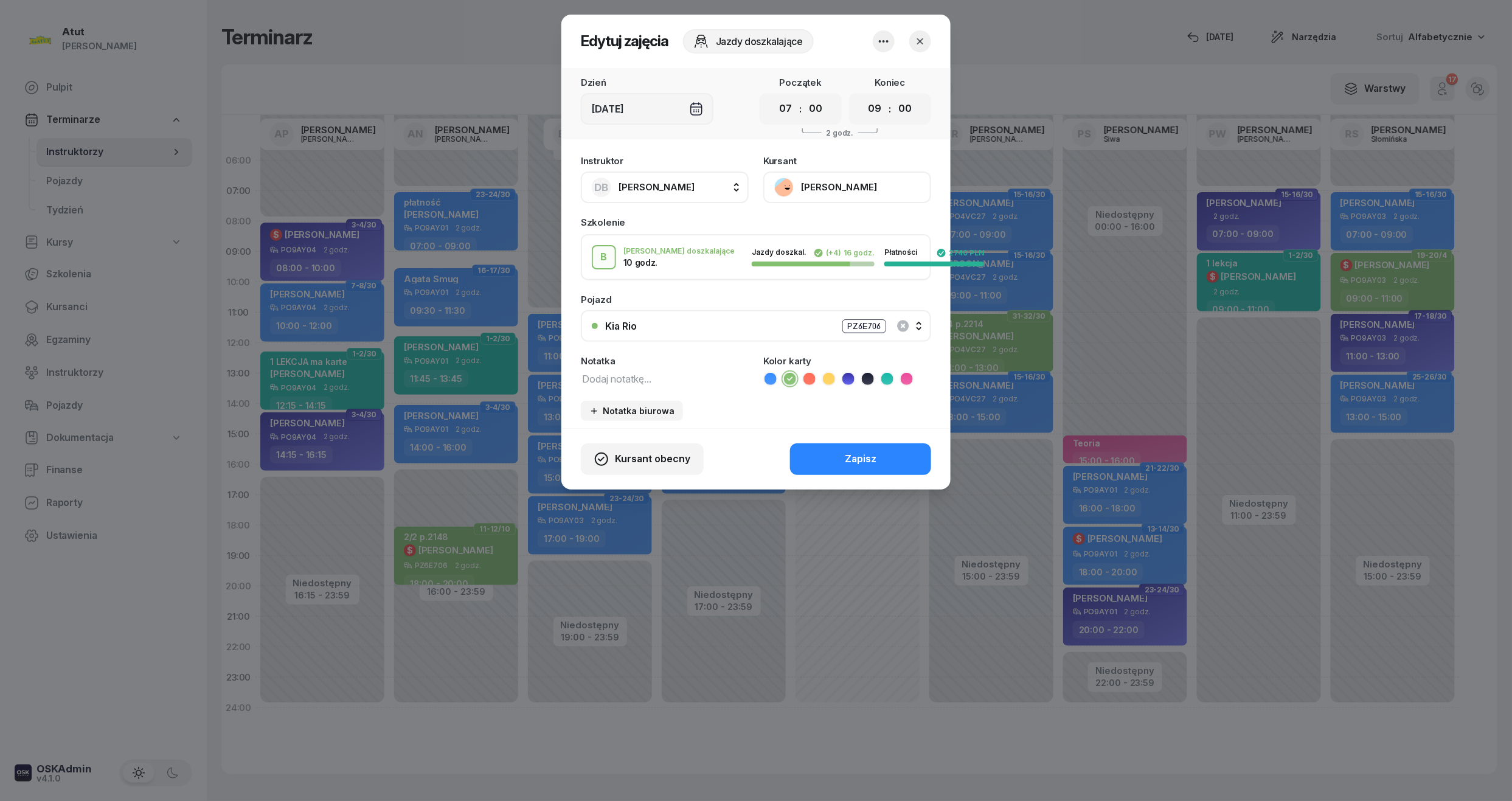
click at [633, 375] on textarea at bounding box center [665, 378] width 168 height 16
type textarea "6/10 p.2143"
click at [832, 451] on button "Zapisz" at bounding box center [861, 459] width 141 height 32
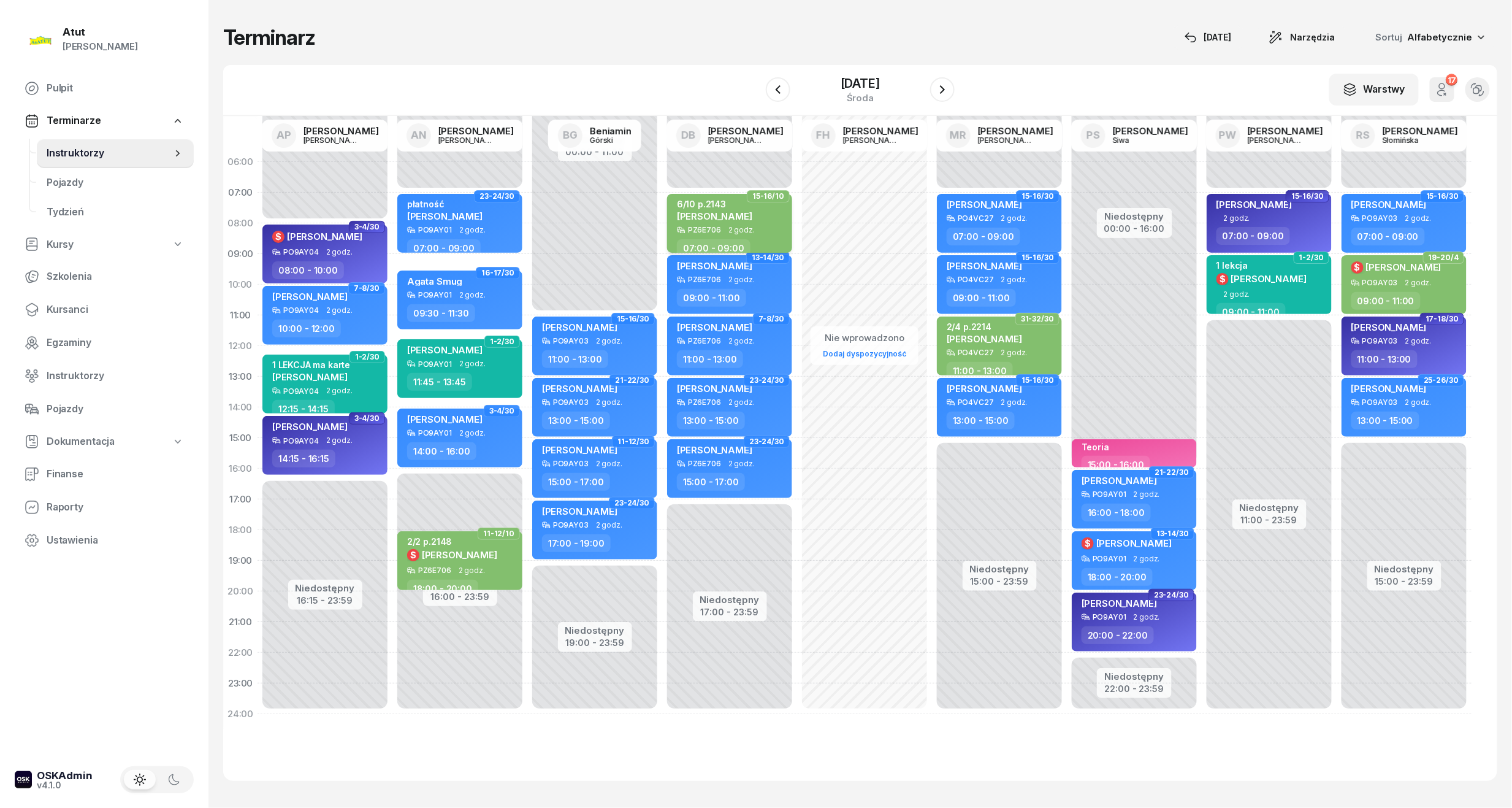
click at [703, 194] on div "6/10 p.2143 [PERSON_NAME] PZ6E706 2 godz. 07:00 - 09:00" at bounding box center [729, 223] width 125 height 59
select select "07"
select select "09"
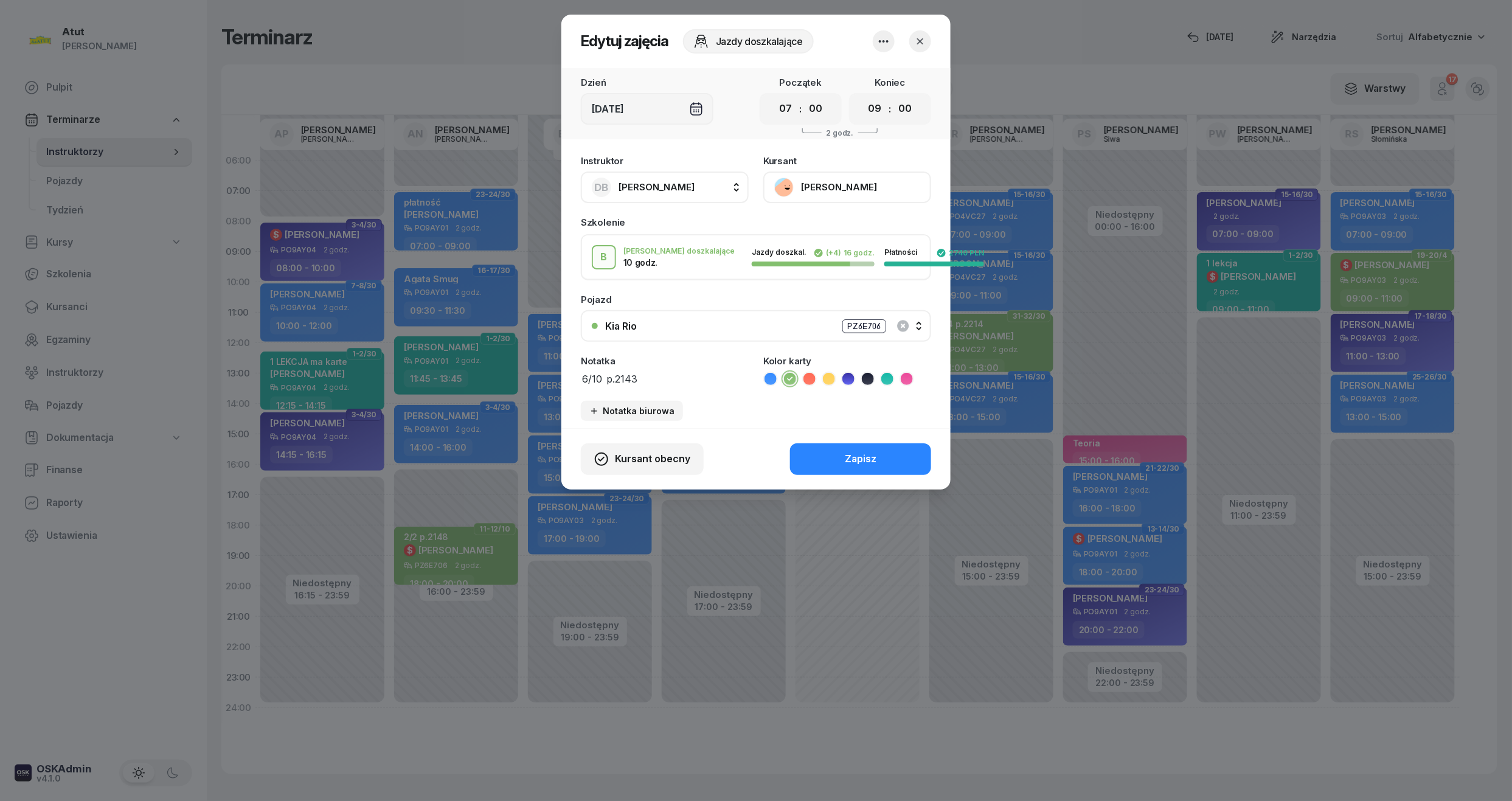
click at [849, 182] on button "[PERSON_NAME]" at bounding box center [847, 187] width 168 height 32
click at [820, 230] on div "Otwórz profil" at bounding box center [802, 228] width 59 height 16
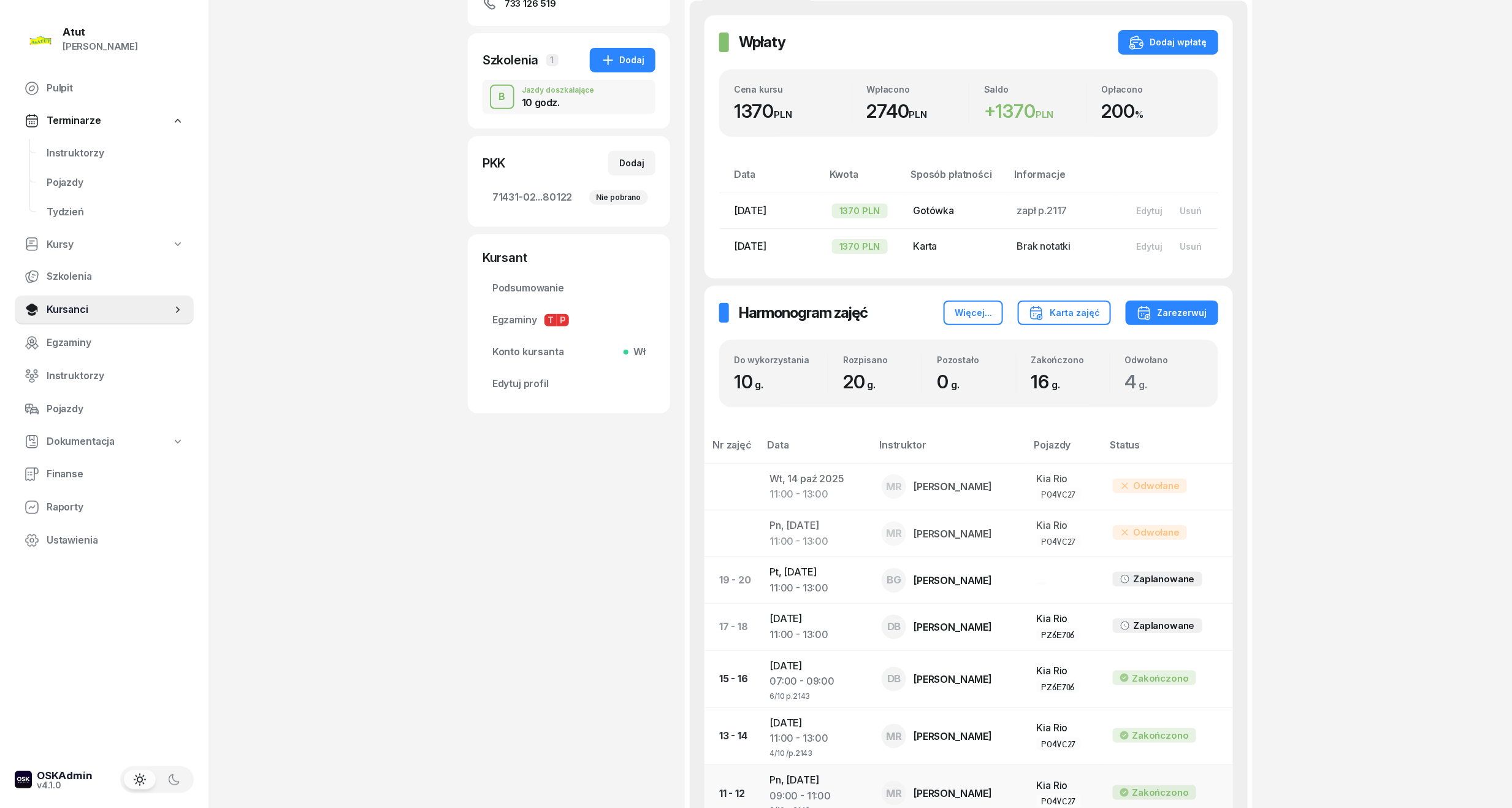
scroll to position [409, 0]
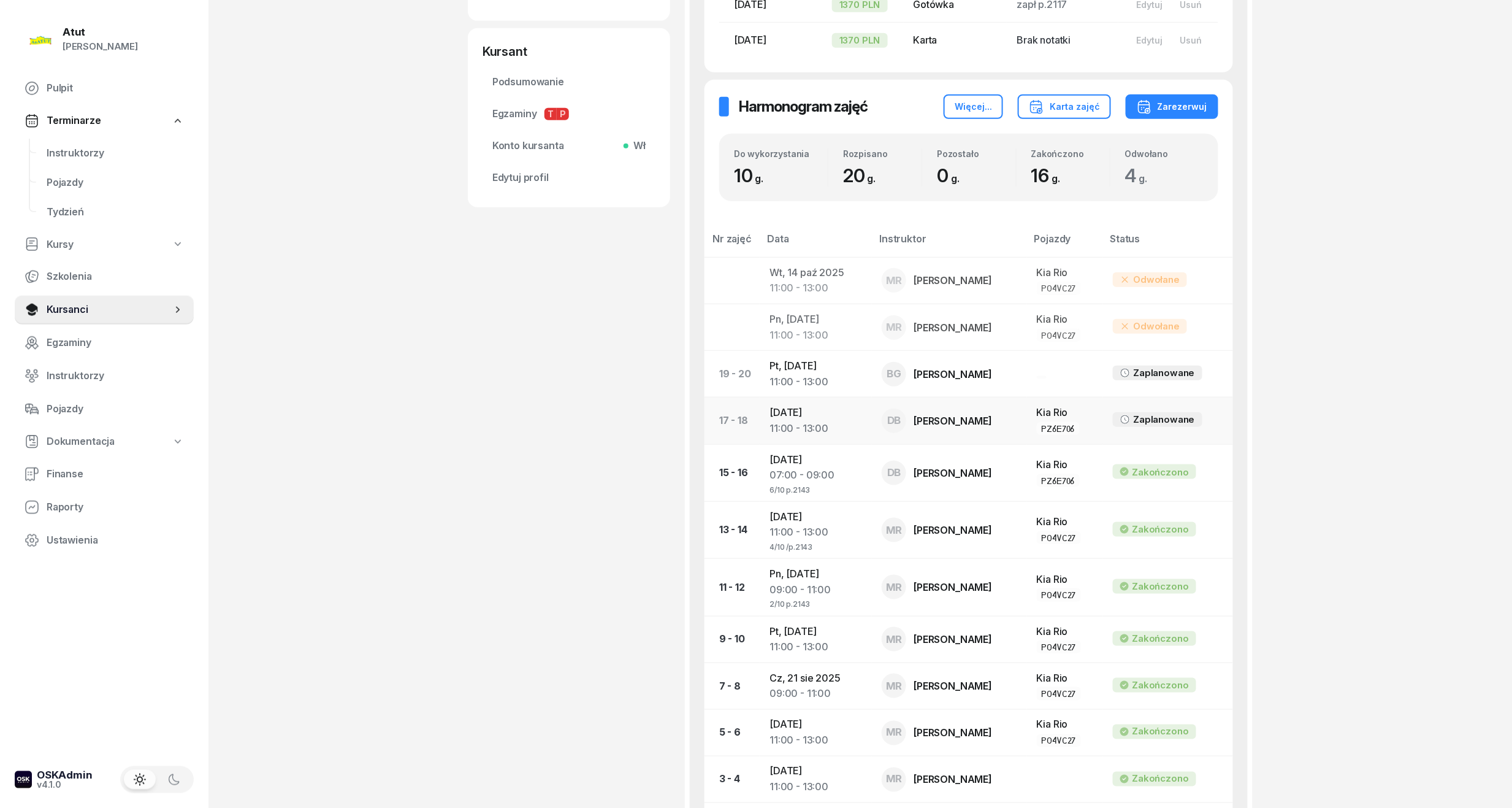
click at [800, 410] on td "[DATE] 11:00 - 13:00" at bounding box center [816, 421] width 112 height 47
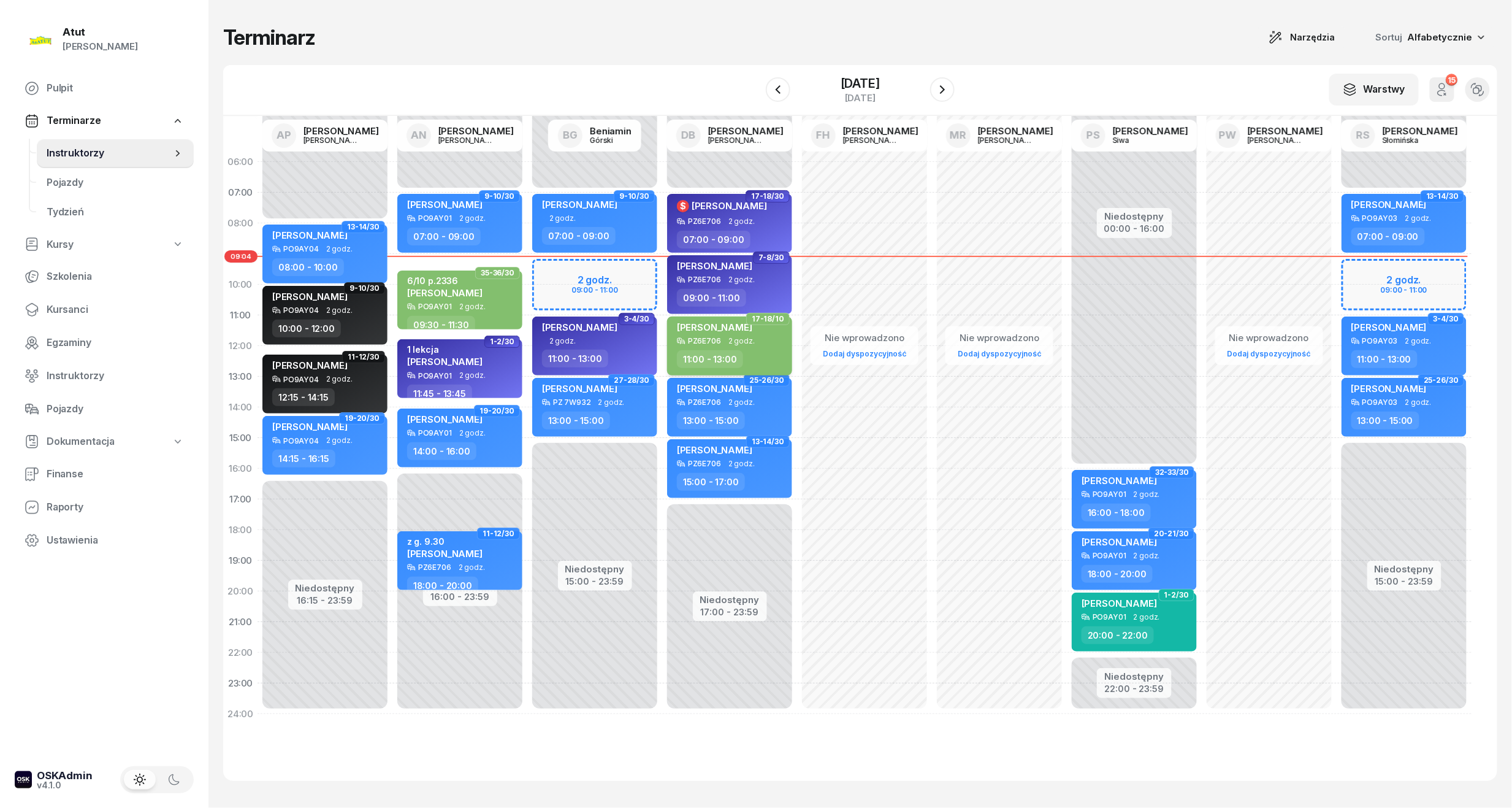
click at [748, 338] on span "2 godz." at bounding box center [741, 340] width 27 height 8
select select "11"
select select "13"
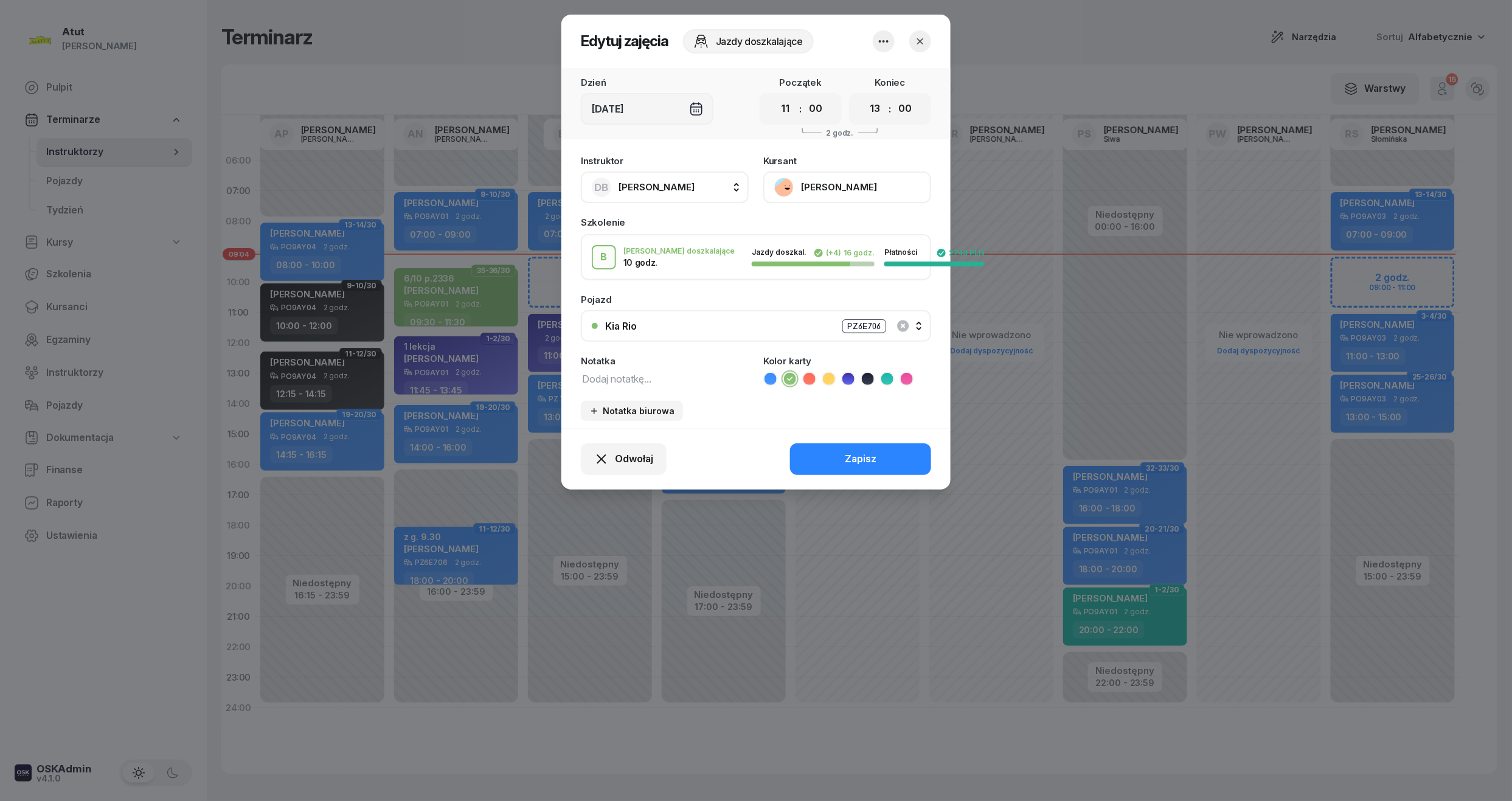
click at [638, 373] on textarea at bounding box center [665, 378] width 168 height 16
type textarea "8/10 p.2143"
click at [860, 458] on div "Zapisz" at bounding box center [861, 458] width 32 height 16
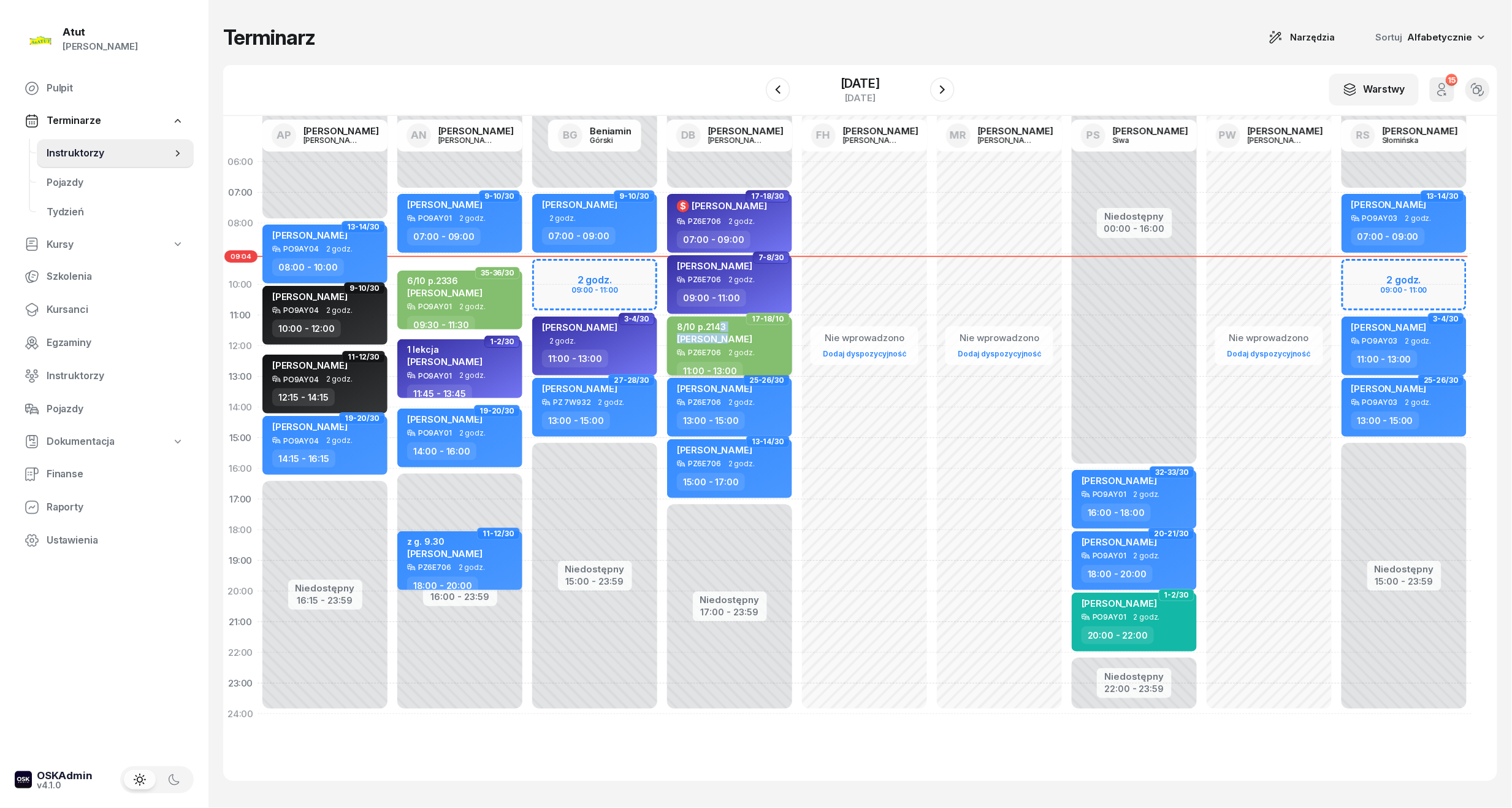
click at [716, 332] on div "8/10 p.2143 [PERSON_NAME]" at bounding box center [715, 334] width 76 height 27
drag, startPoint x: 716, startPoint y: 332, endPoint x: 737, endPoint y: 334, distance: 21.1
click at [737, 334] on span "[PERSON_NAME]" at bounding box center [715, 339] width 76 height 12
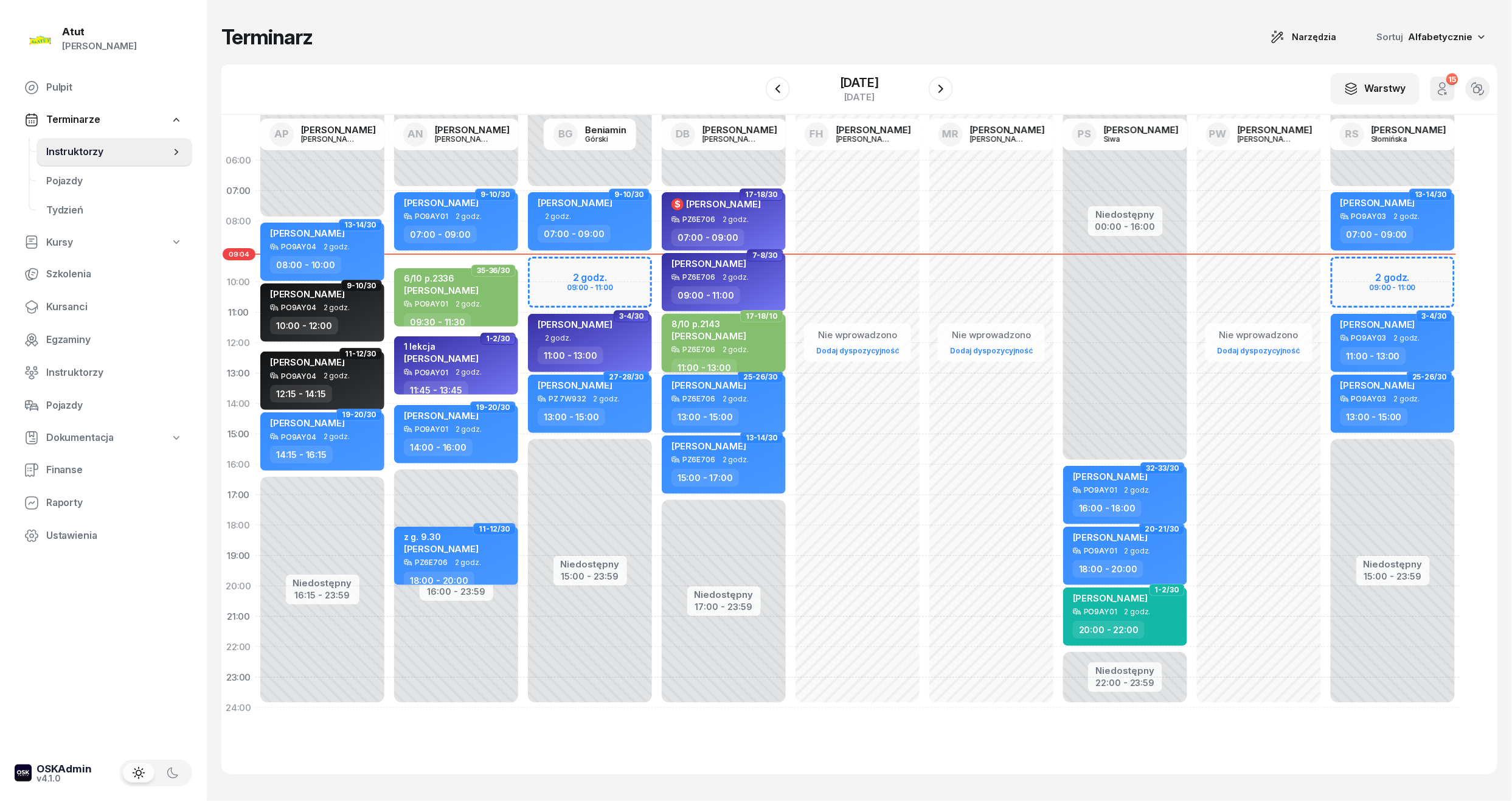
select select "11"
select select "13"
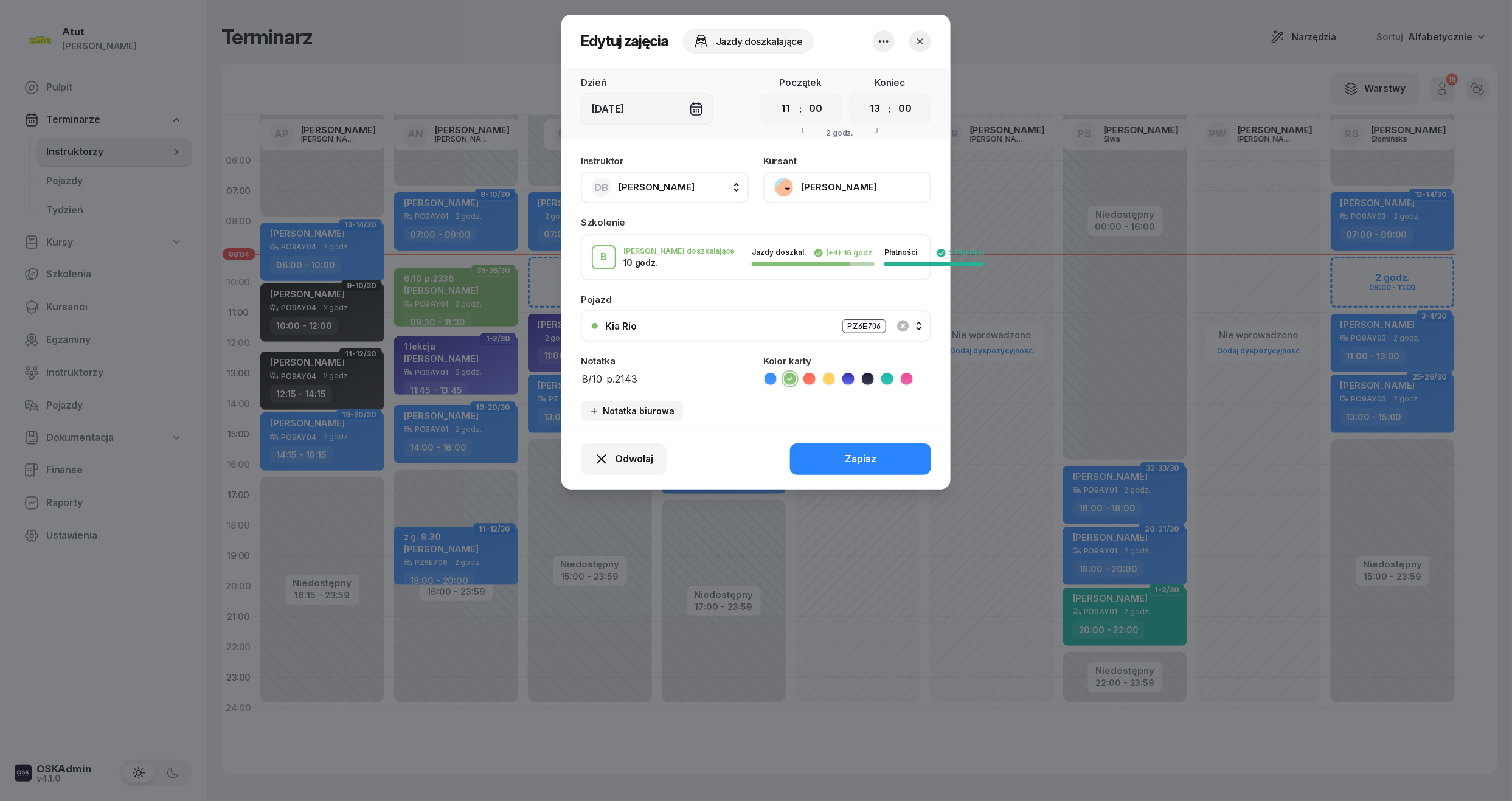
click at [821, 187] on button "[PERSON_NAME]" at bounding box center [847, 187] width 168 height 32
click at [813, 224] on div "Otwórz profil" at bounding box center [802, 228] width 59 height 16
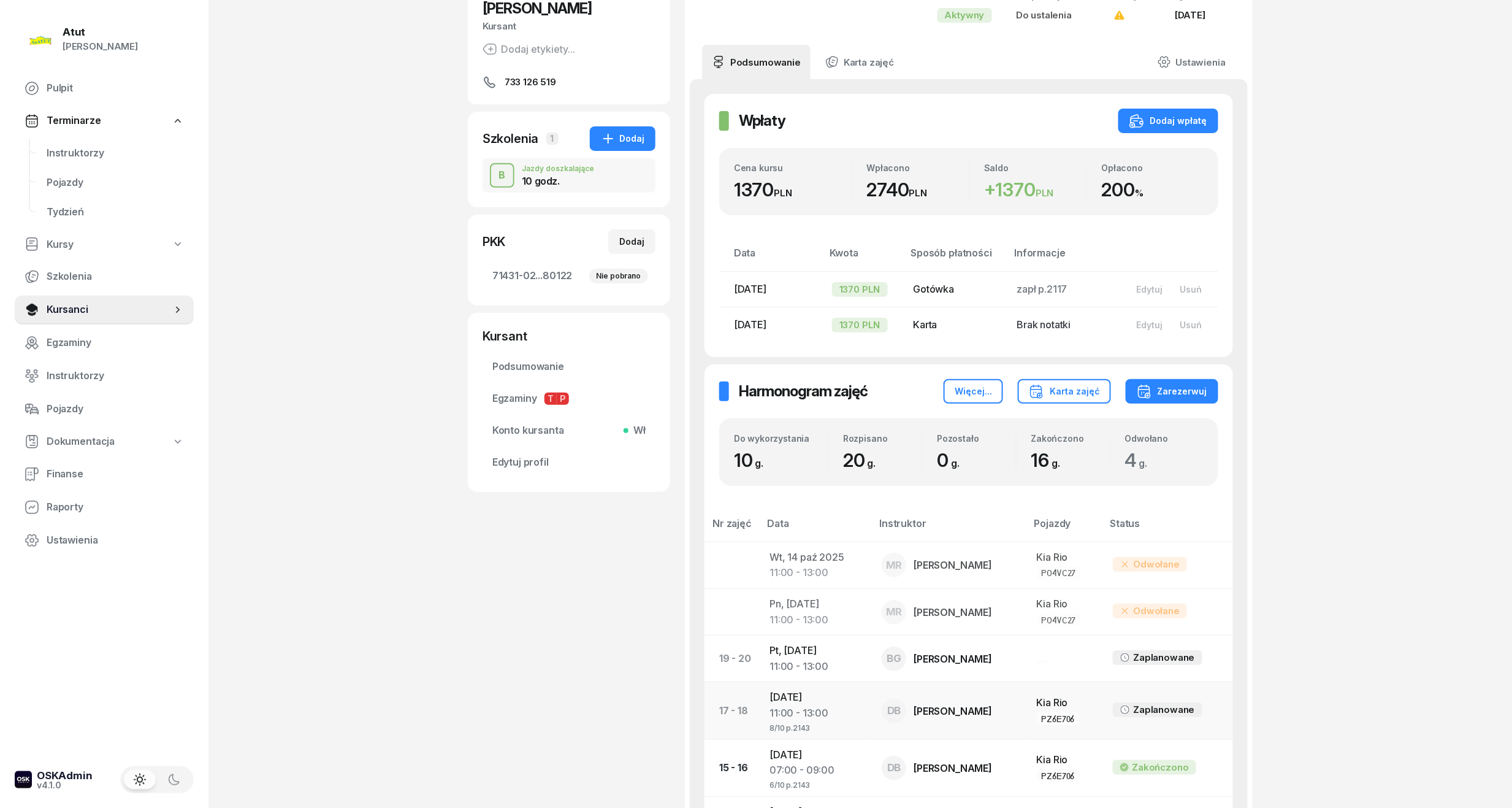
scroll to position [327, 0]
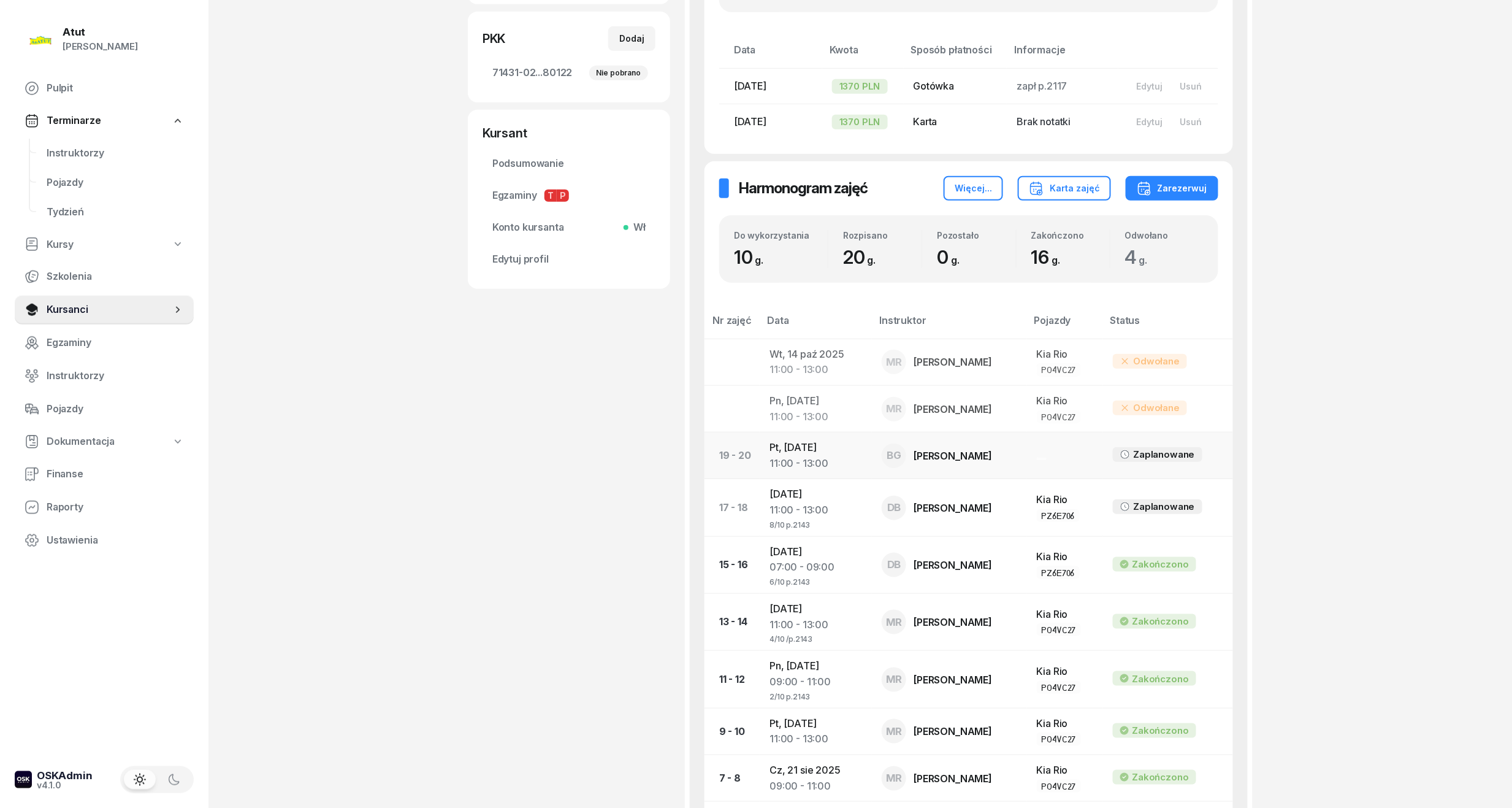
click at [815, 457] on div "11:00 - 13:00" at bounding box center [815, 463] width 92 height 16
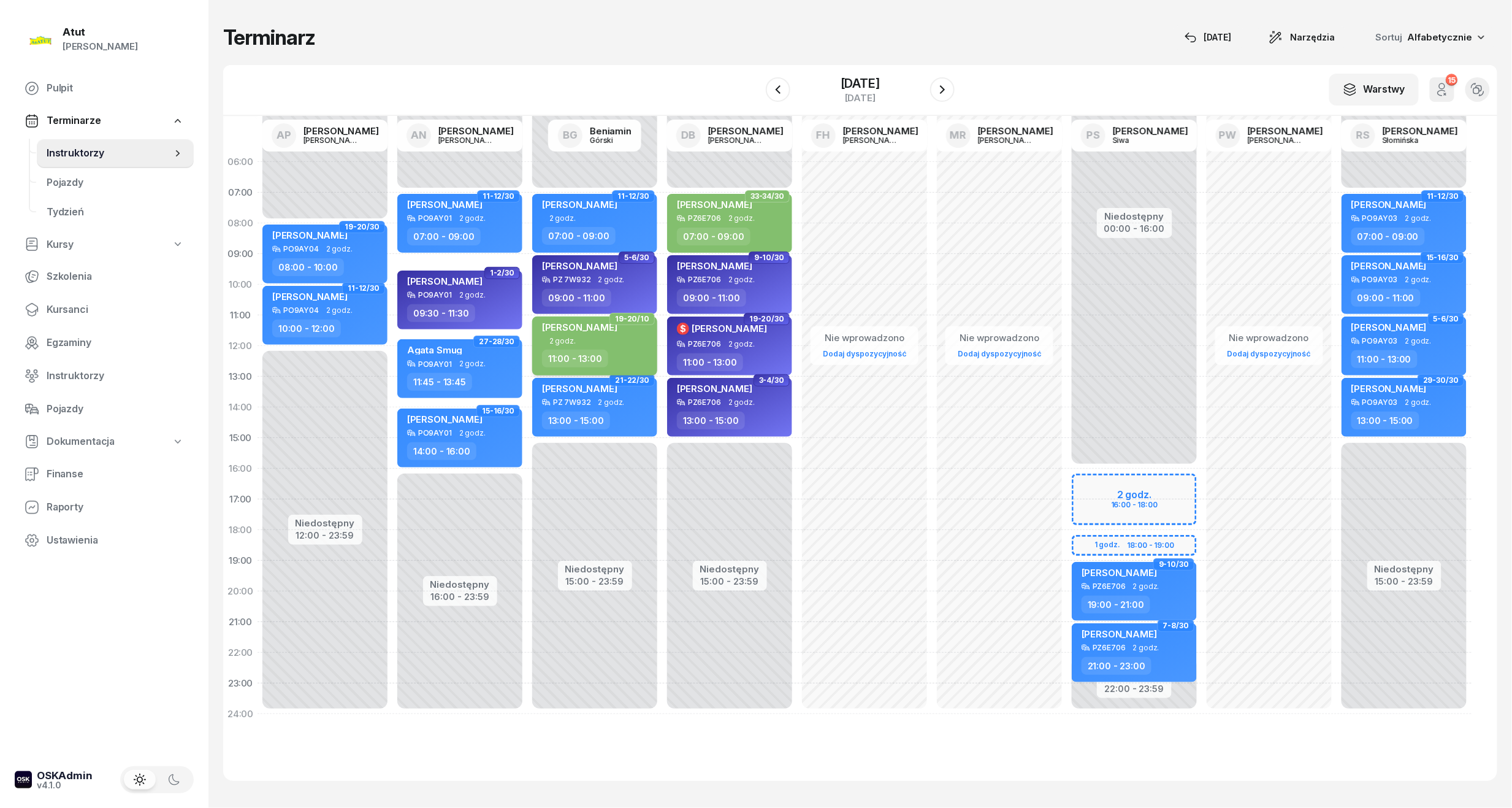
click at [572, 337] on span "2 godz." at bounding box center [562, 340] width 27 height 8
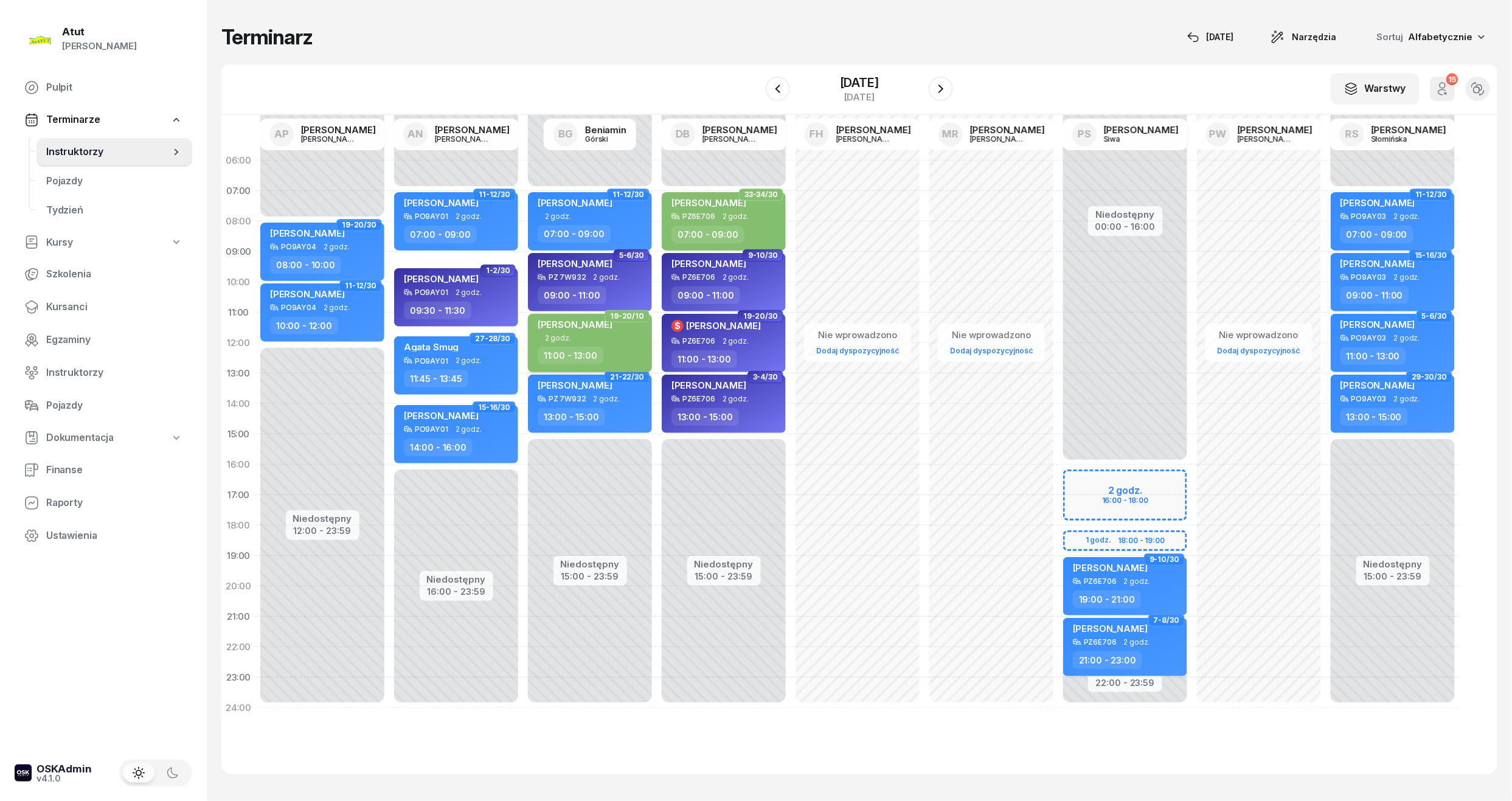
select select "11"
select select "13"
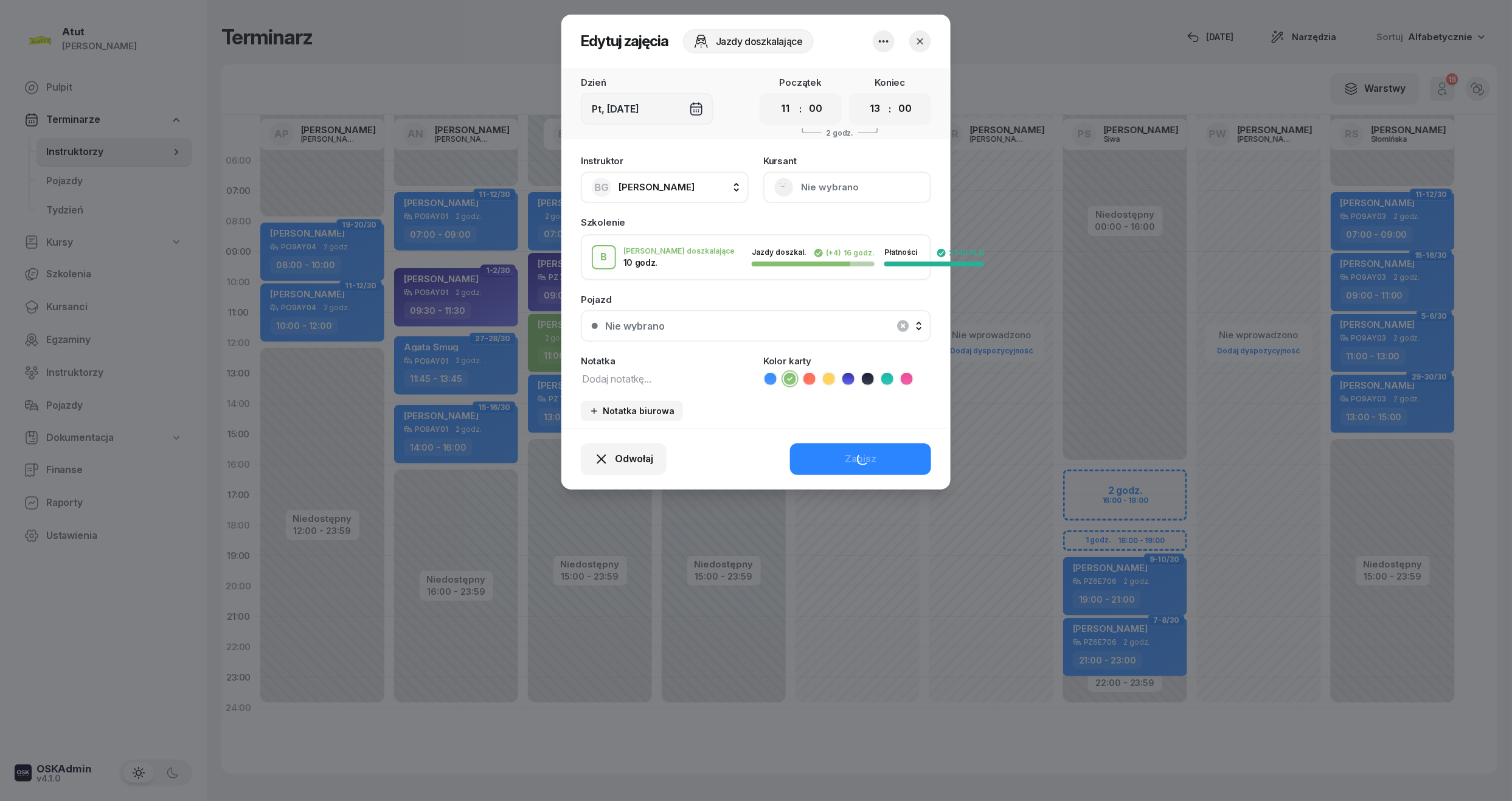
click at [615, 302] on div "Instruktor BG [PERSON_NAME] AP [PERSON_NAME] AN [PERSON_NAME] BG [PERSON_NAME] …" at bounding box center [756, 288] width 390 height 279
type textarea "10/10 p.2143"
click at [854, 454] on div "Zapisz" at bounding box center [861, 458] width 32 height 16
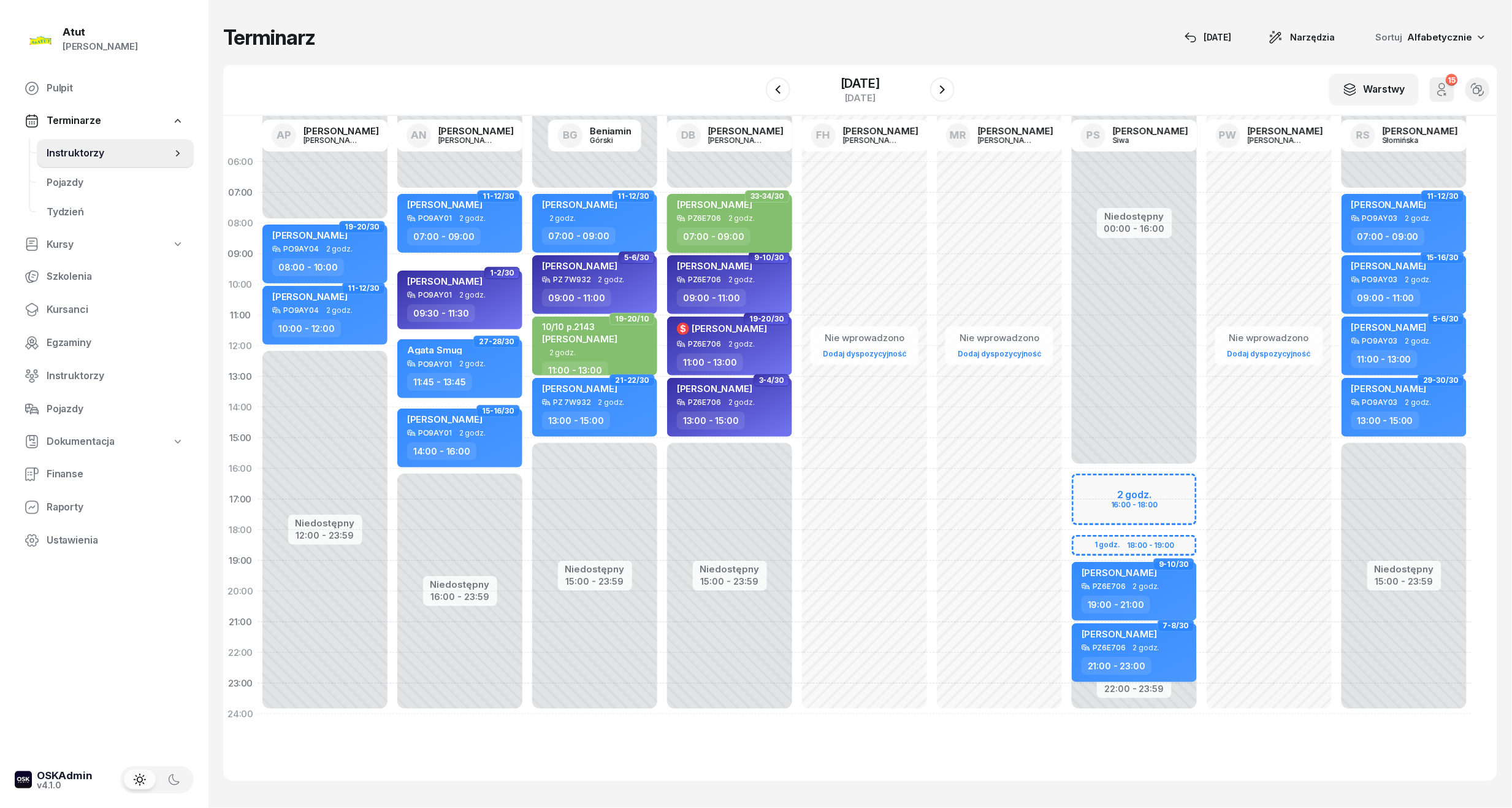
click at [758, 211] on div "[PERSON_NAME]" at bounding box center [730, 206] width 108 height 16
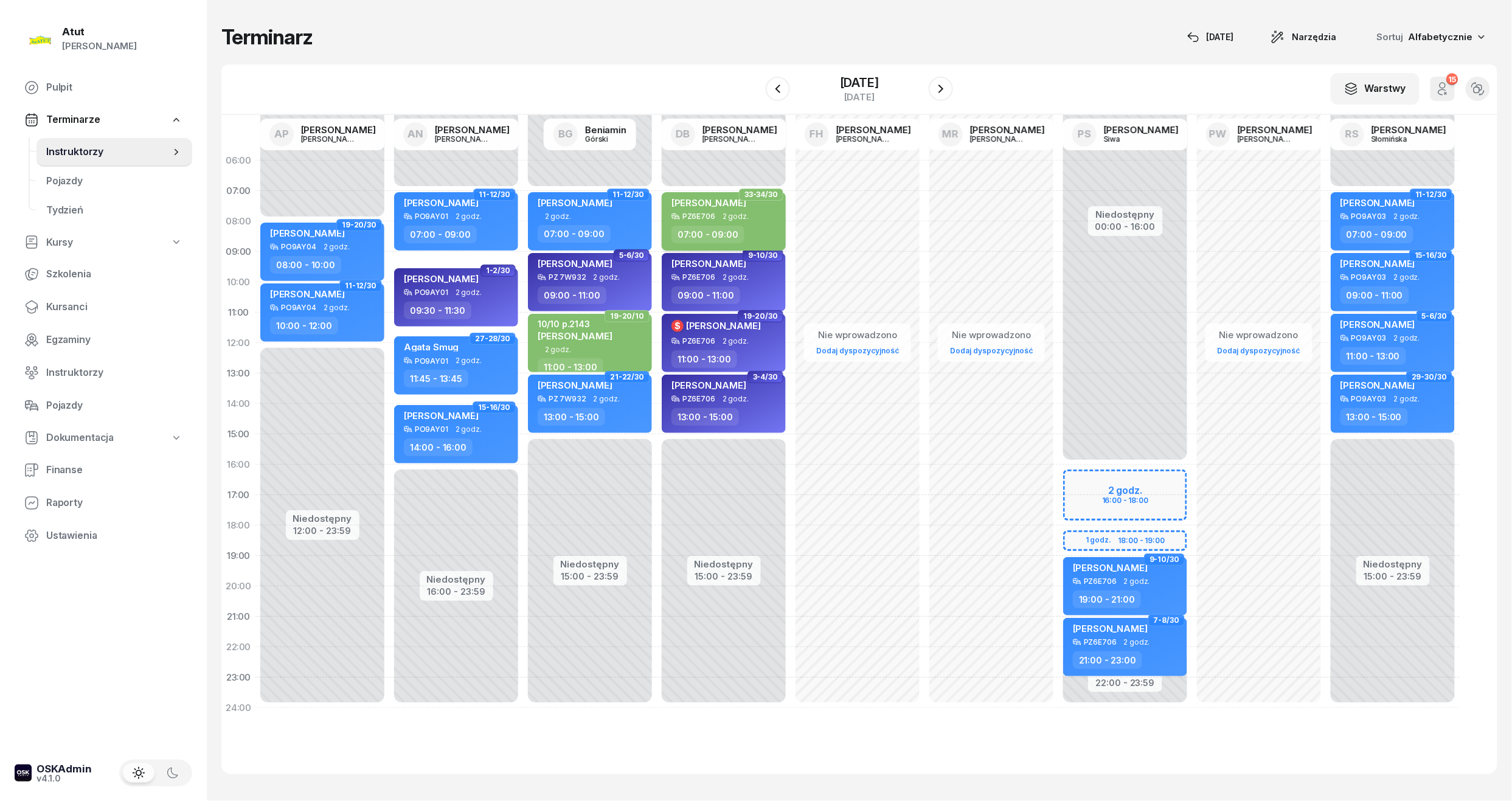
select select "07"
select select "09"
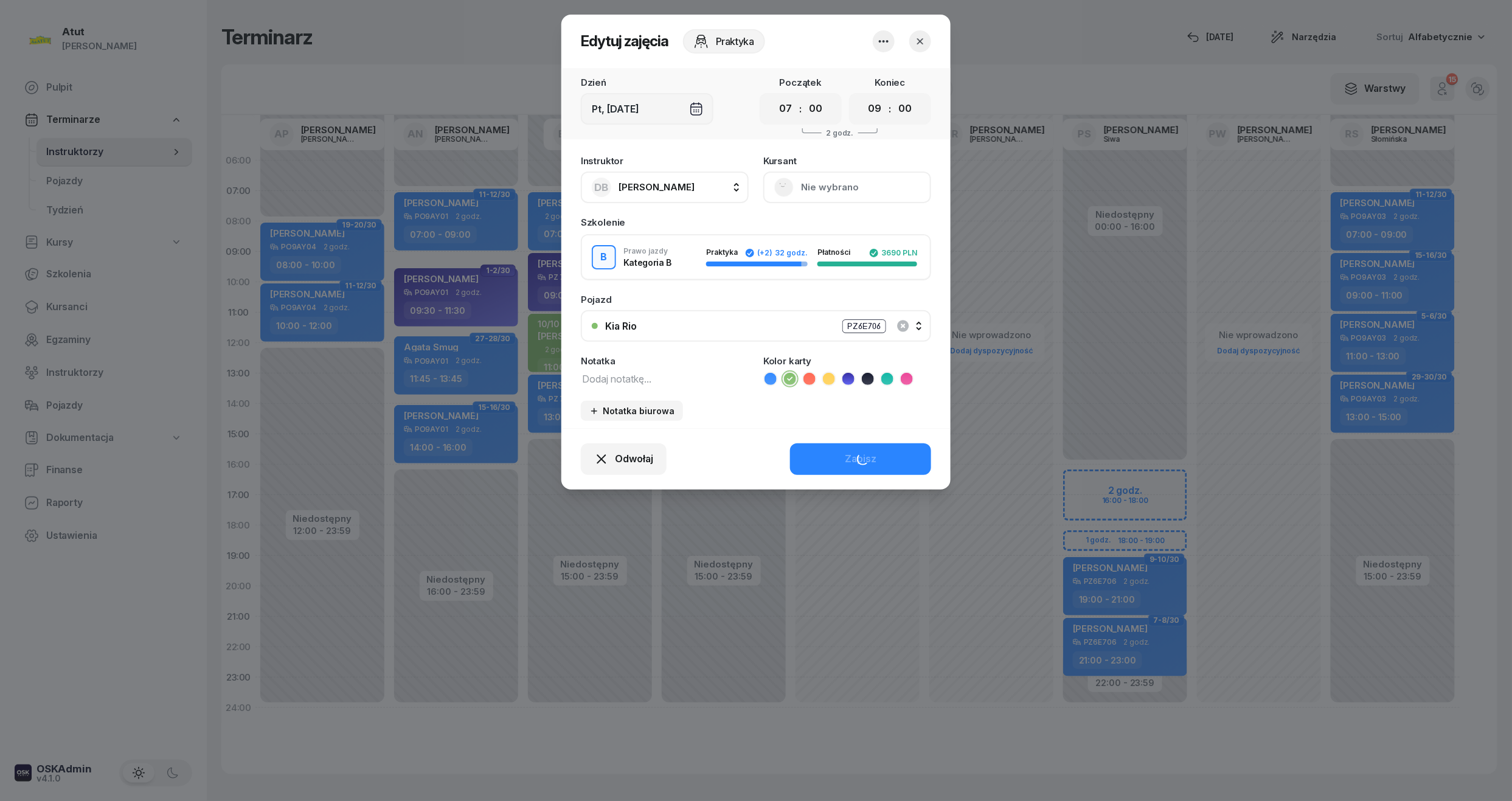
click at [826, 176] on button "Nie wybrano" at bounding box center [847, 187] width 168 height 32
click at [828, 219] on link "Otwórz profil" at bounding box center [846, 228] width 161 height 30
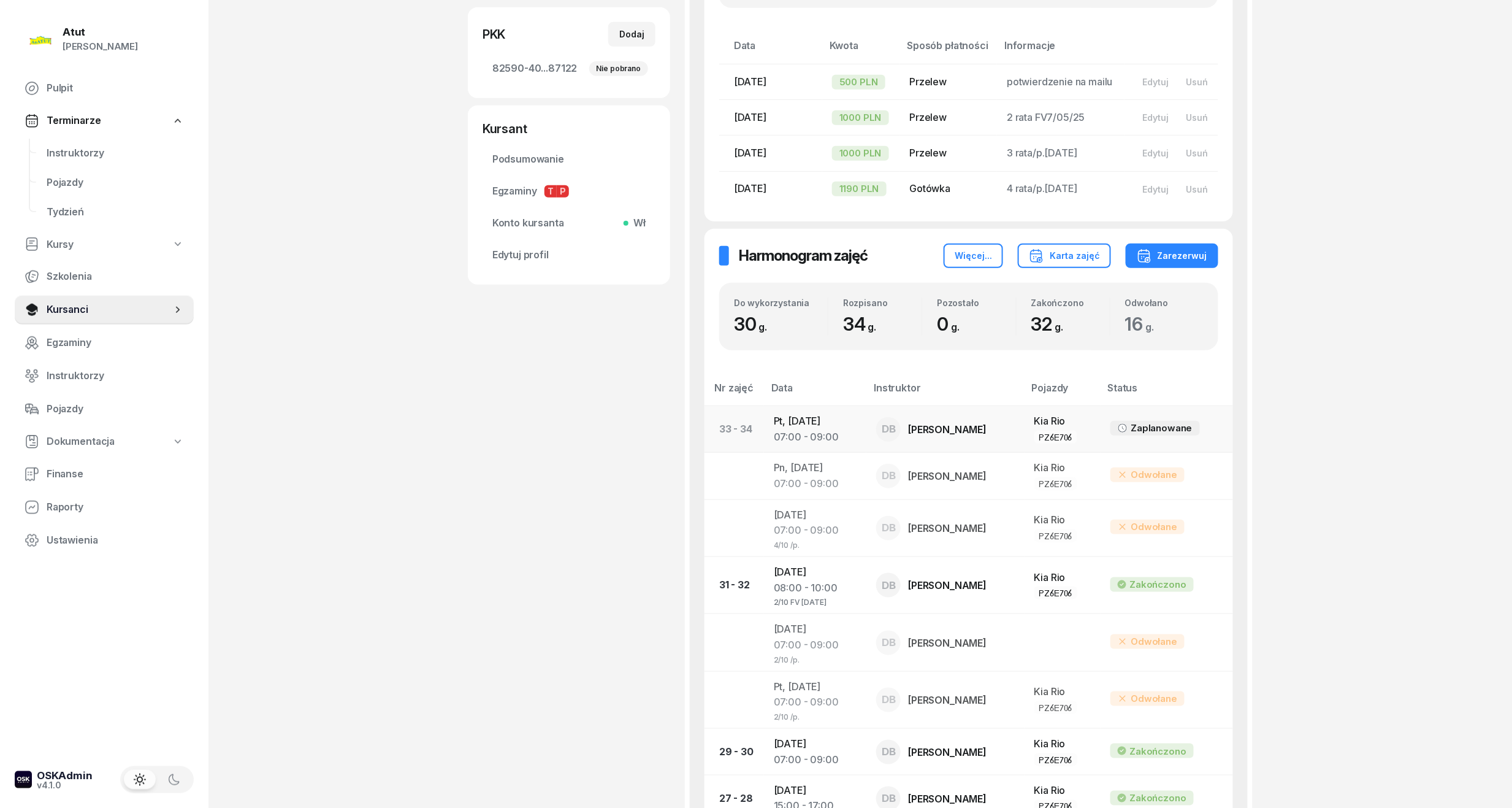
scroll to position [409, 0]
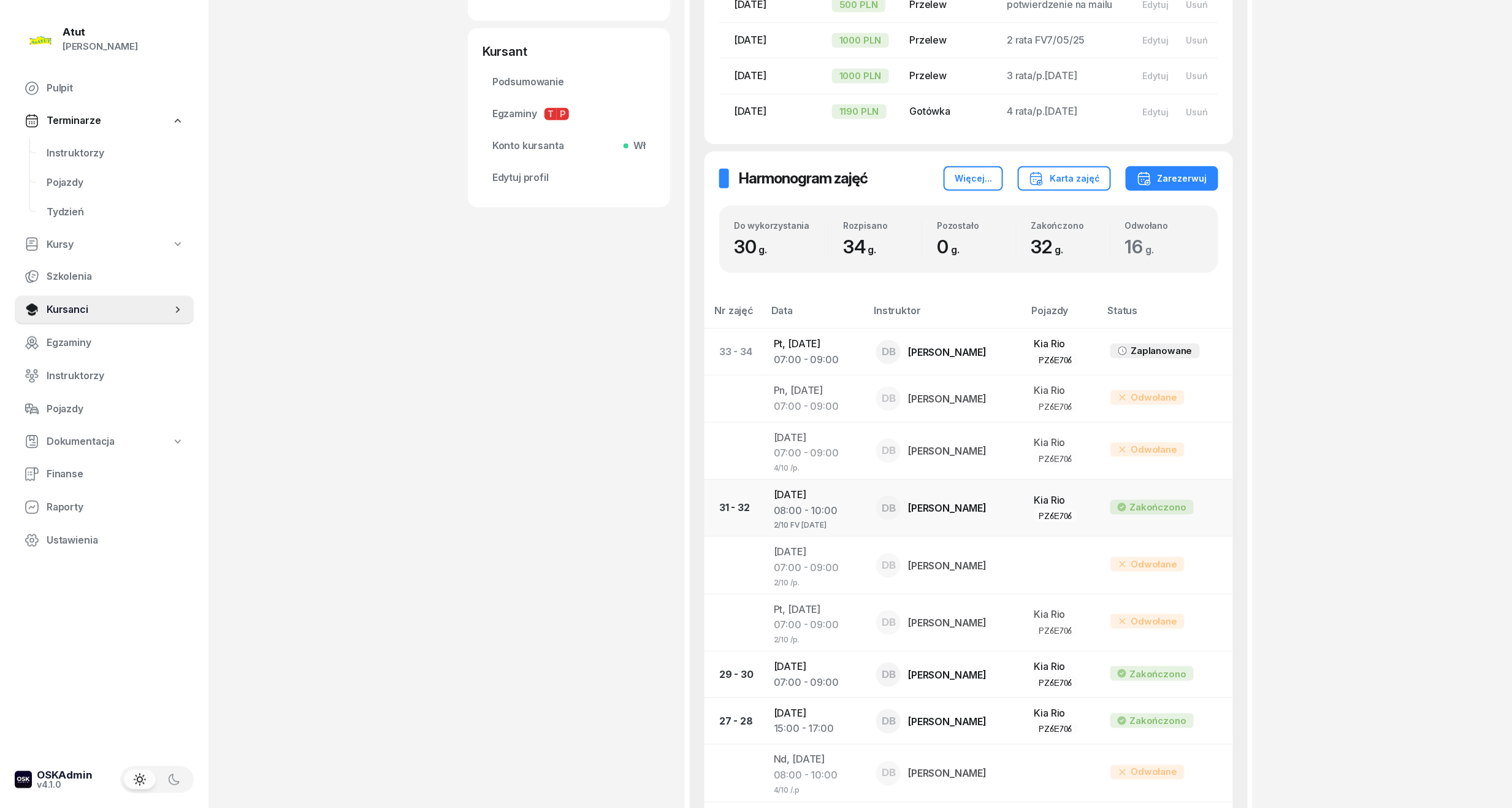
click at [815, 526] on div "2/10 FV [DATE]" at bounding box center [815, 523] width 83 height 10
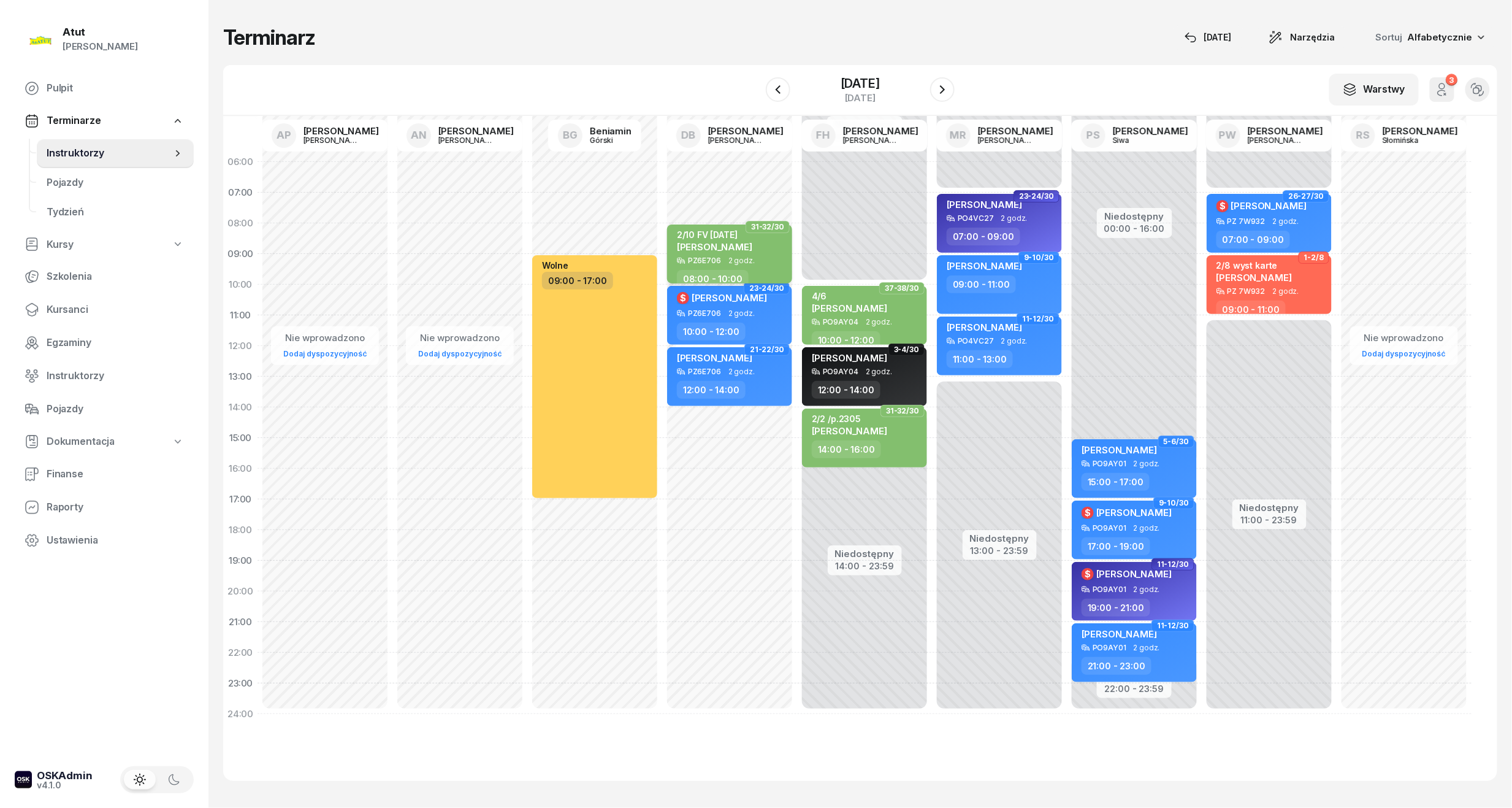
click at [741, 254] on div "2/10 FV [DATE] [PERSON_NAME][GEOGRAPHIC_DATA]" at bounding box center [715, 243] width 76 height 27
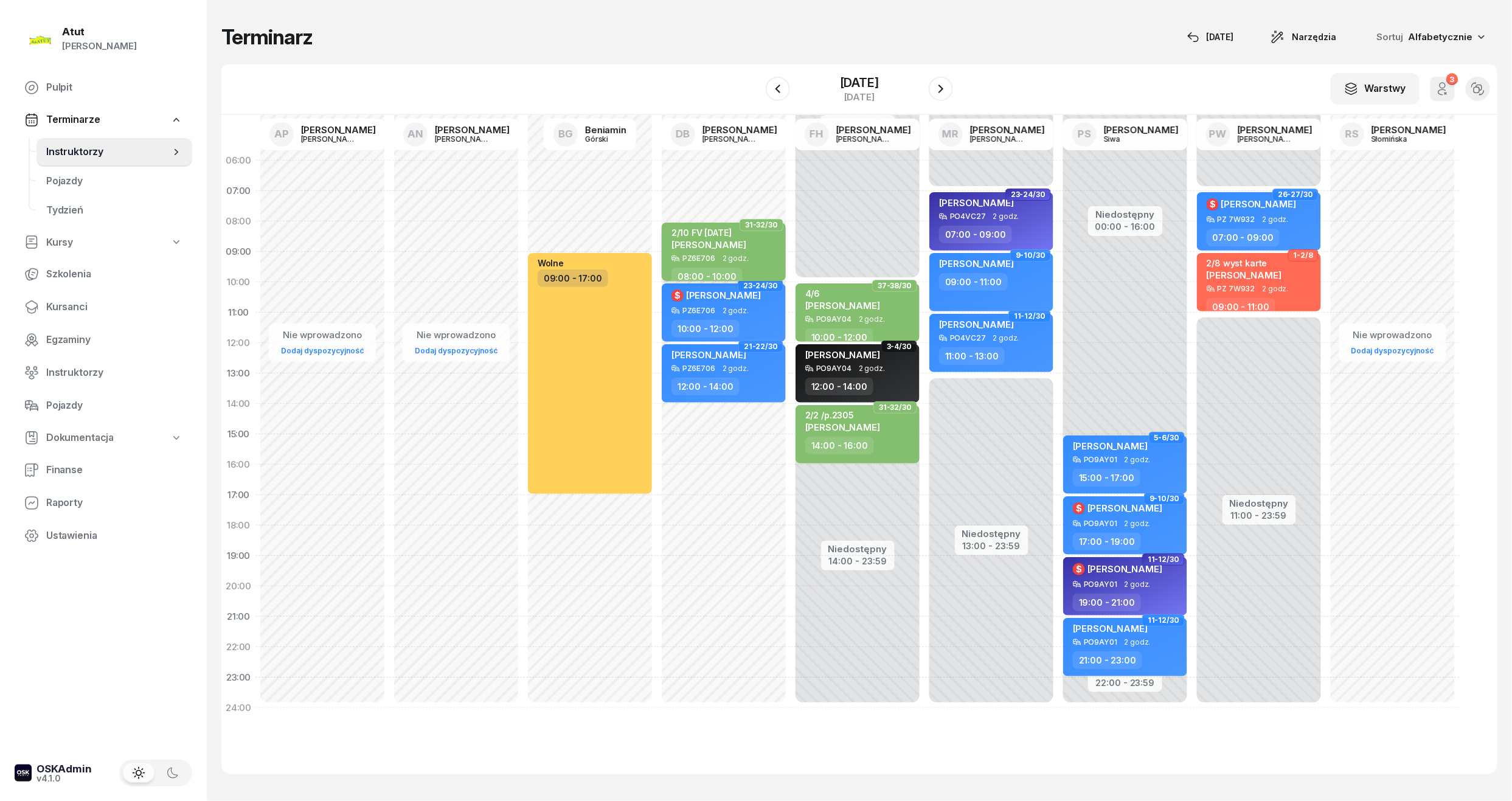
select select "08"
select select "10"
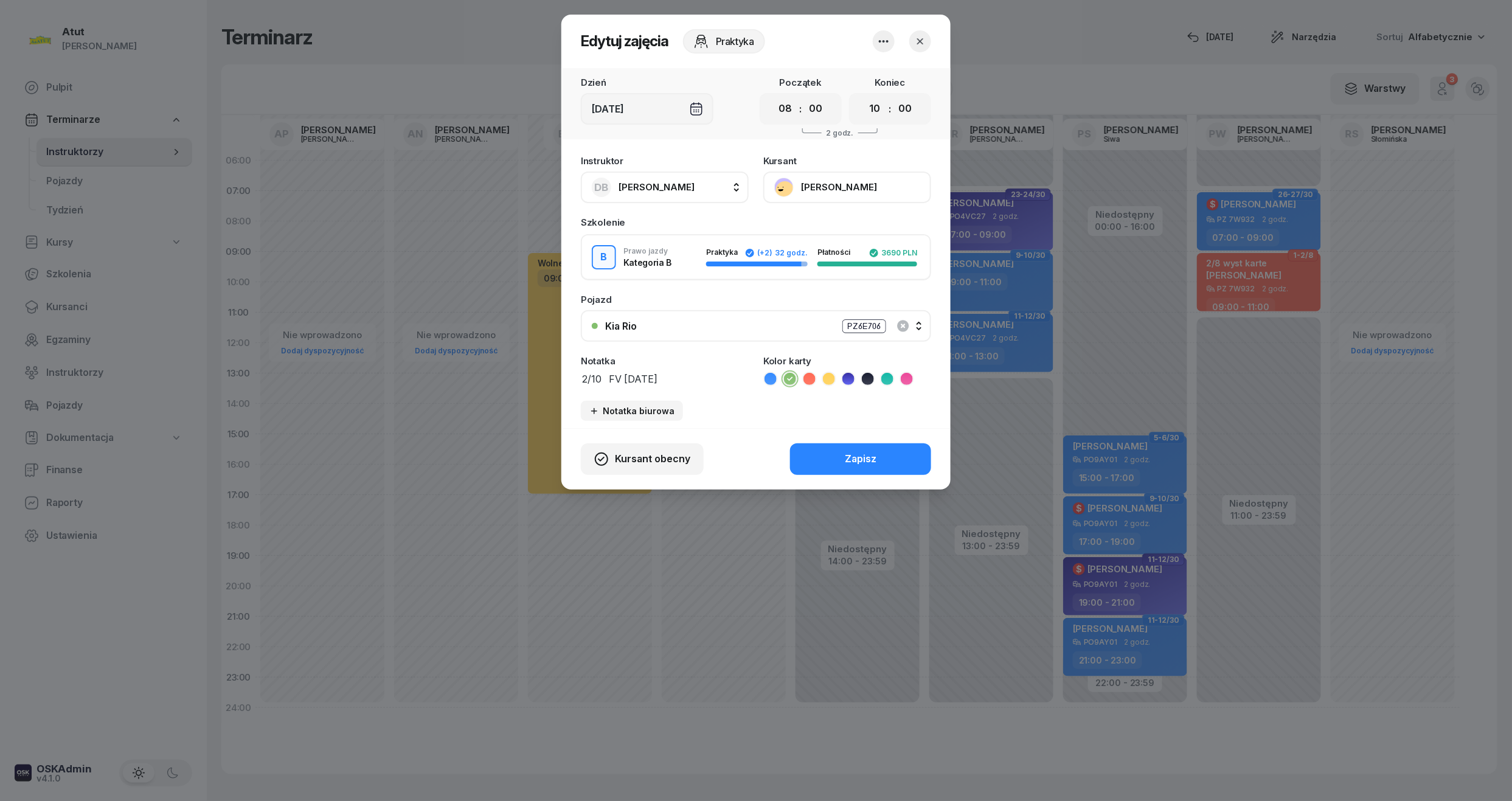
drag, startPoint x: 691, startPoint y: 379, endPoint x: 563, endPoint y: 375, distance: 128.1
click at [563, 375] on div "Instruktor DB [PERSON_NAME] AP [PERSON_NAME] AN [PERSON_NAME] BG [PERSON_NAME] …" at bounding box center [756, 288] width 390 height 279
click at [837, 448] on button "Zapisz" at bounding box center [861, 459] width 141 height 32
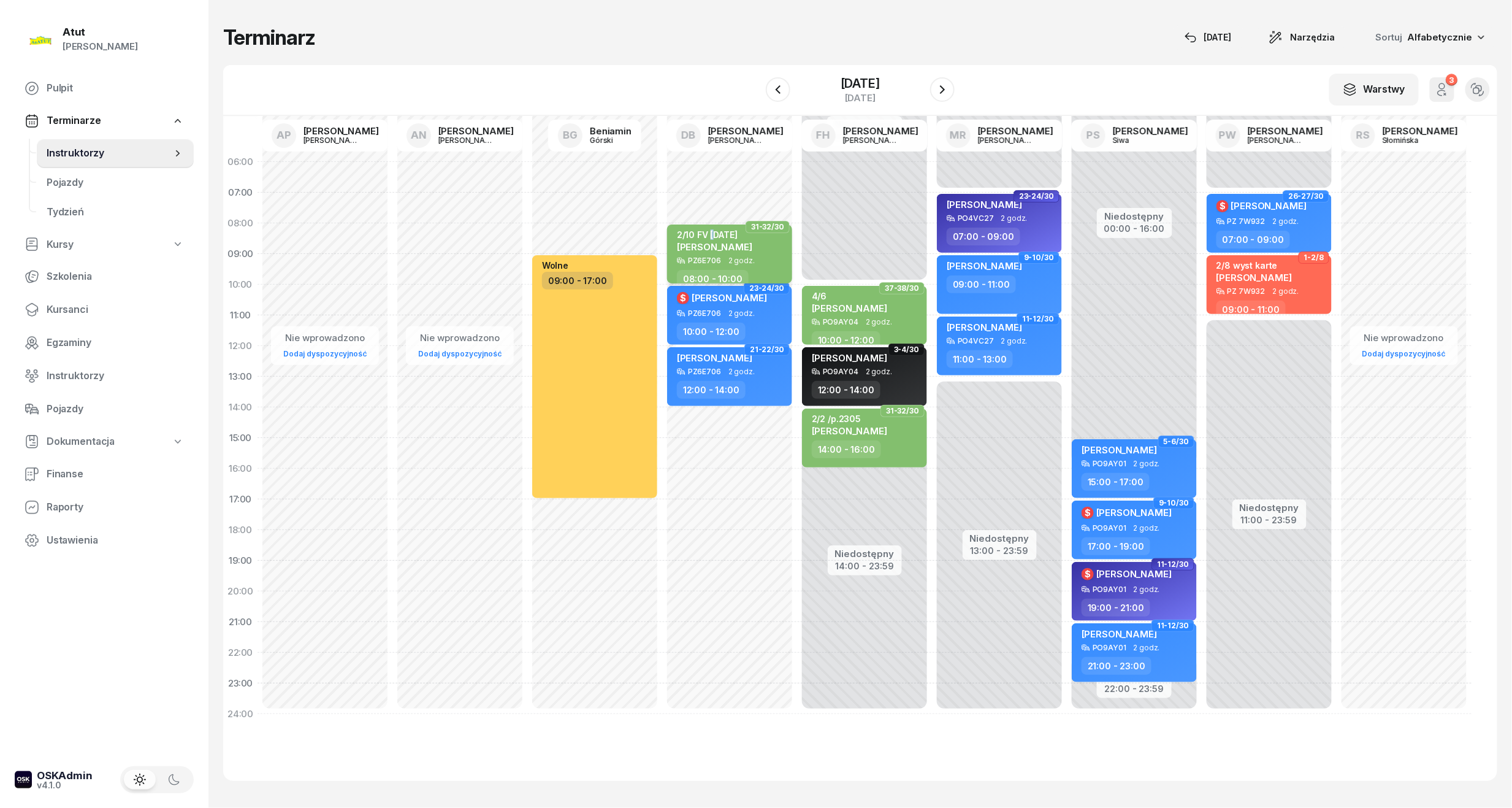
click at [713, 236] on div "2/10 FV [DATE]" at bounding box center [715, 234] width 76 height 10
select select "08"
select select "10"
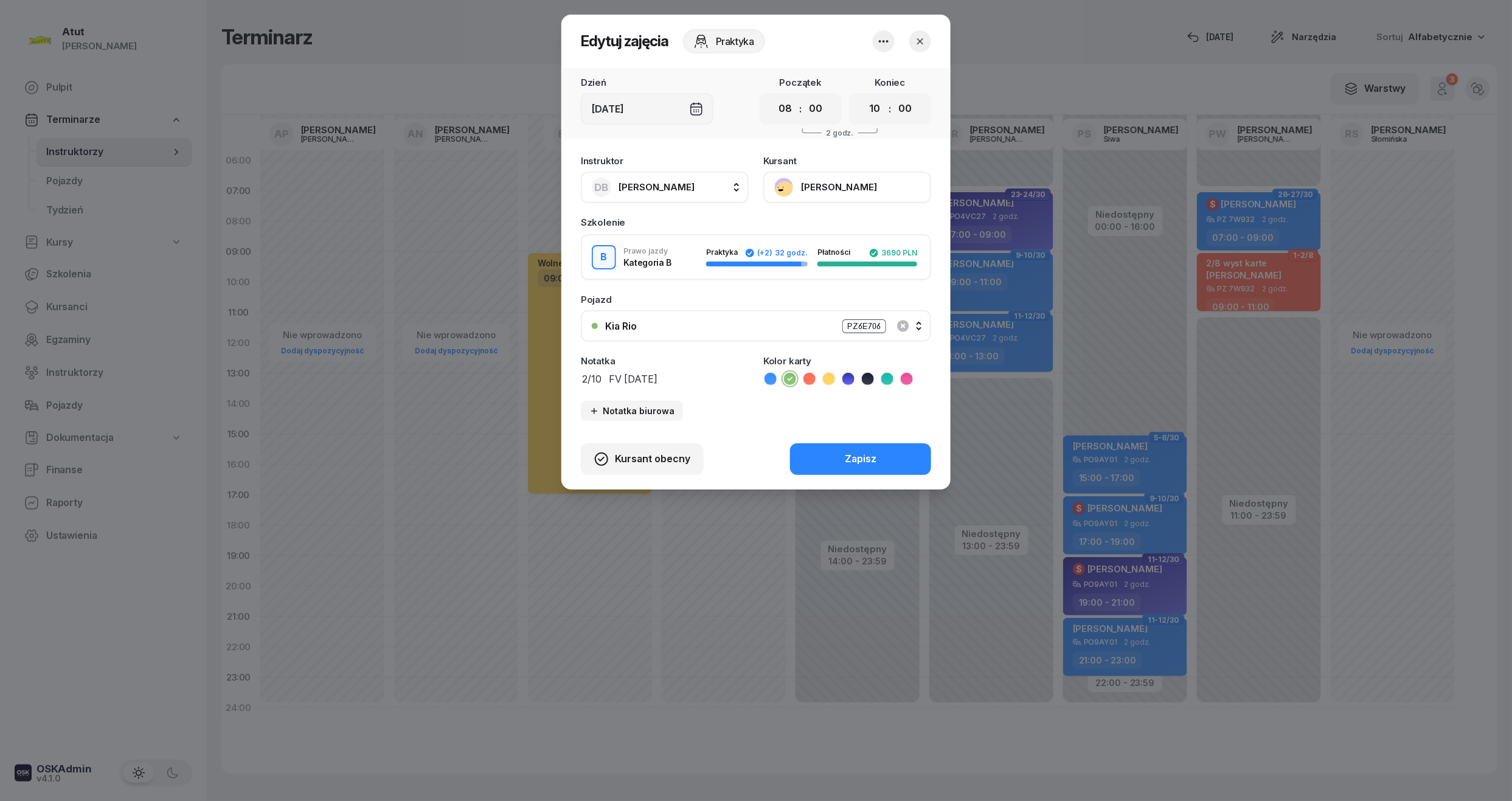
click at [831, 182] on button "[PERSON_NAME]" at bounding box center [847, 187] width 168 height 32
click at [838, 229] on link "Otwórz profil" at bounding box center [846, 228] width 161 height 30
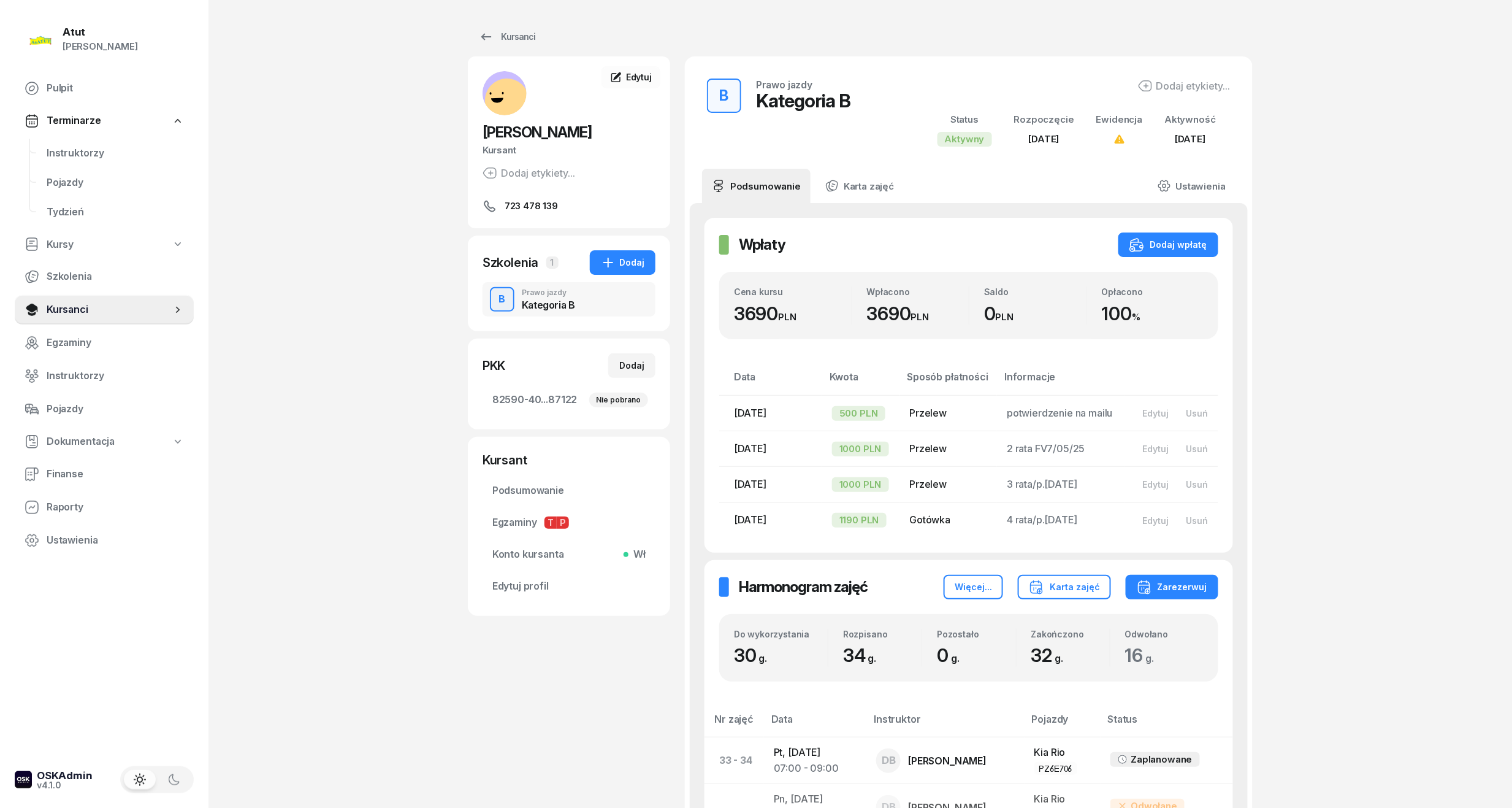
scroll to position [163, 0]
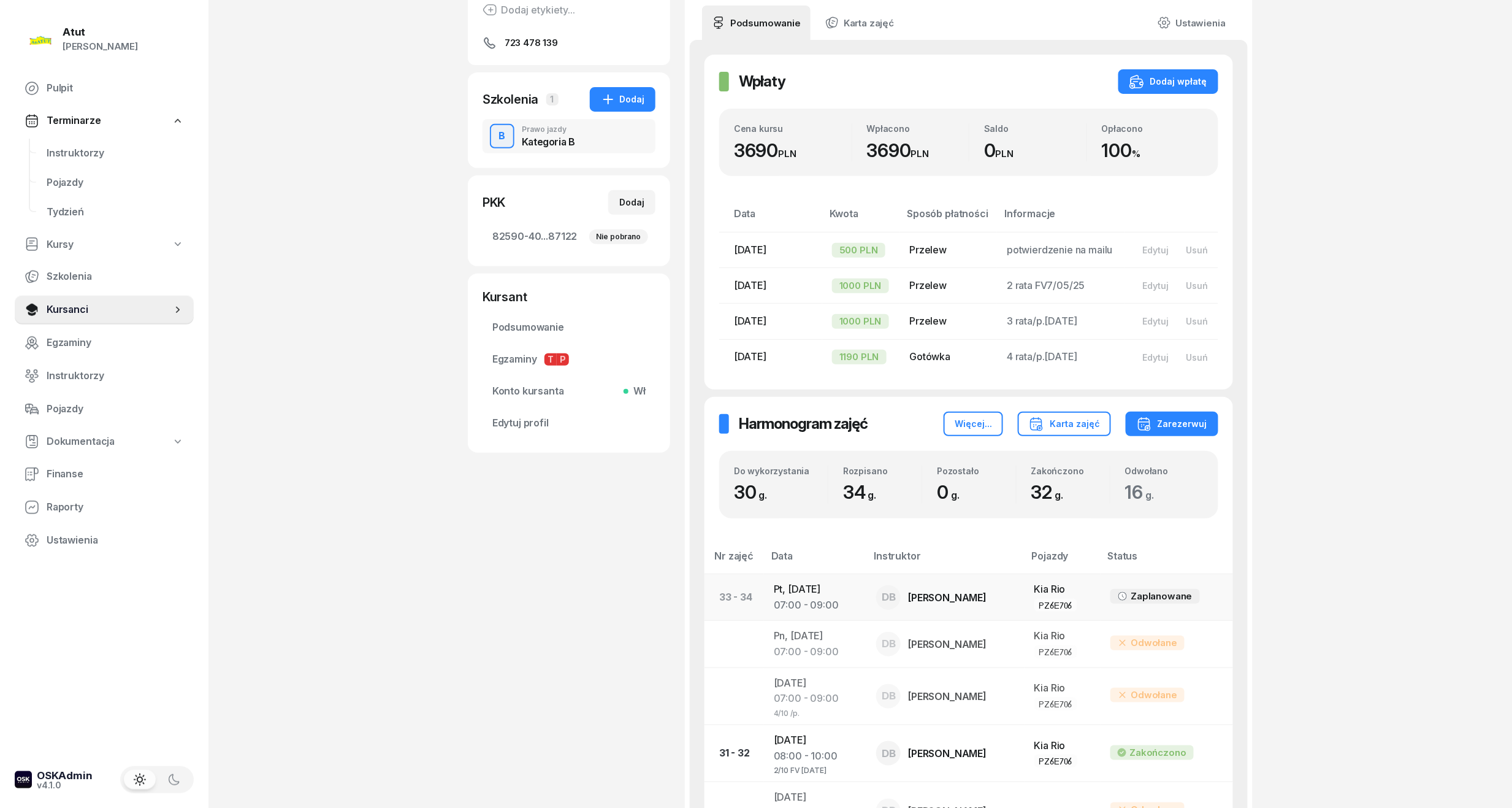
click at [809, 602] on div "07:00 - 09:00" at bounding box center [815, 605] width 83 height 16
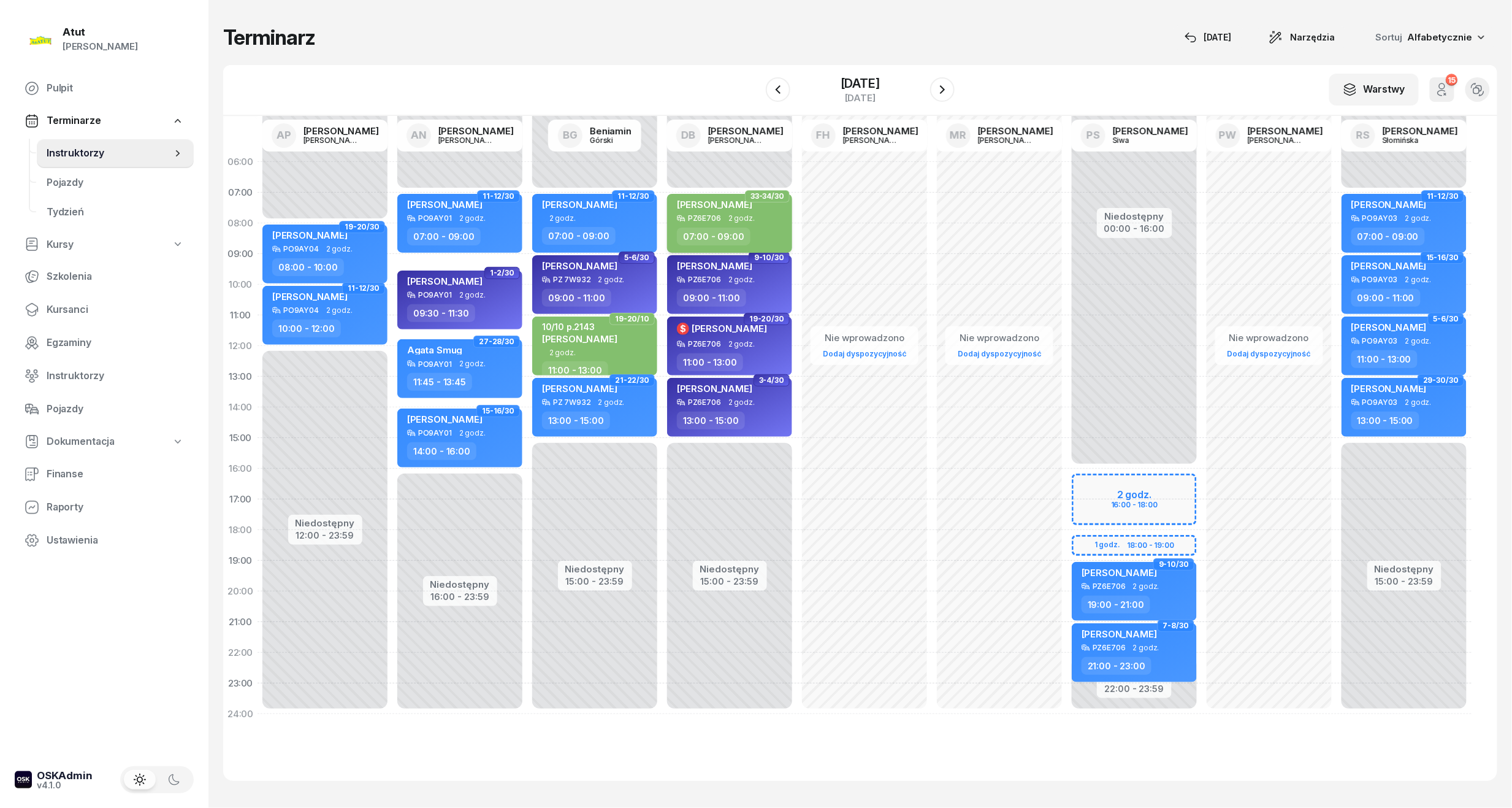
click at [746, 213] on div "[PERSON_NAME]" at bounding box center [715, 206] width 76 height 16
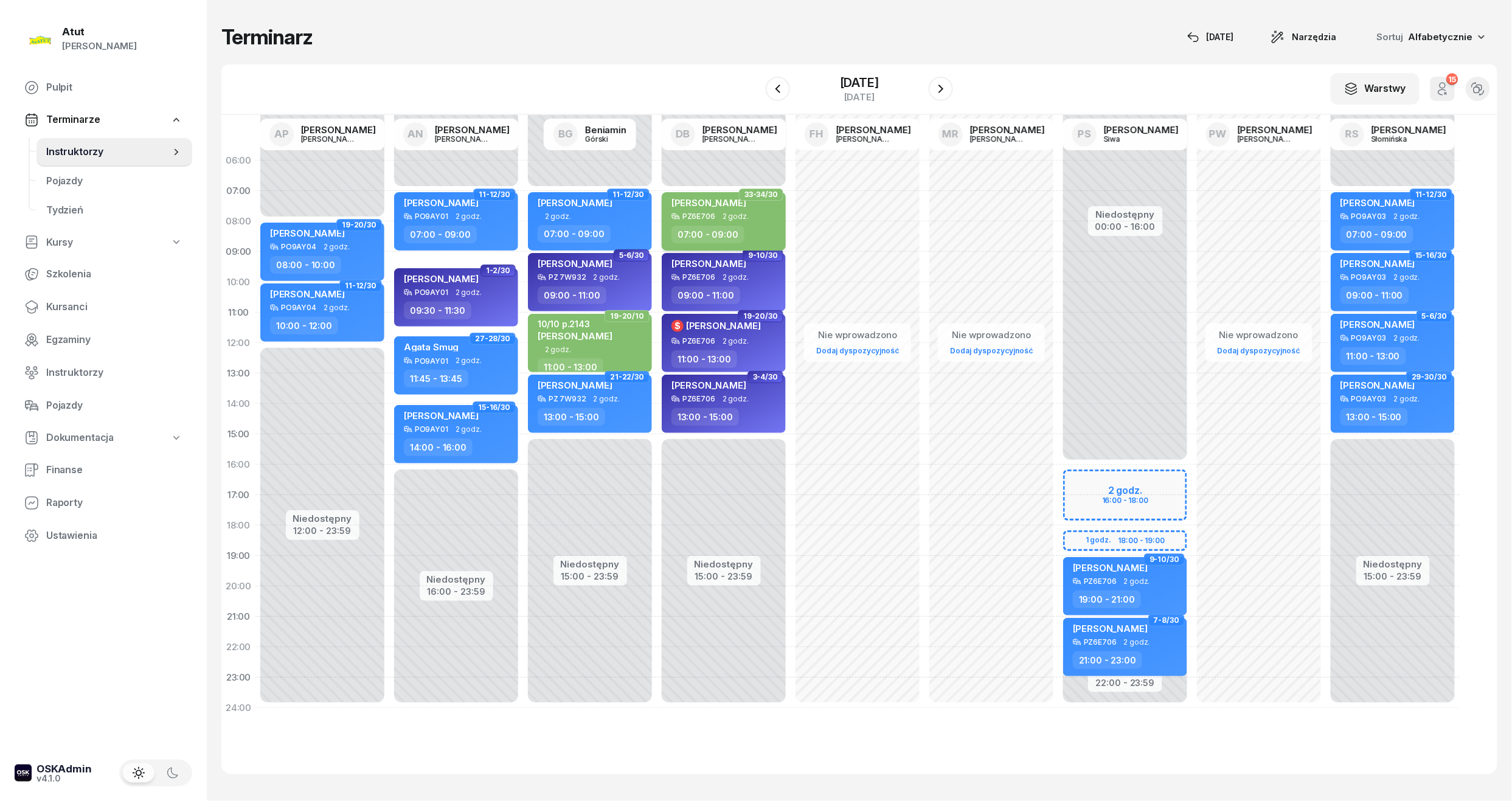
select select "07"
select select "09"
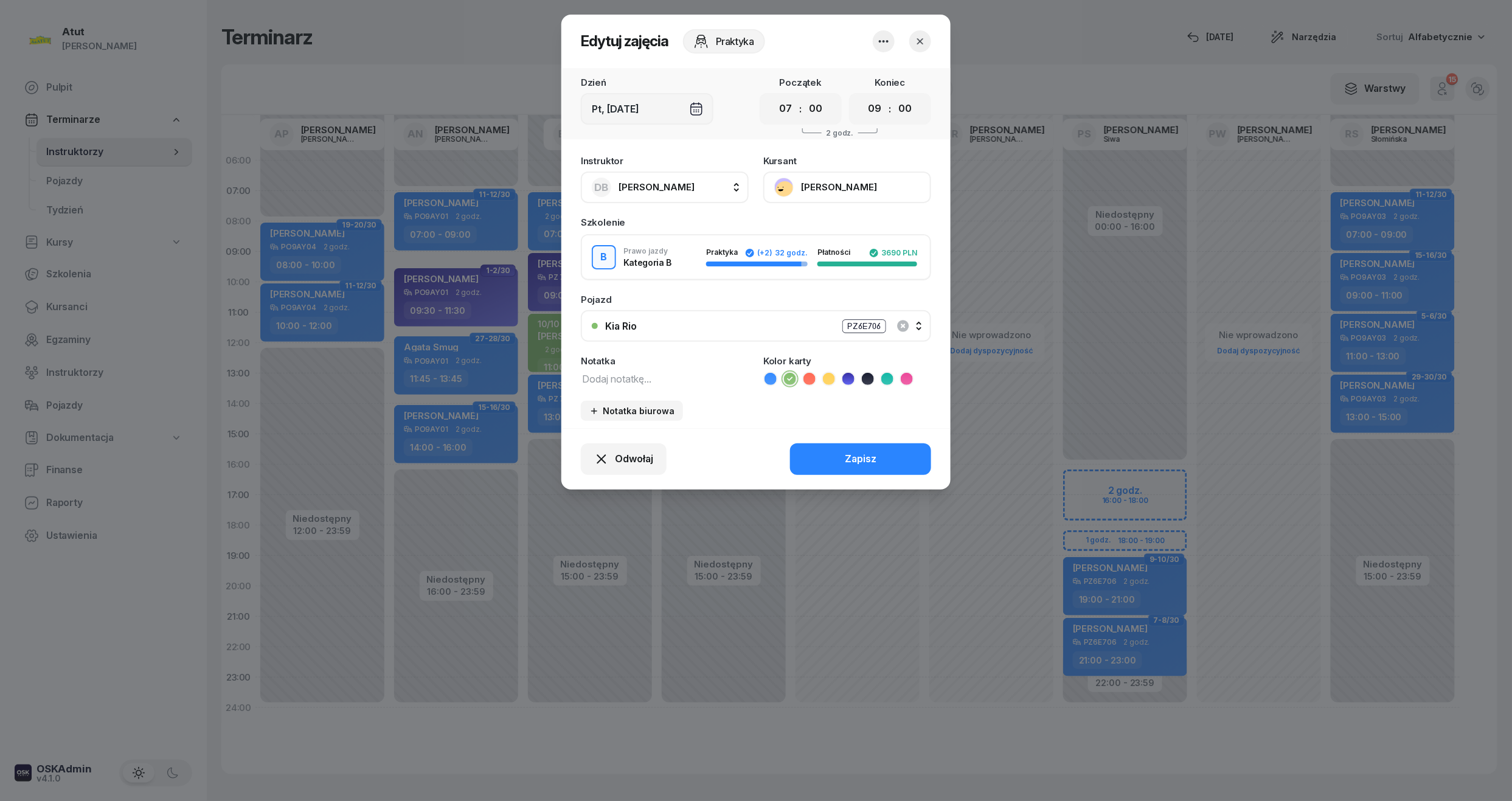
click at [584, 385] on div "Instruktor DB [PERSON_NAME] AP [PERSON_NAME] AN [PERSON_NAME] BG [PERSON_NAME] …" at bounding box center [756, 288] width 390 height 279
click at [600, 377] on textarea at bounding box center [665, 378] width 168 height 16
paste textarea "2/10 FV [DATE]"
type textarea "2/10 FV [DATE]"
drag, startPoint x: 848, startPoint y: 445, endPoint x: 838, endPoint y: 473, distance: 29.7
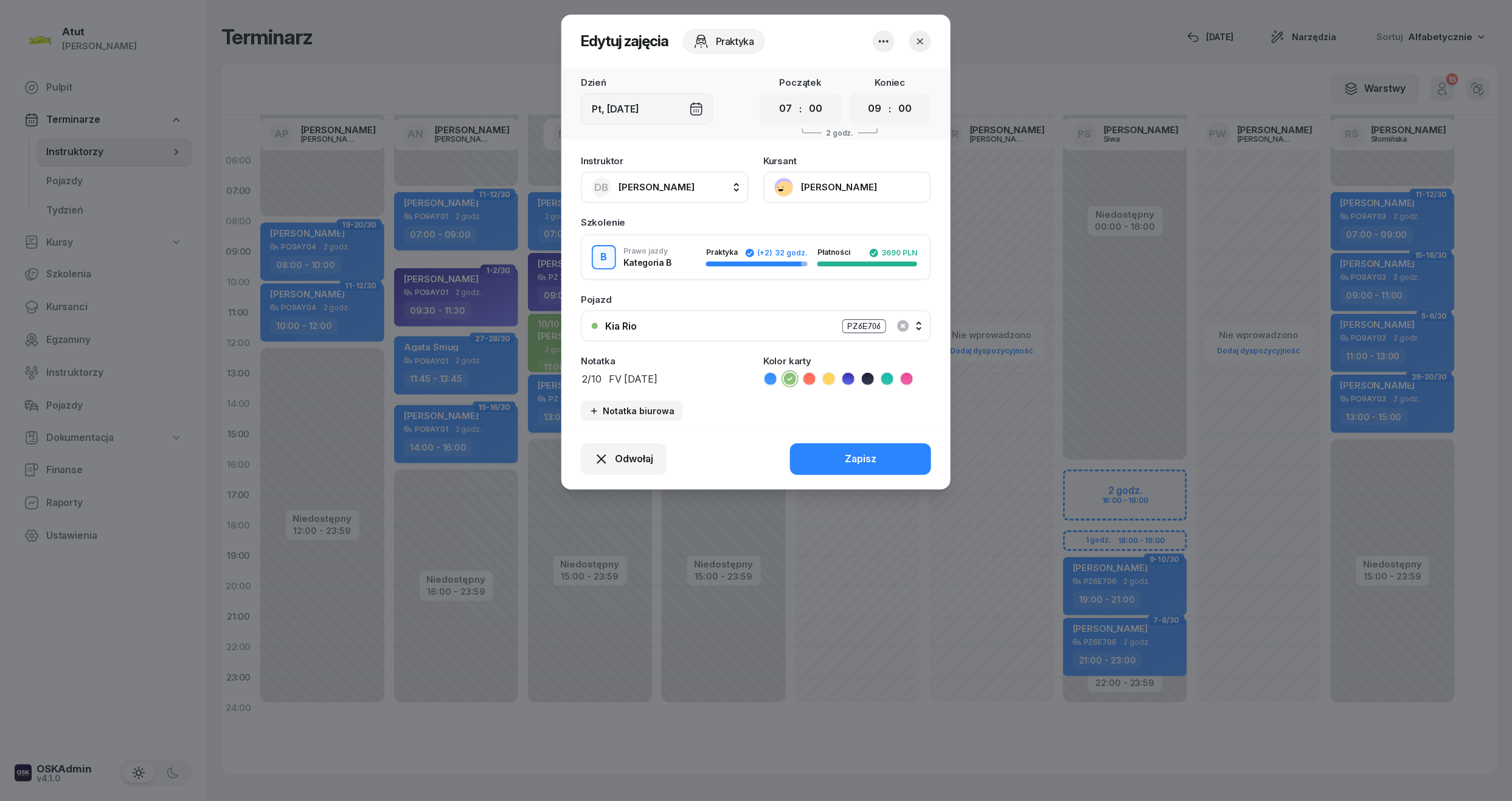
click at [848, 445] on button "Zapisz" at bounding box center [861, 459] width 141 height 32
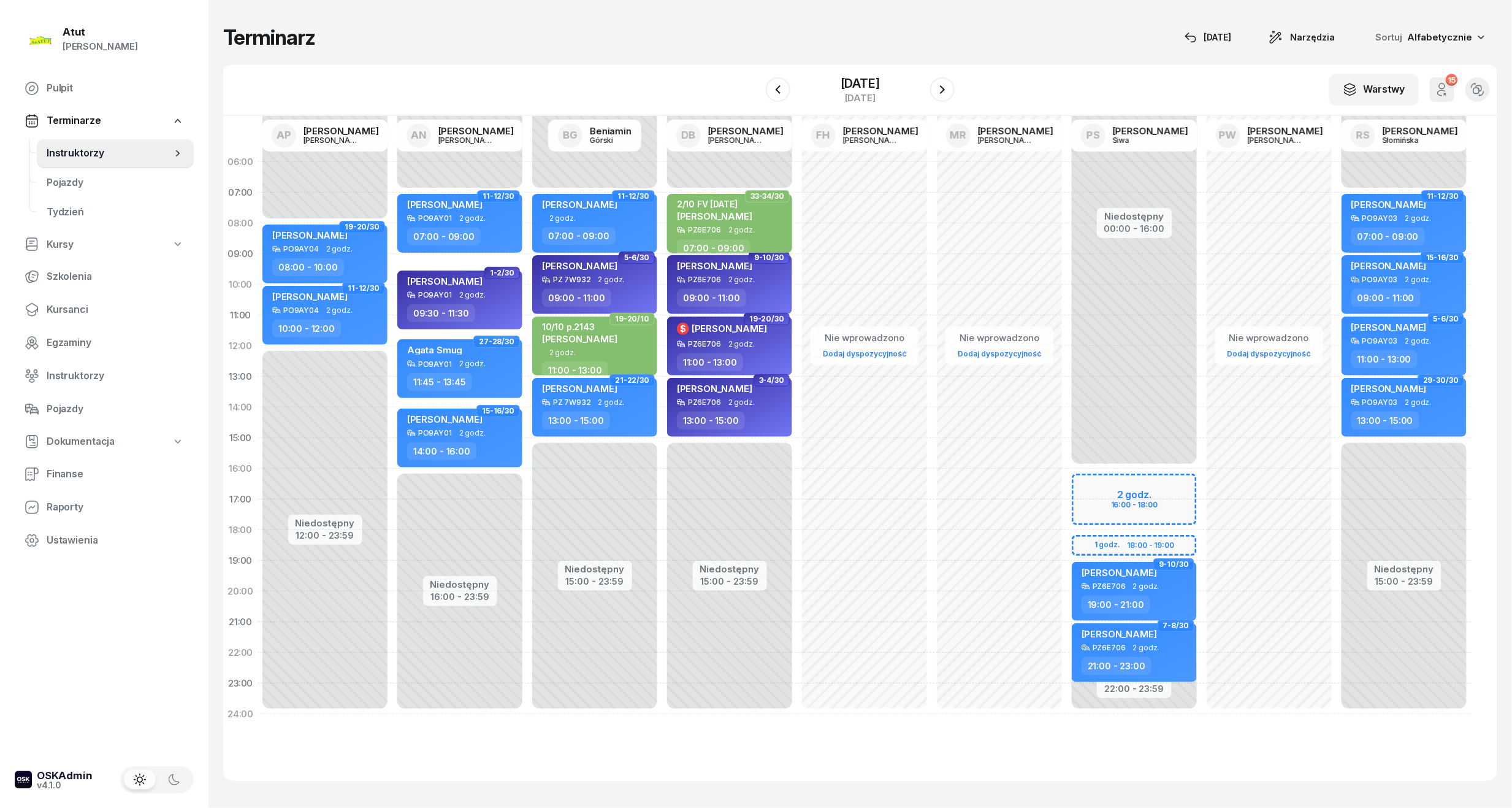
click at [758, 230] on div "PZ6E706 2 godz." at bounding box center [730, 230] width 108 height 8
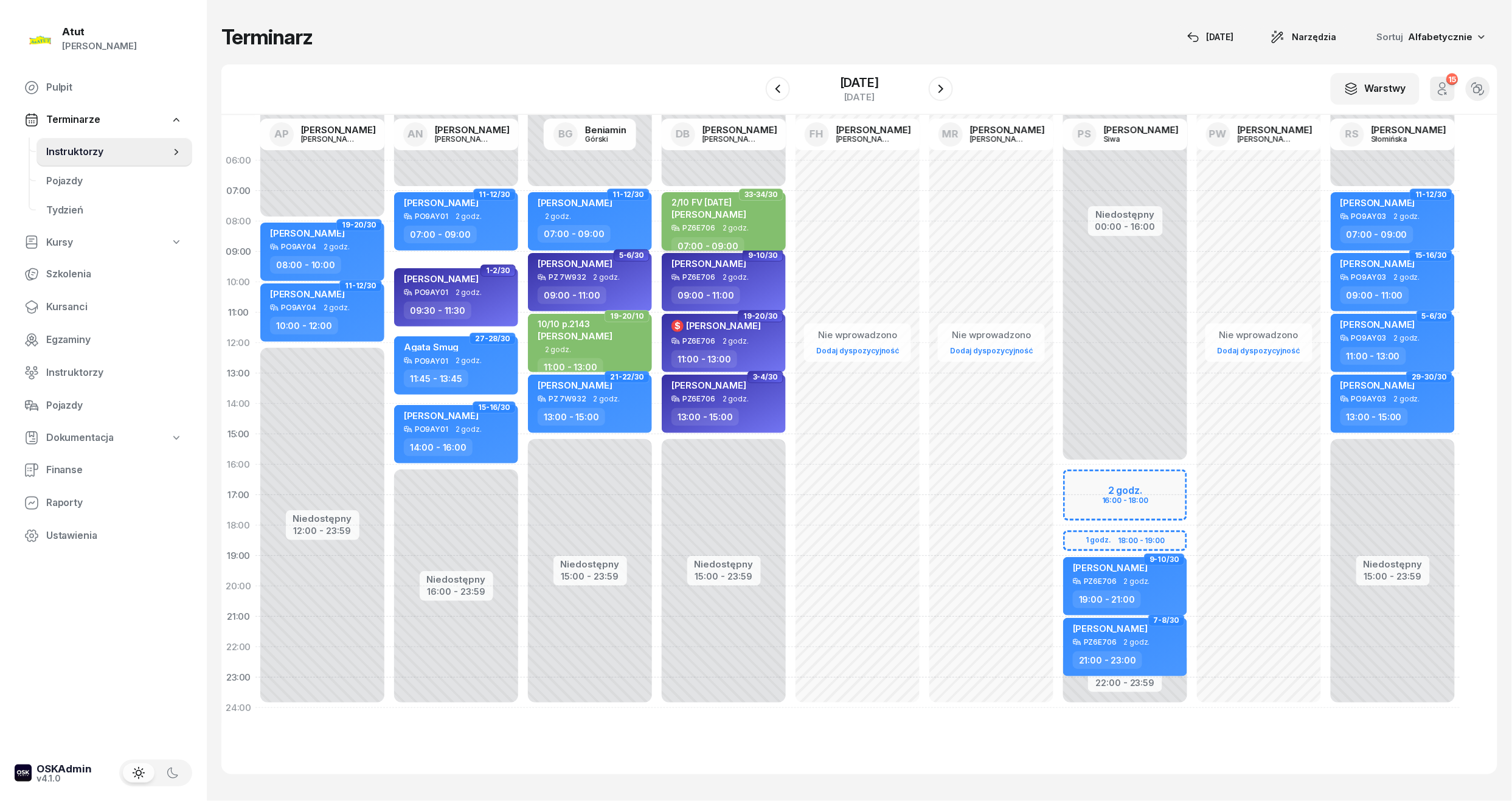
select select "07"
select select "09"
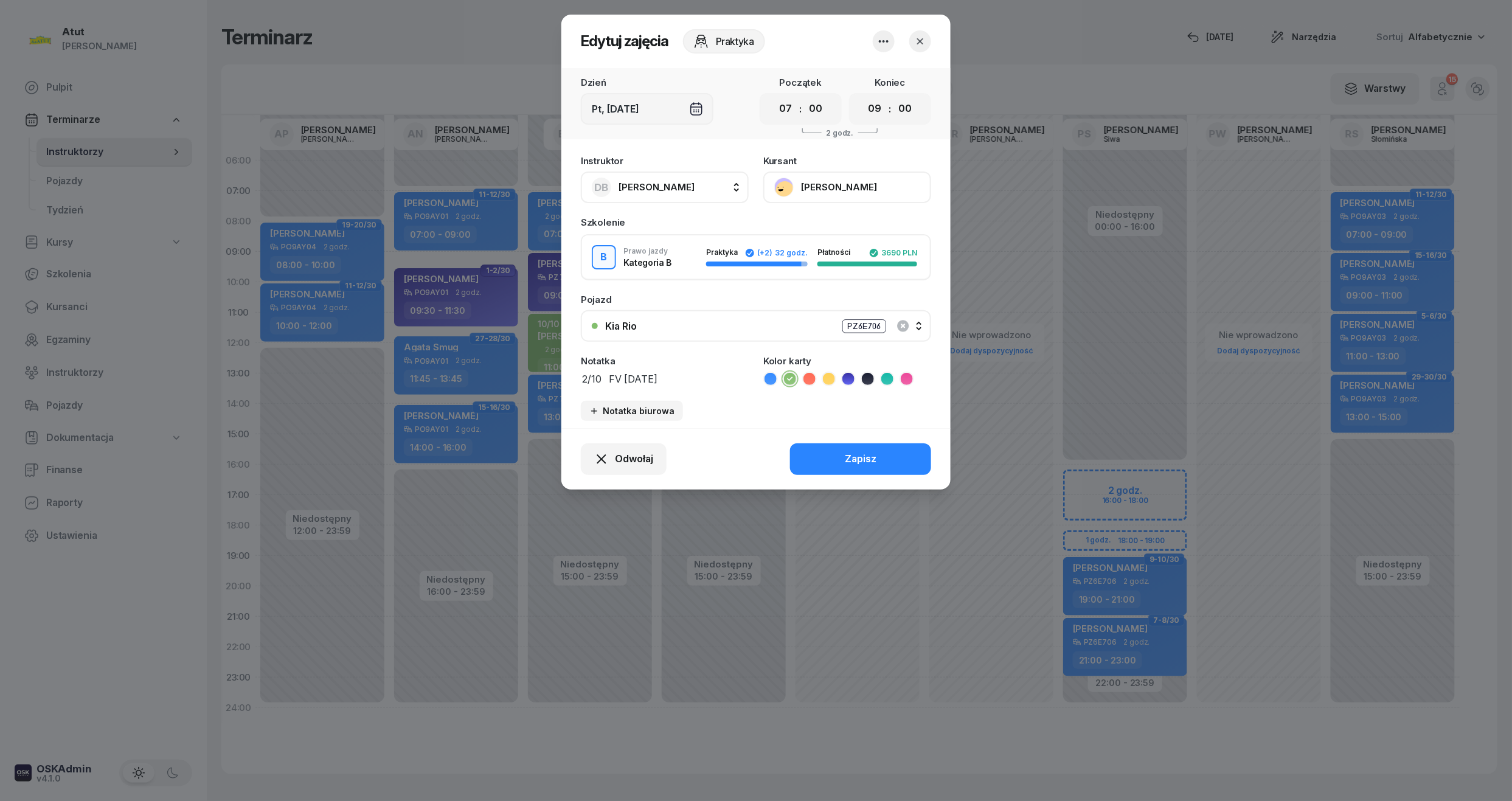
click at [842, 186] on button "[PERSON_NAME]" at bounding box center [847, 187] width 168 height 32
click at [825, 222] on div "Otwórz profil" at bounding box center [802, 228] width 59 height 16
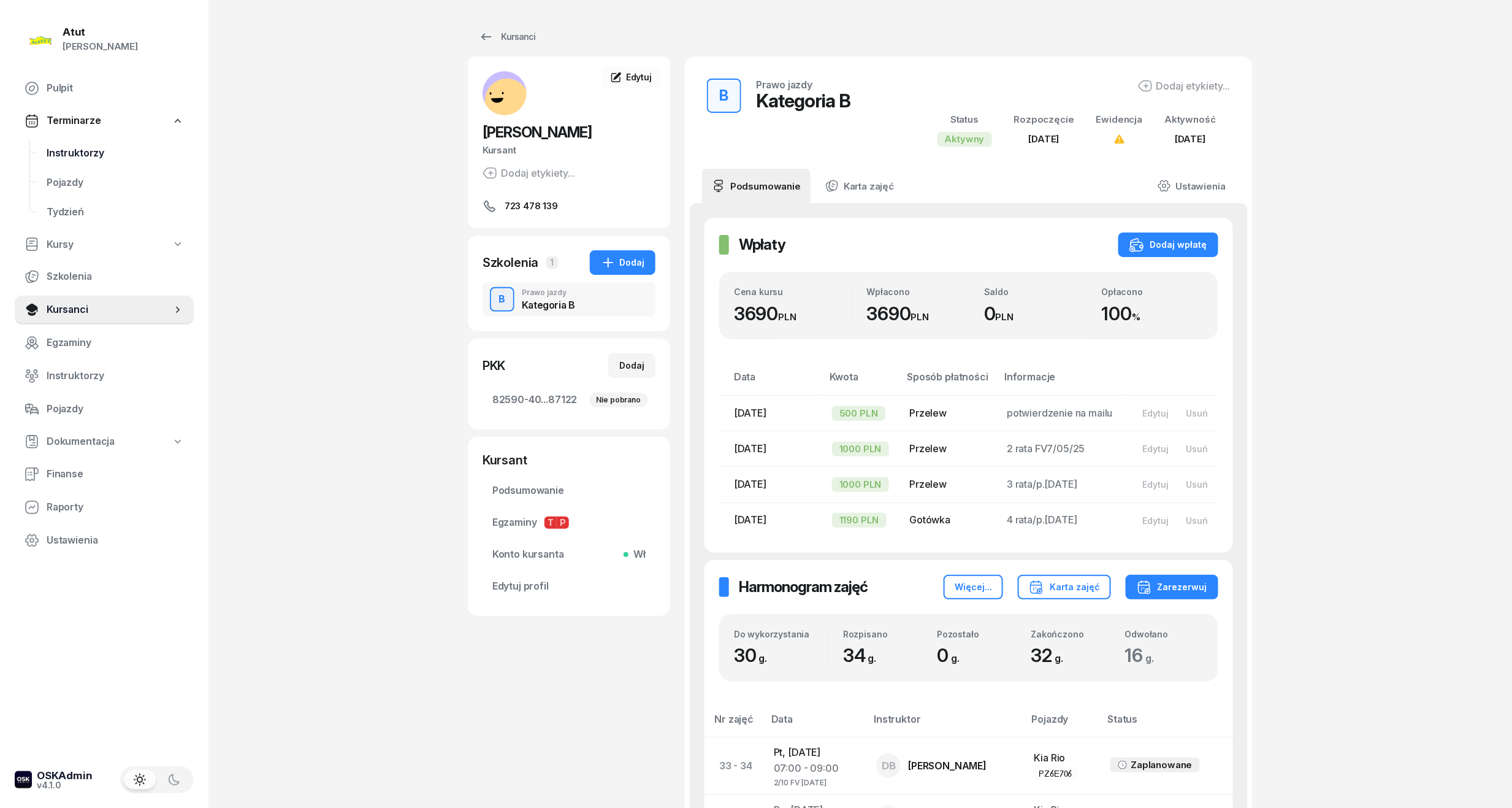
click at [65, 151] on span "Instruktorzy" at bounding box center [115, 153] width 137 height 16
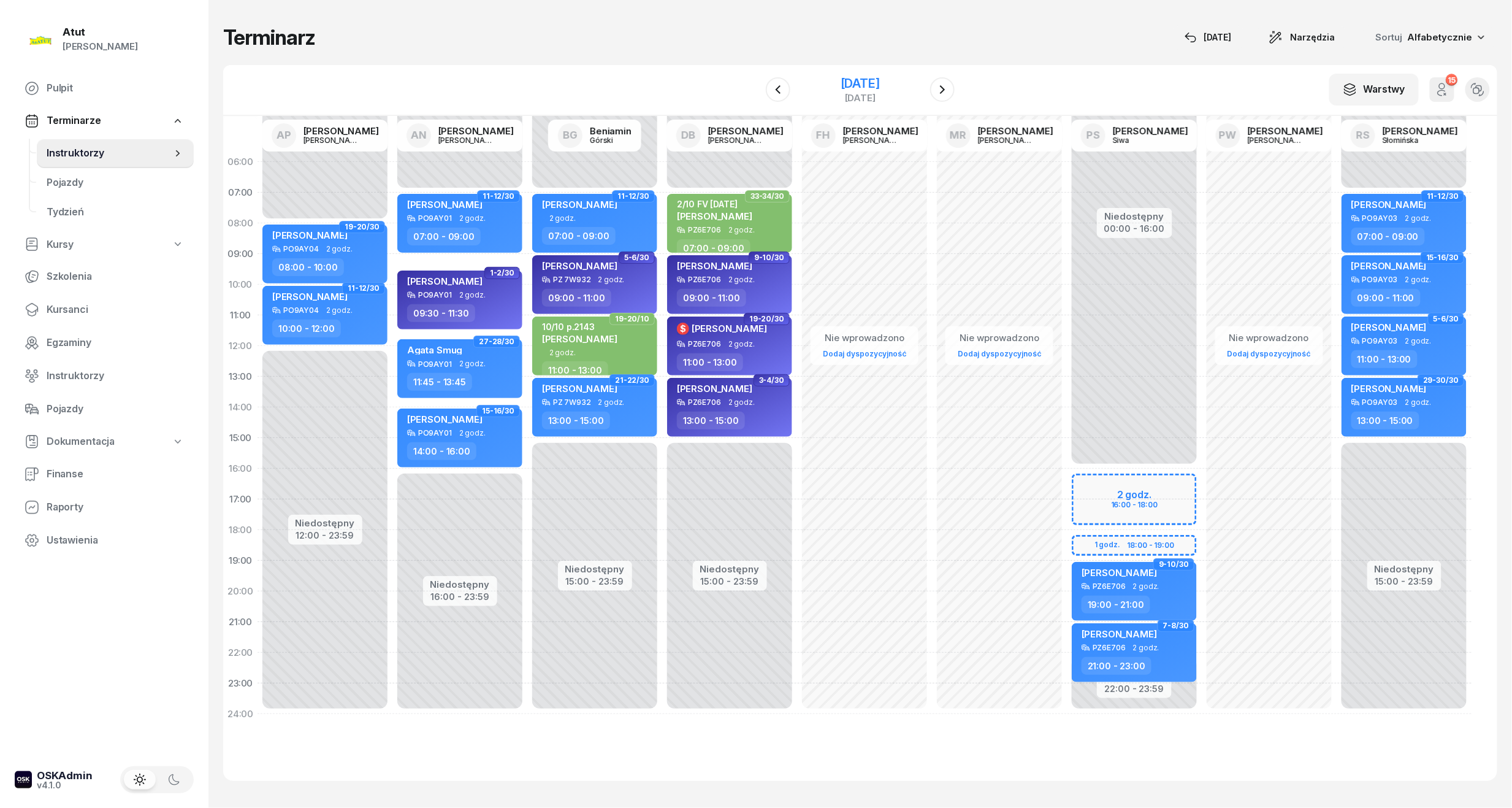
click at [841, 81] on div "[DATE]" at bounding box center [860, 83] width 40 height 12
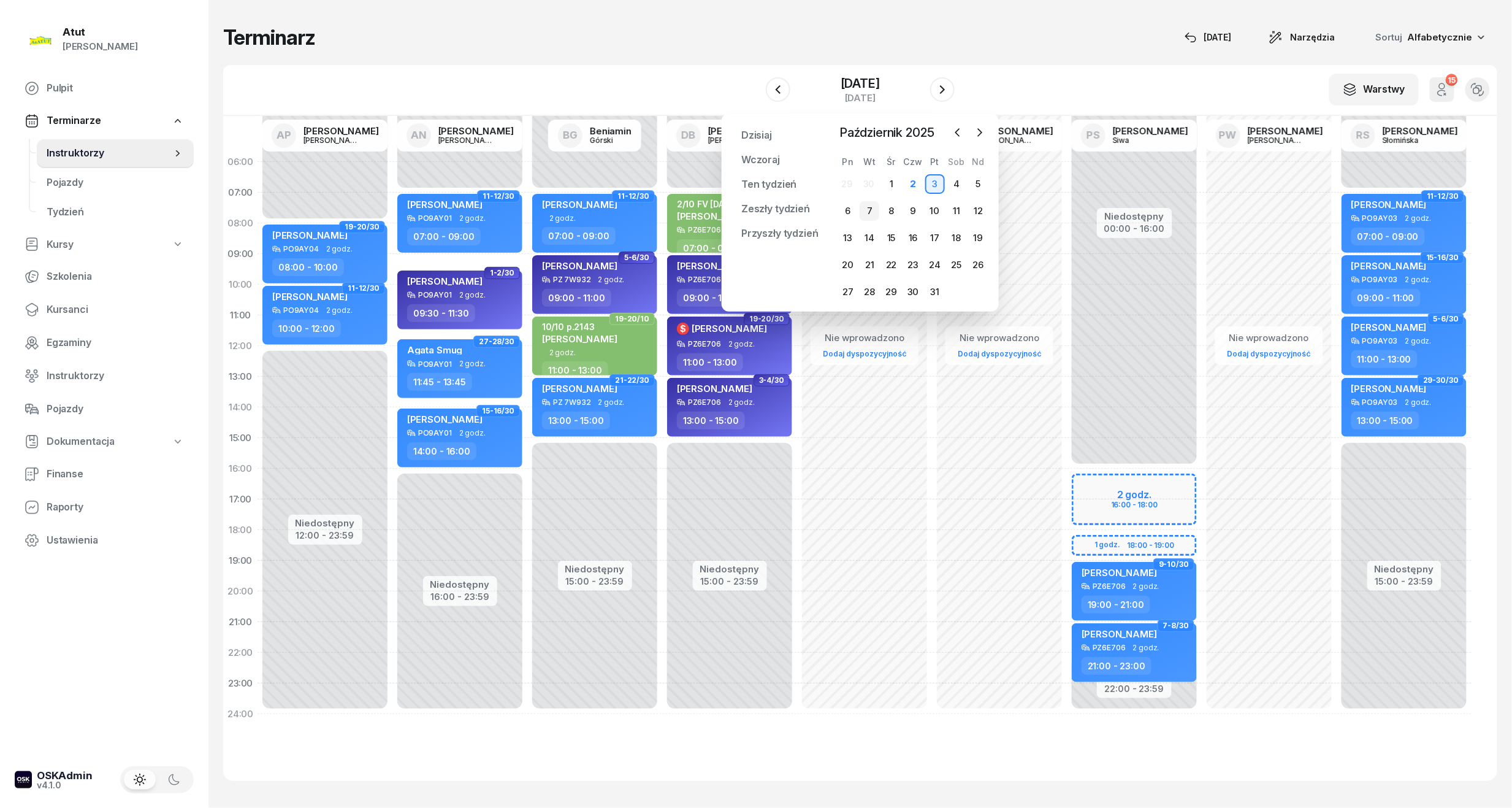
click at [870, 205] on div "7" at bounding box center [868, 210] width 19 height 19
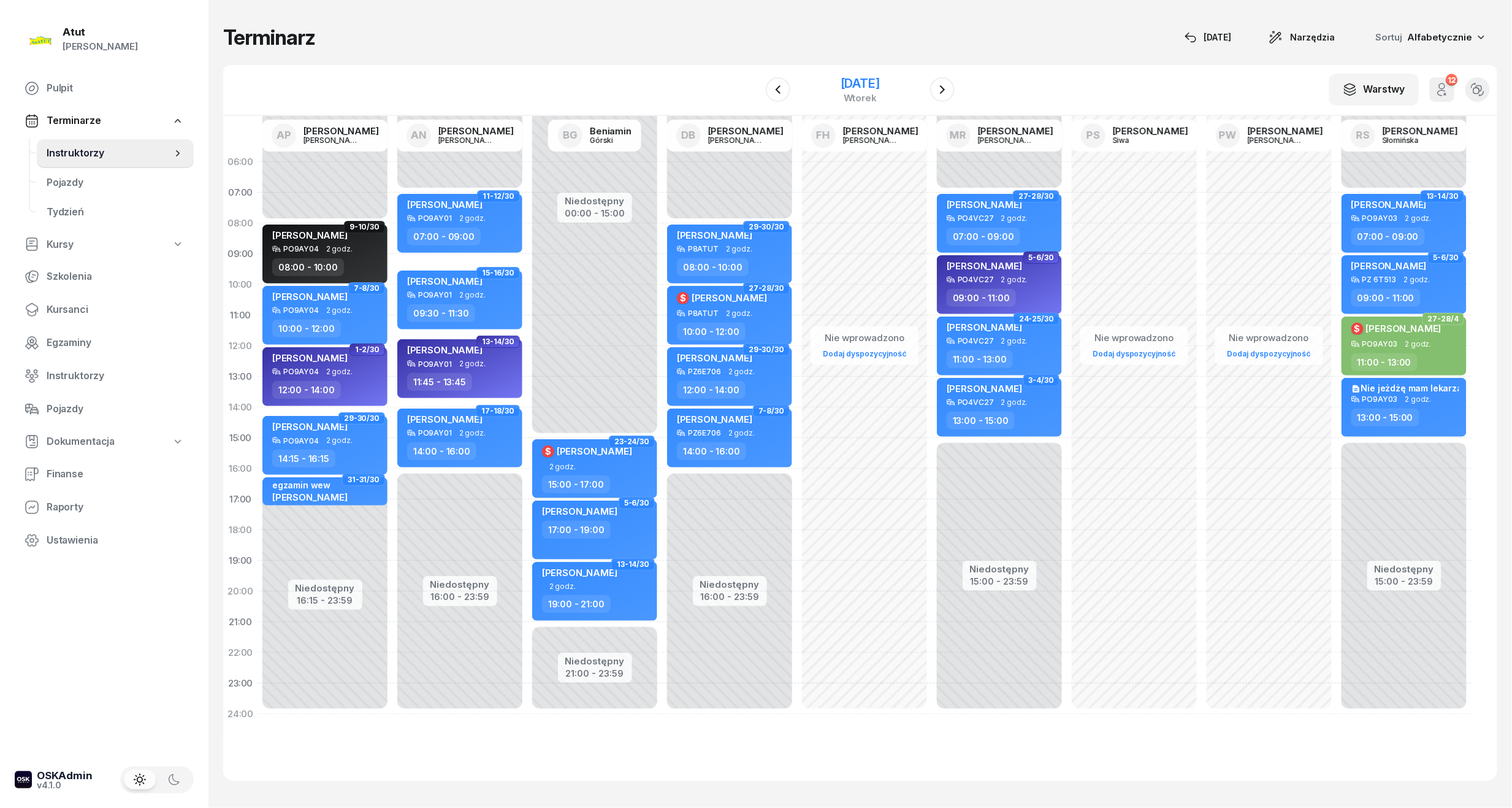
click at [842, 78] on div "[DATE]" at bounding box center [860, 83] width 40 height 12
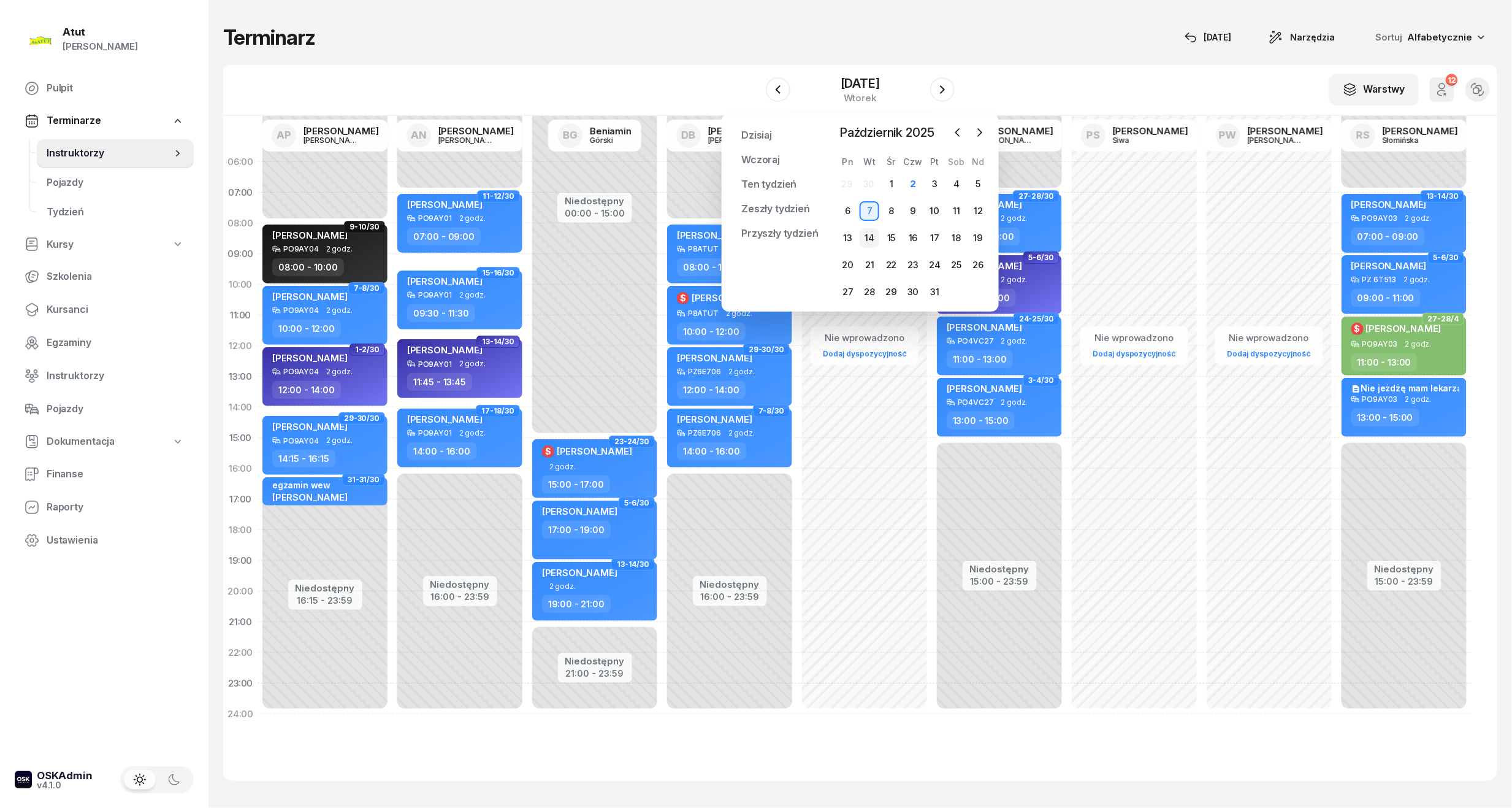
click at [867, 235] on div "14" at bounding box center [868, 237] width 19 height 19
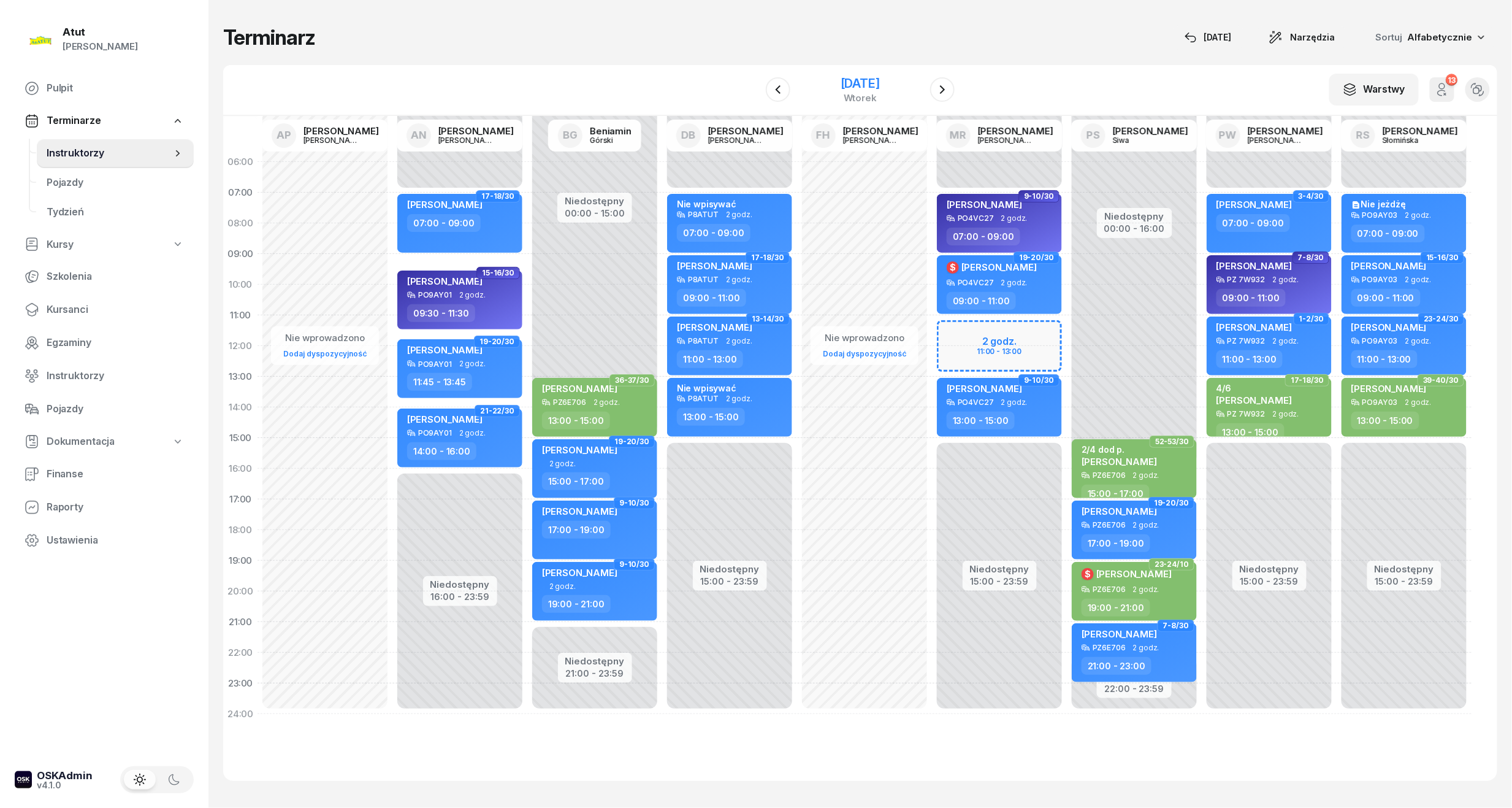
click at [880, 89] on div "[DATE]" at bounding box center [860, 83] width 40 height 12
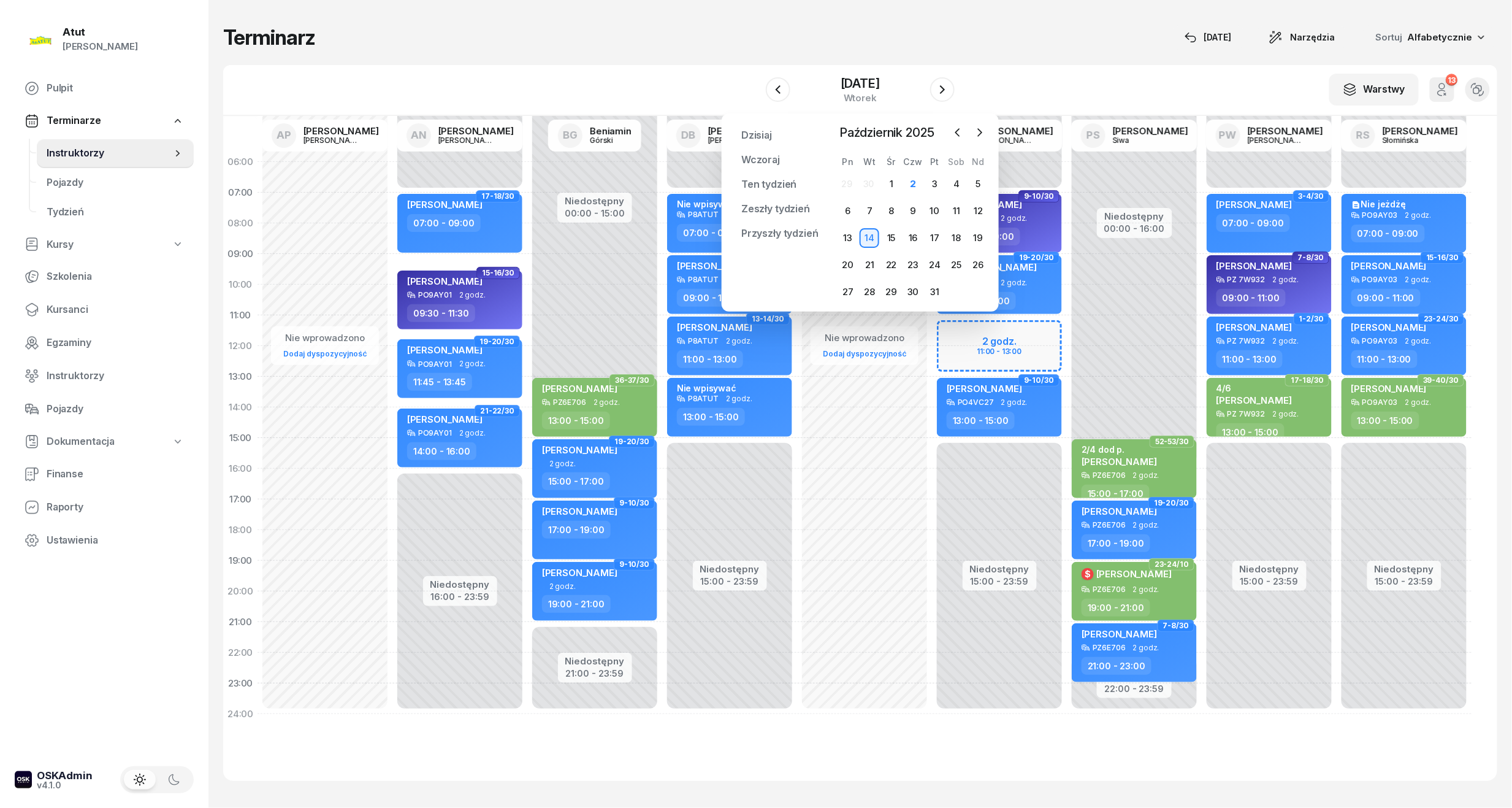
click at [726, 81] on div "W Wybierz AP [PERSON_NAME] AN [PERSON_NAME] BG [PERSON_NAME] DB [PERSON_NAME] F…" at bounding box center [860, 89] width 1274 height 51
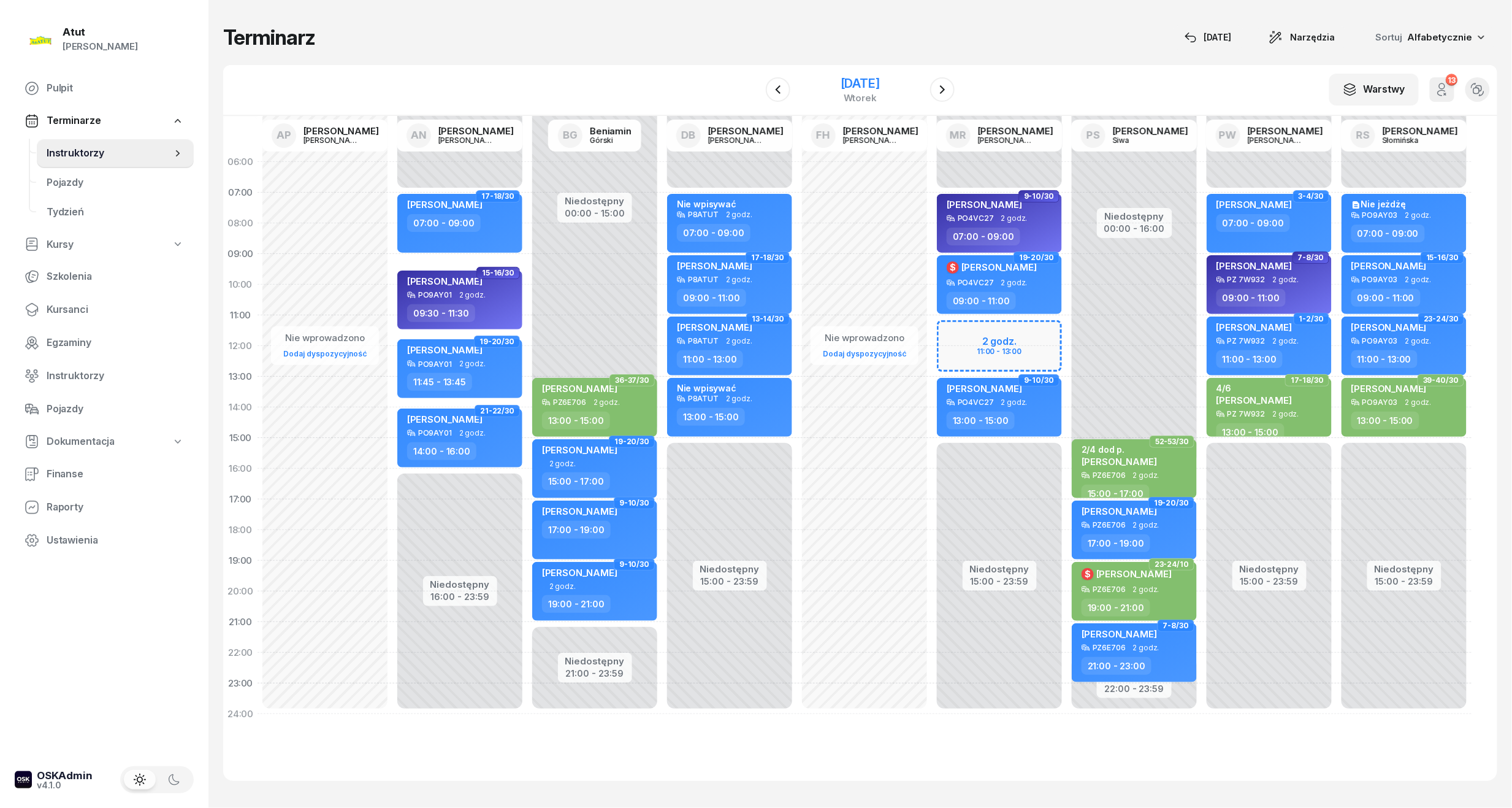
click at [842, 89] on div "[DATE]" at bounding box center [860, 83] width 40 height 12
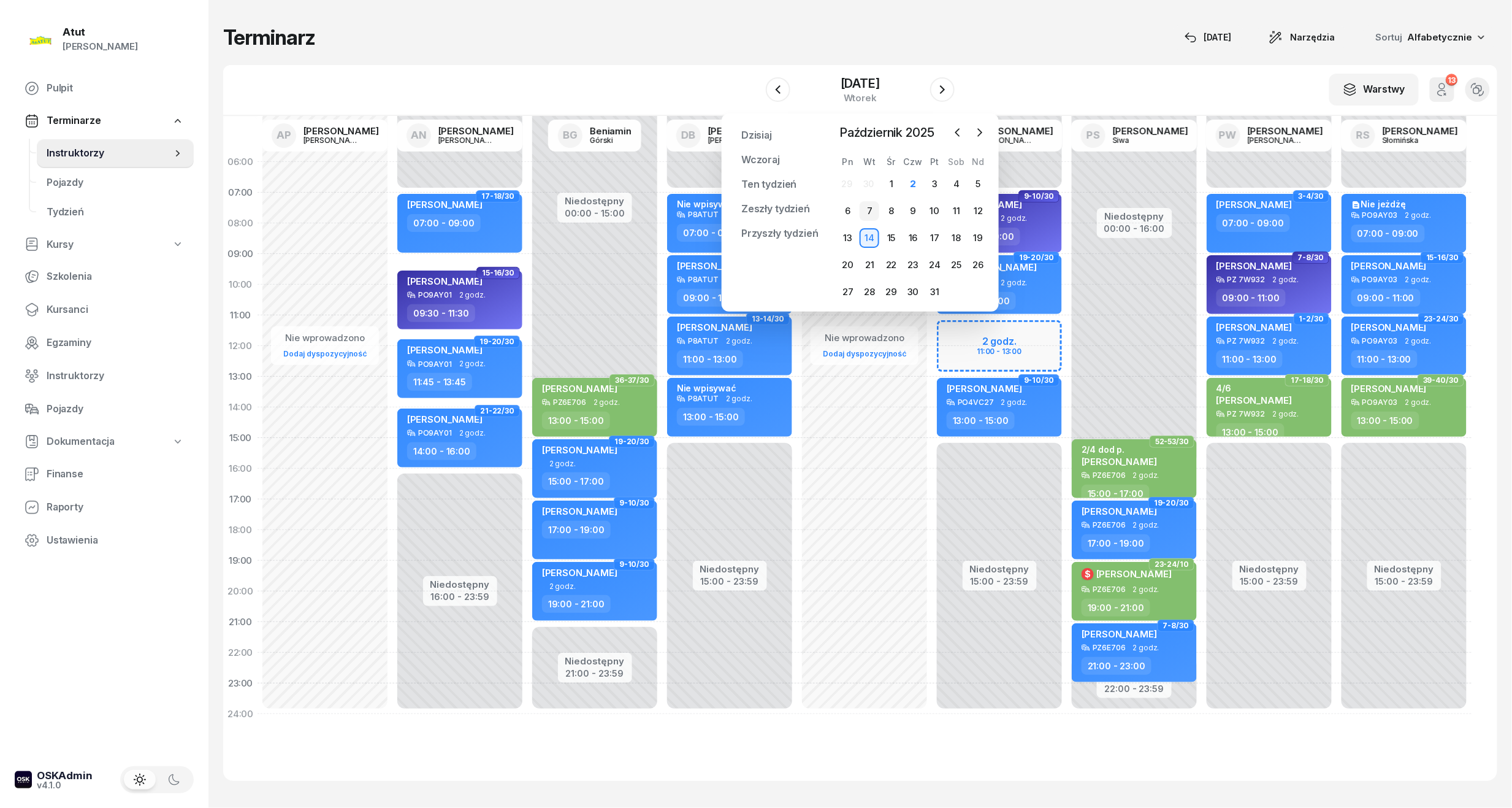
click at [867, 212] on div "7" at bounding box center [868, 210] width 19 height 19
